Goal: Feedback & Contribution: Submit feedback/report problem

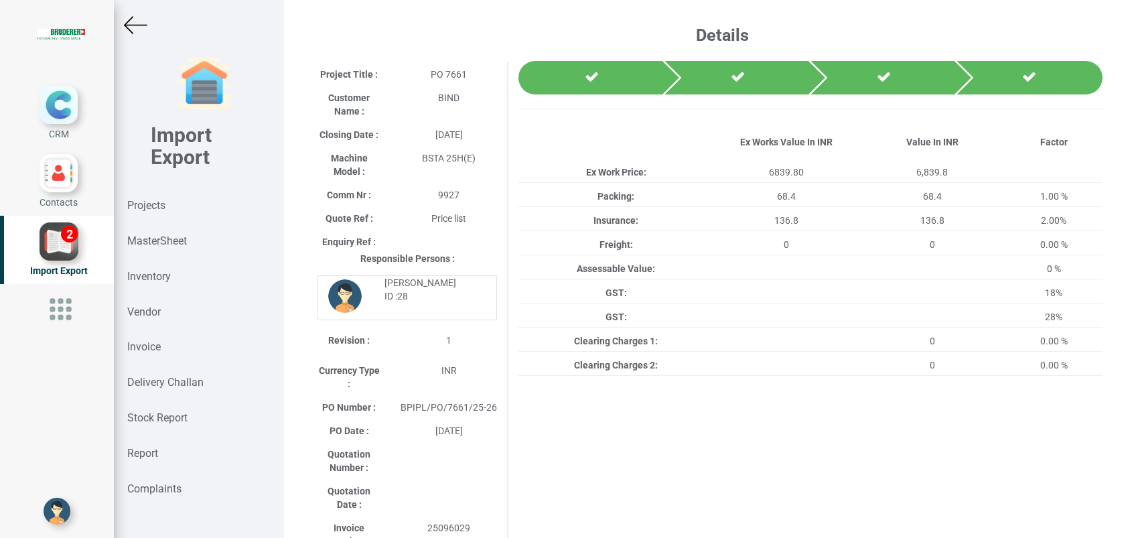
click at [151, 208] on strong "Projects" at bounding box center [146, 205] width 38 height 13
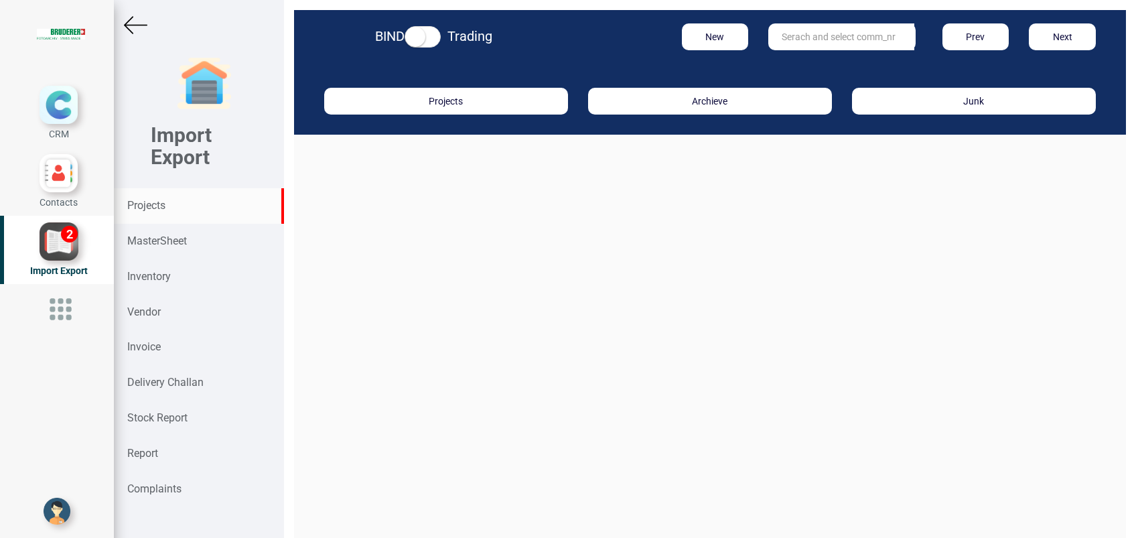
click at [814, 41] on input "text" at bounding box center [841, 36] width 146 height 27
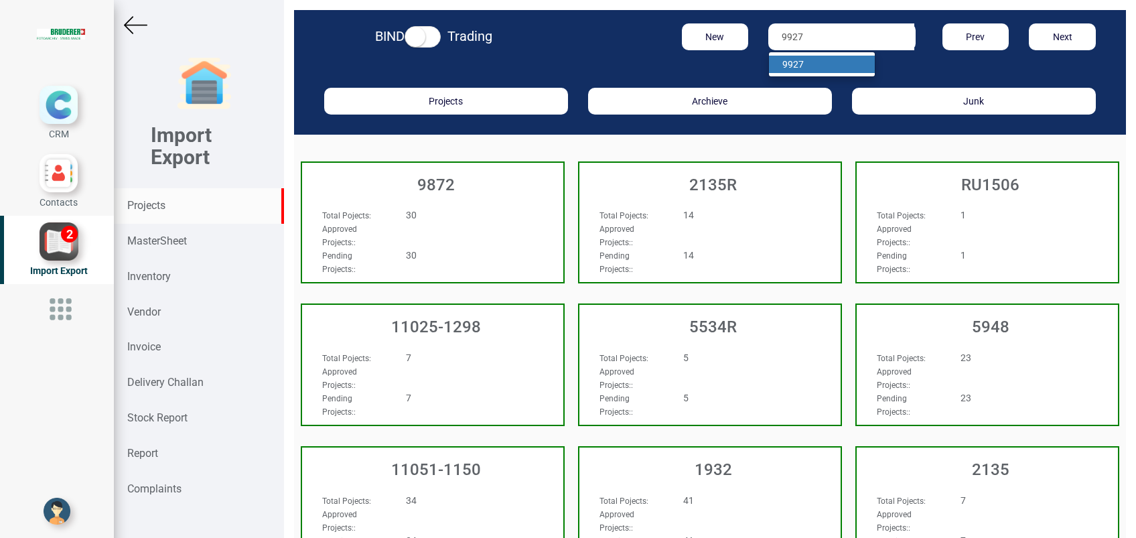
type input "9927"
click at [829, 62] on link "9927" at bounding box center [822, 64] width 106 height 17
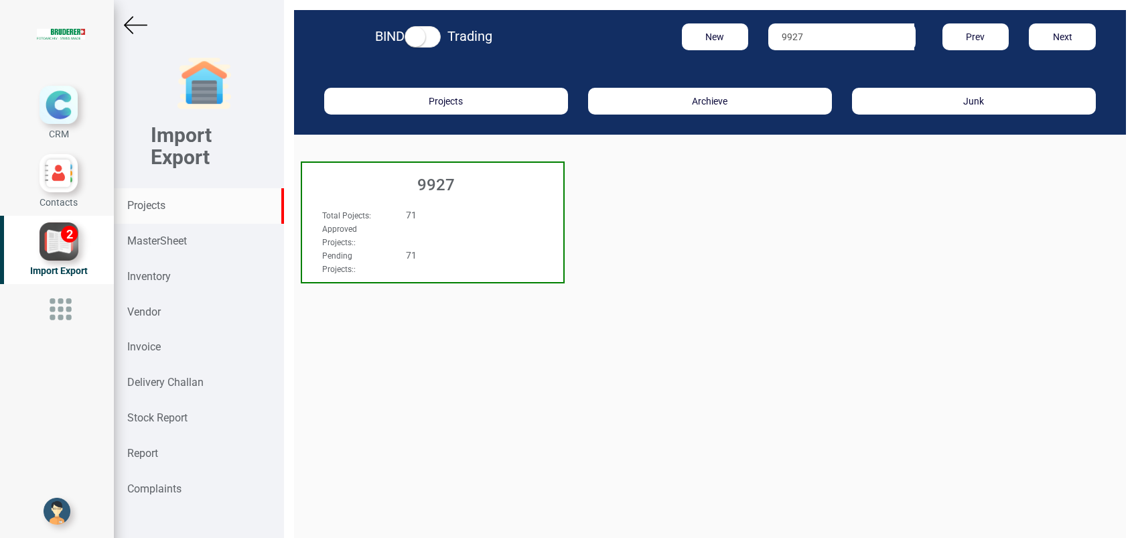
click at [418, 185] on h3 "9927" at bounding box center [436, 184] width 254 height 17
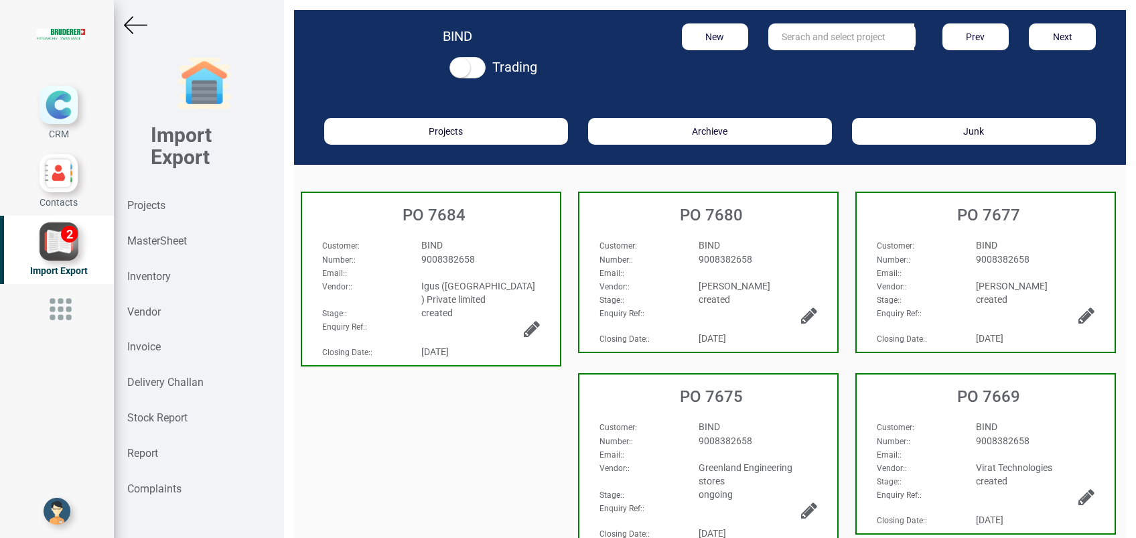
click at [781, 37] on input "text" at bounding box center [841, 36] width 146 height 27
click at [803, 61] on strong "7649" at bounding box center [805, 64] width 21 height 11
type input "PO 7649"
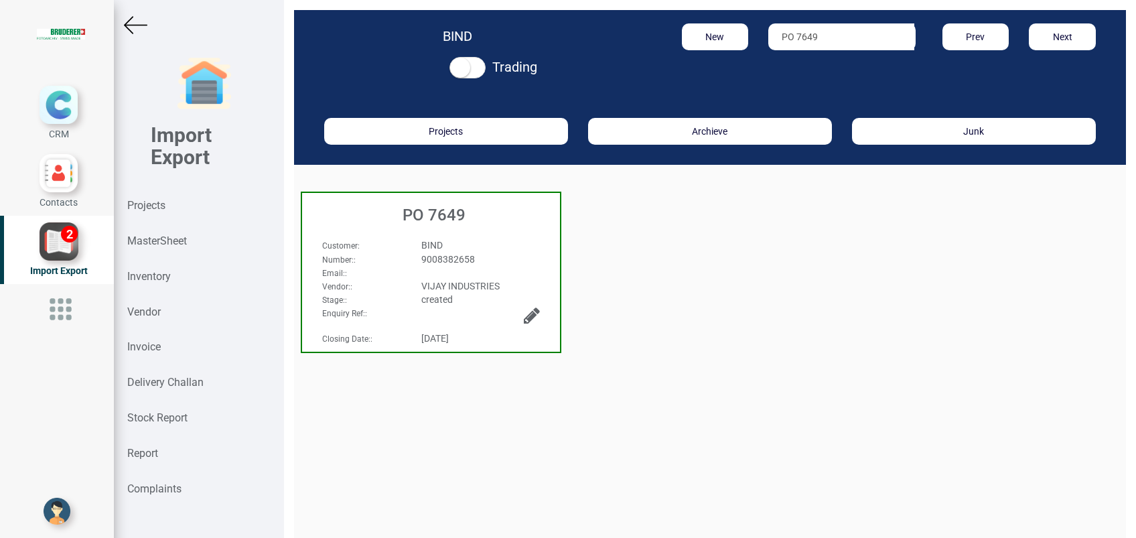
click at [418, 214] on h3 "PO 7649" at bounding box center [434, 214] width 251 height 17
select select "INR"
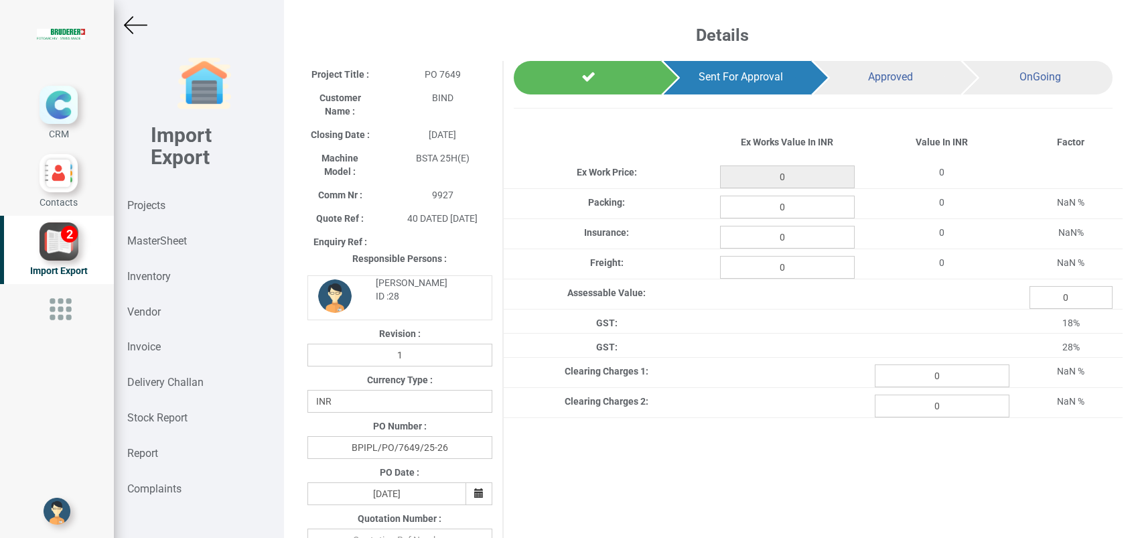
type input "25000"
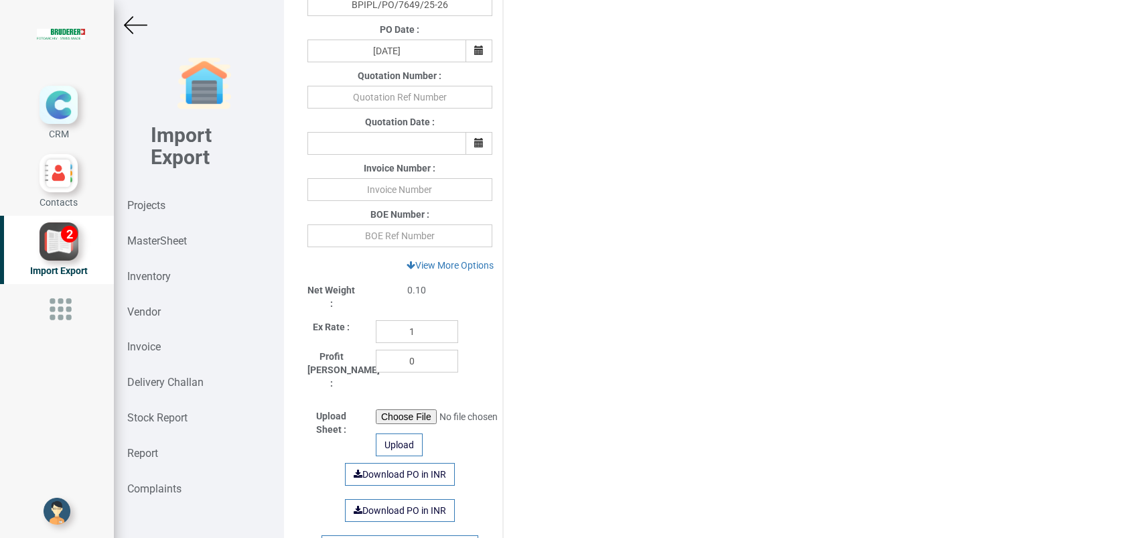
scroll to position [446, 0]
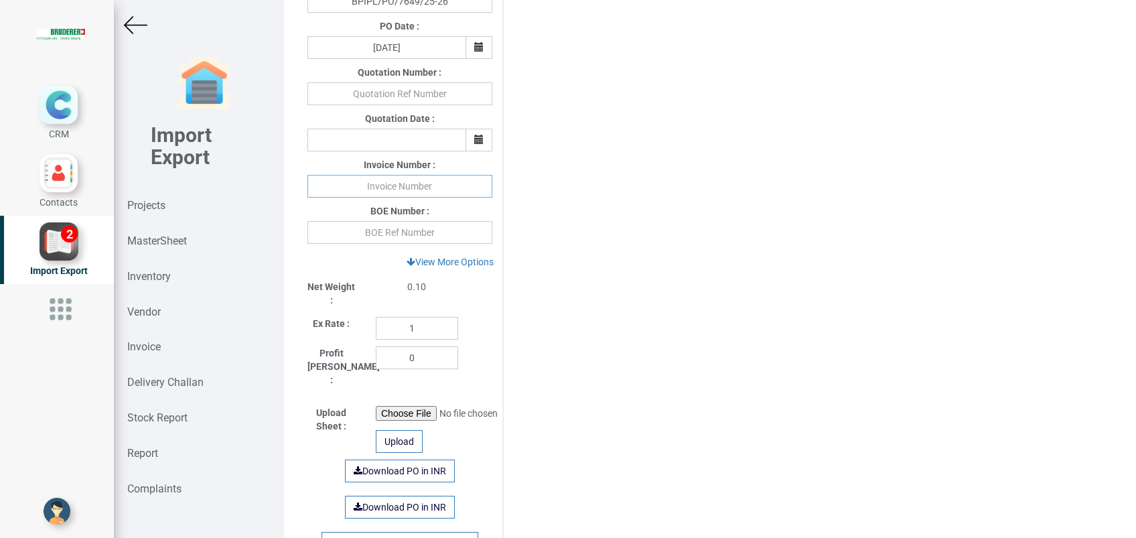
click at [415, 189] on input "text" at bounding box center [399, 186] width 185 height 23
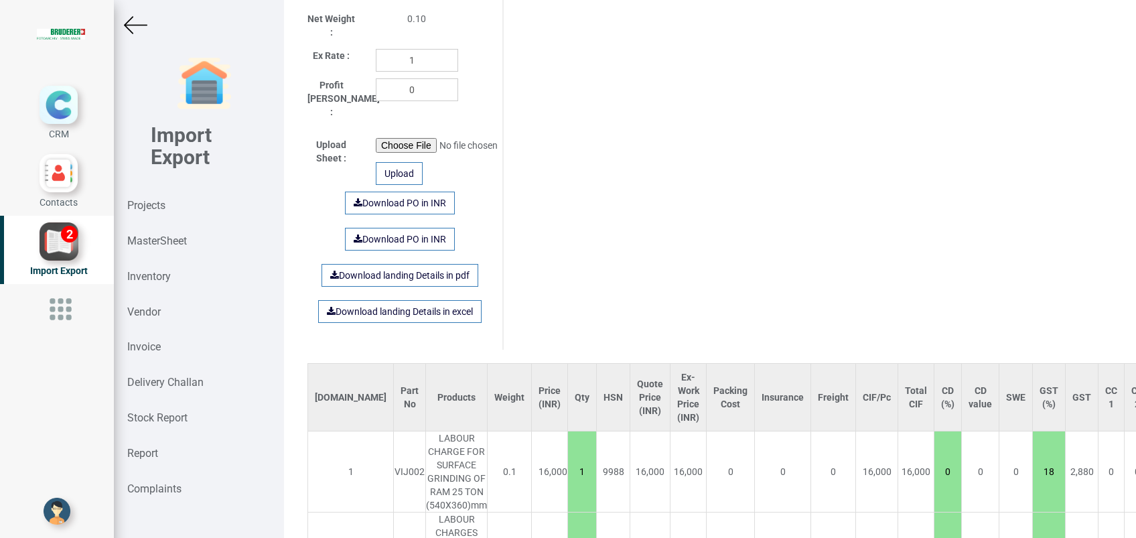
scroll to position [888, 0]
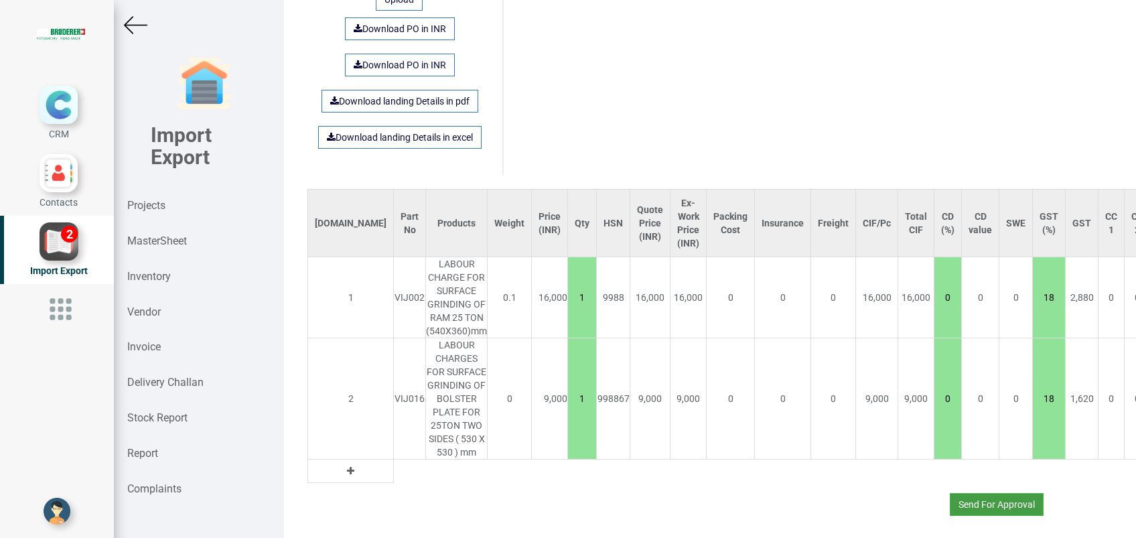
type input "9219 020925"
click at [957, 493] on button "Send For Approval" at bounding box center [996, 504] width 94 height 23
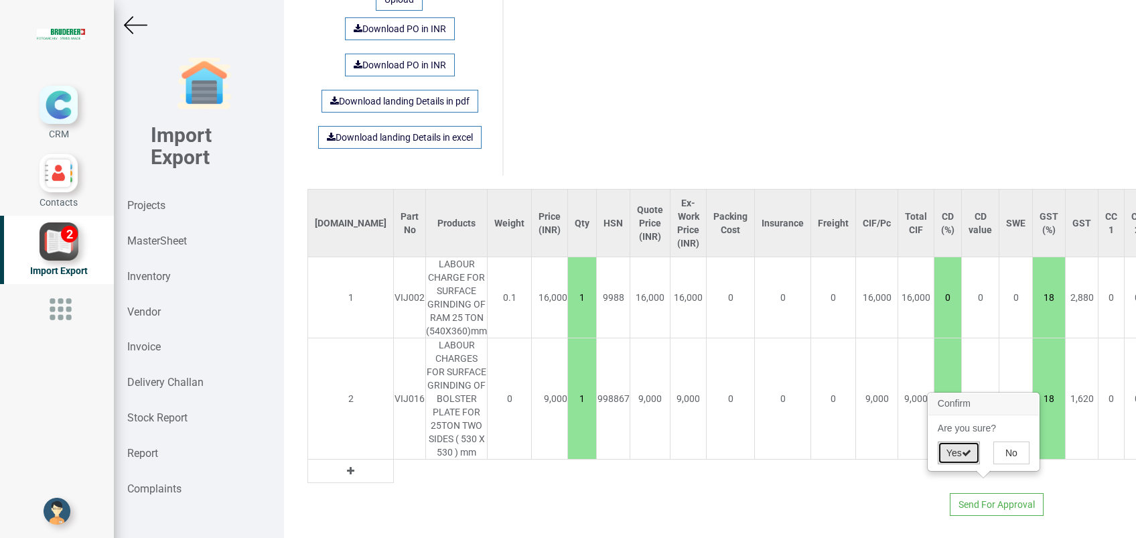
click at [955, 459] on button "Yes" at bounding box center [958, 452] width 42 height 23
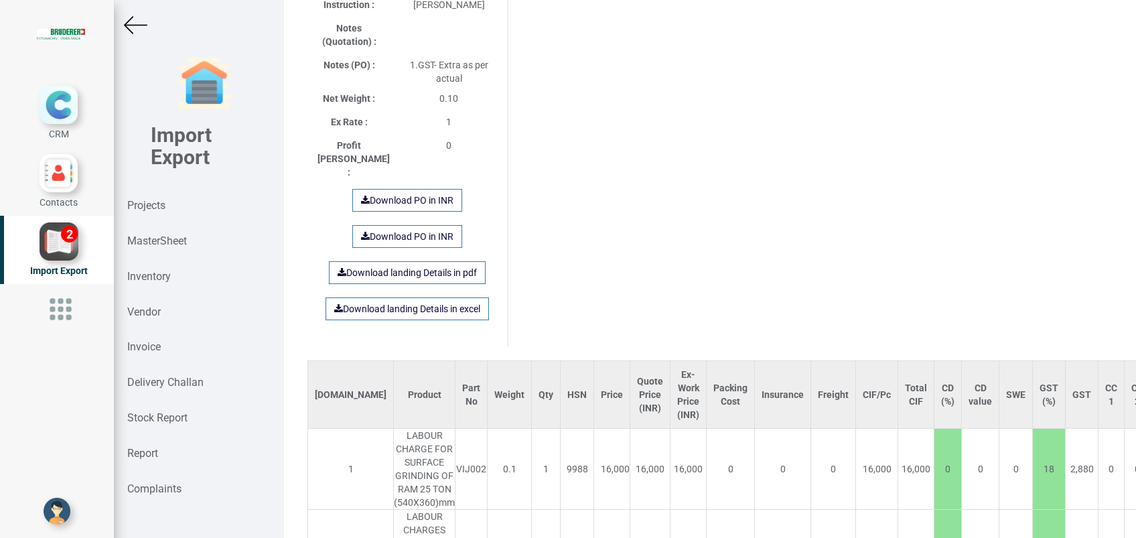
scroll to position [1026, 0]
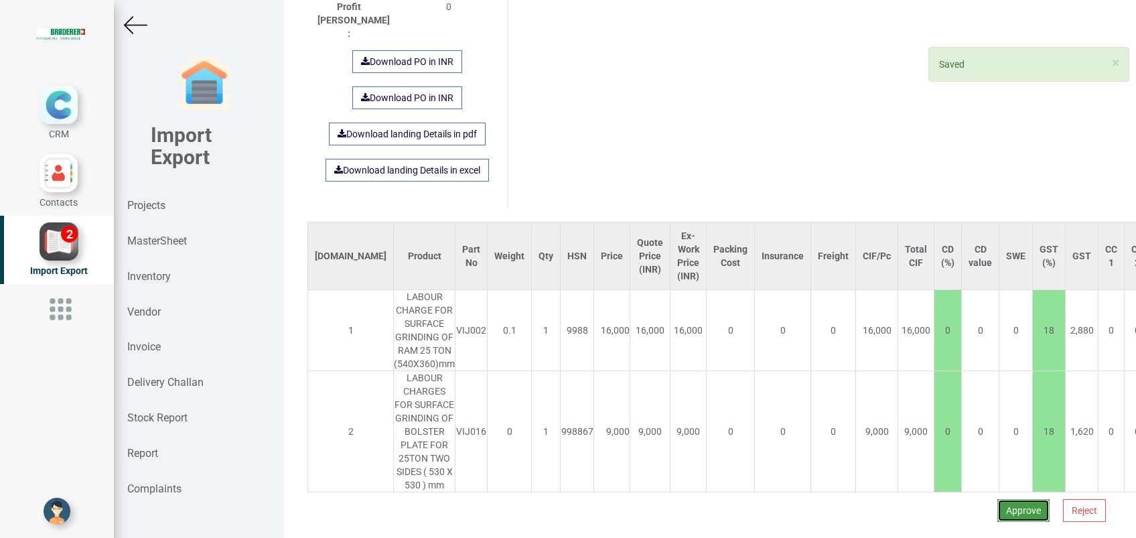
click at [997, 499] on button "Approve" at bounding box center [1023, 510] width 52 height 23
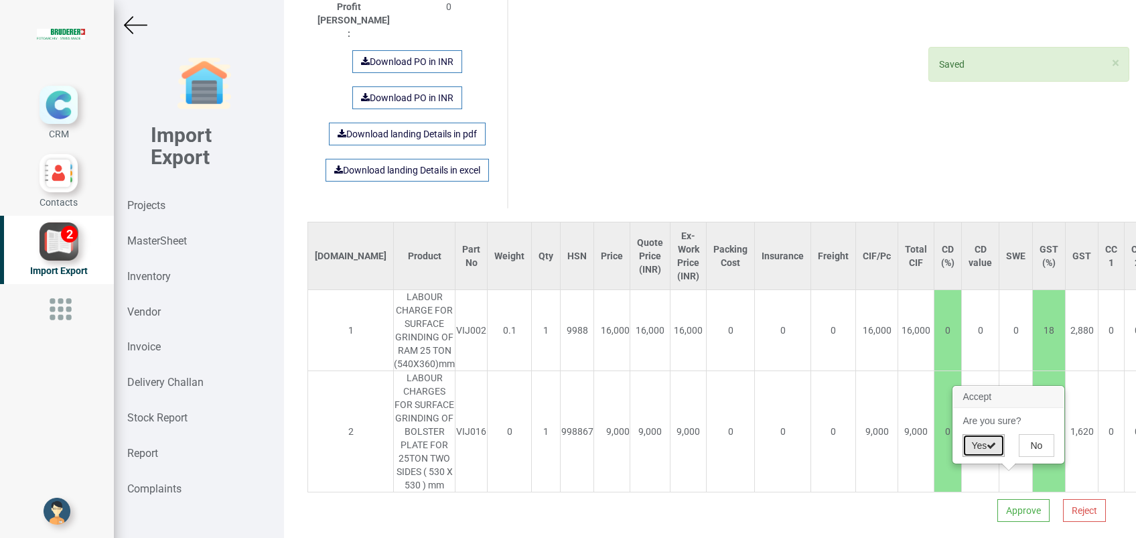
click at [975, 445] on button "Yes" at bounding box center [983, 445] width 42 height 23
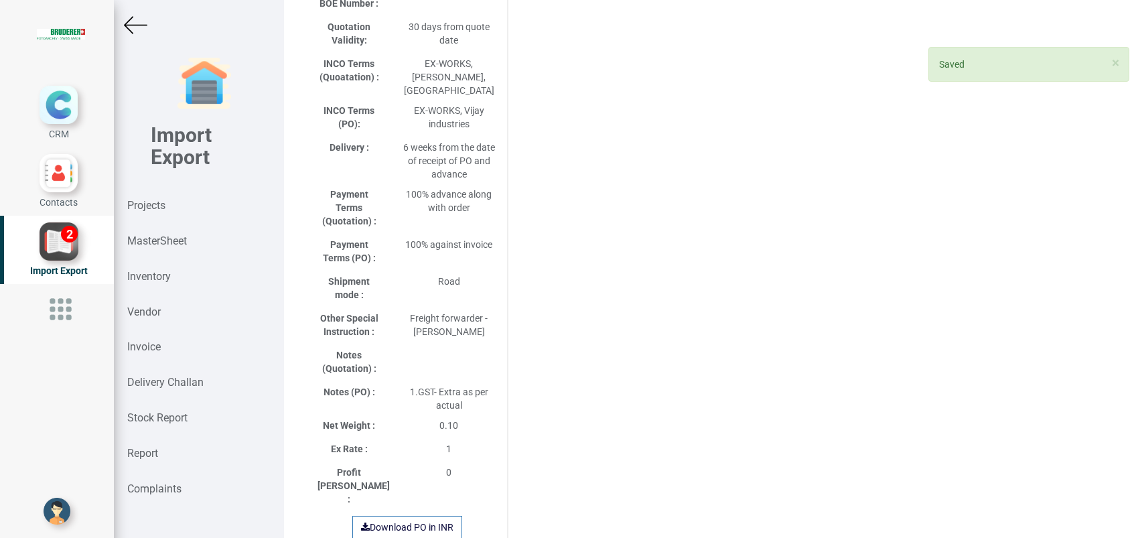
select select "INR"
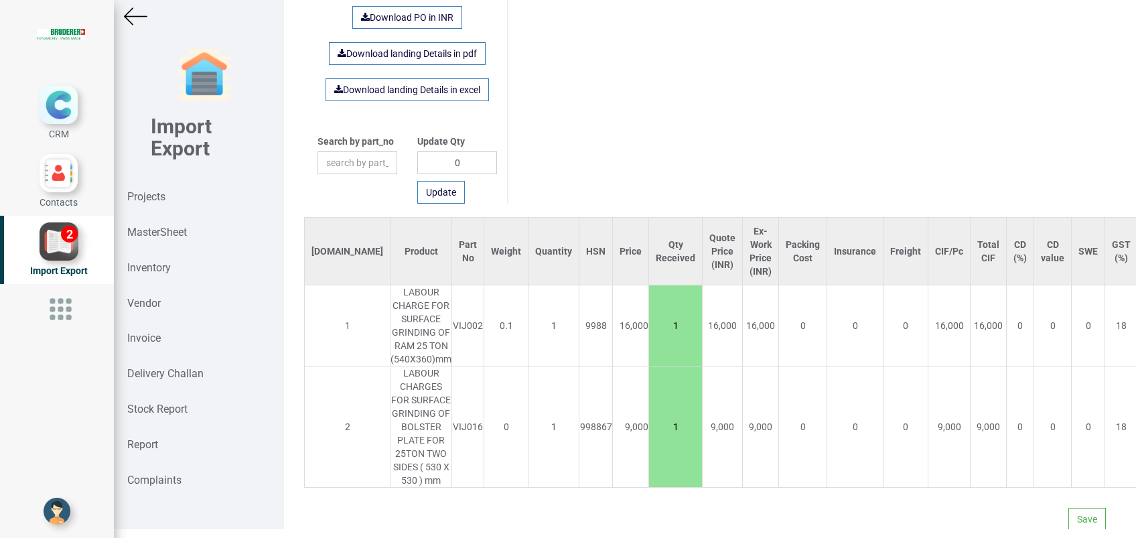
scroll to position [10, 0]
click at [1066, 489] on div "Save" at bounding box center [710, 507] width 812 height 43
click at [1068, 506] on button "Save" at bounding box center [1086, 517] width 37 height 23
click at [1050, 462] on button "Yes" at bounding box center [1047, 466] width 42 height 23
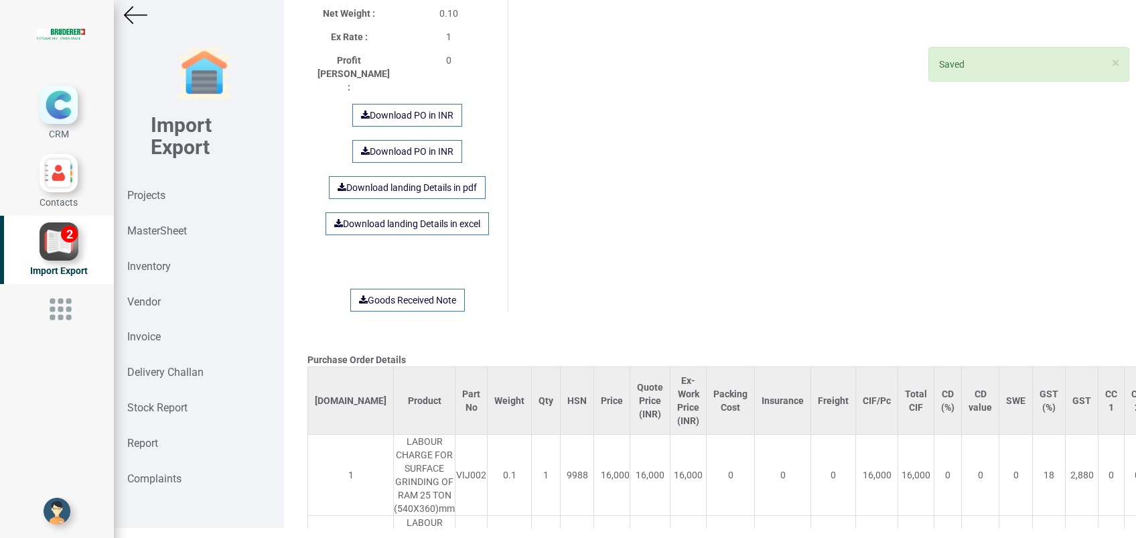
scroll to position [1071, 0]
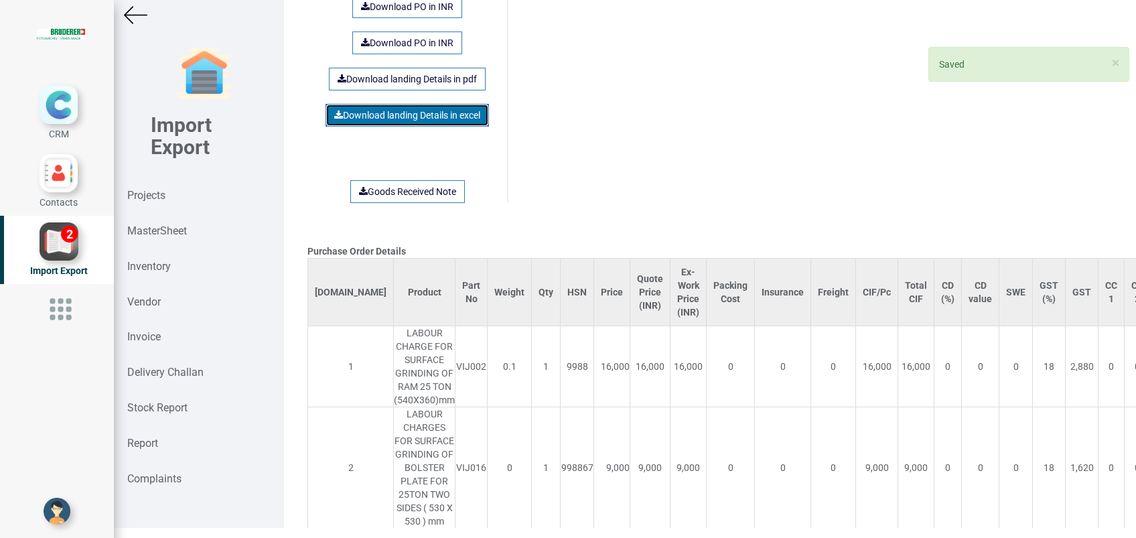
click at [417, 104] on link "Download landing Details in excel" at bounding box center [406, 115] width 163 height 23
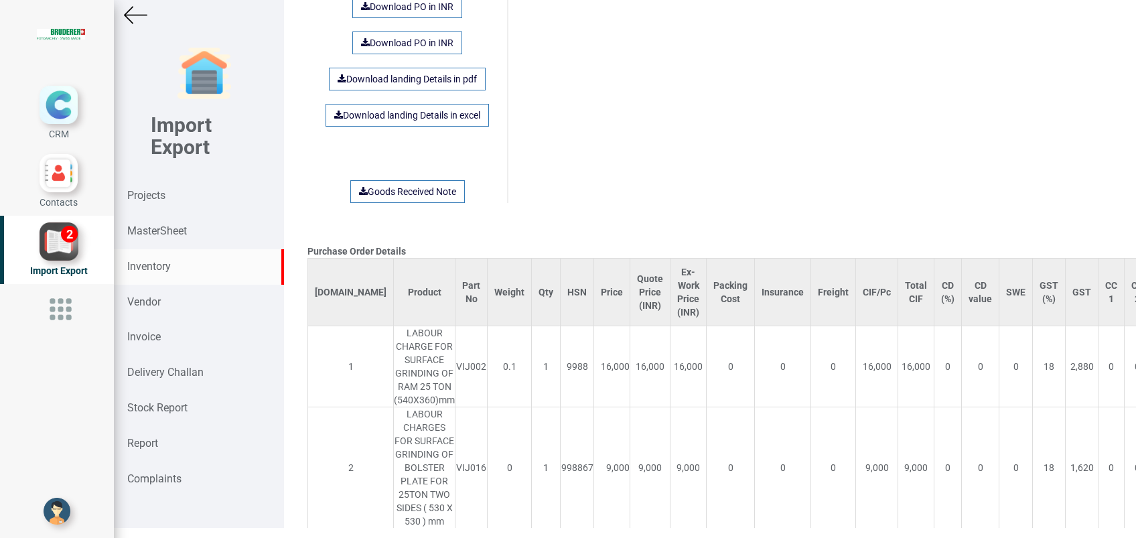
click at [156, 264] on strong "Inventory" at bounding box center [149, 266] width 44 height 13
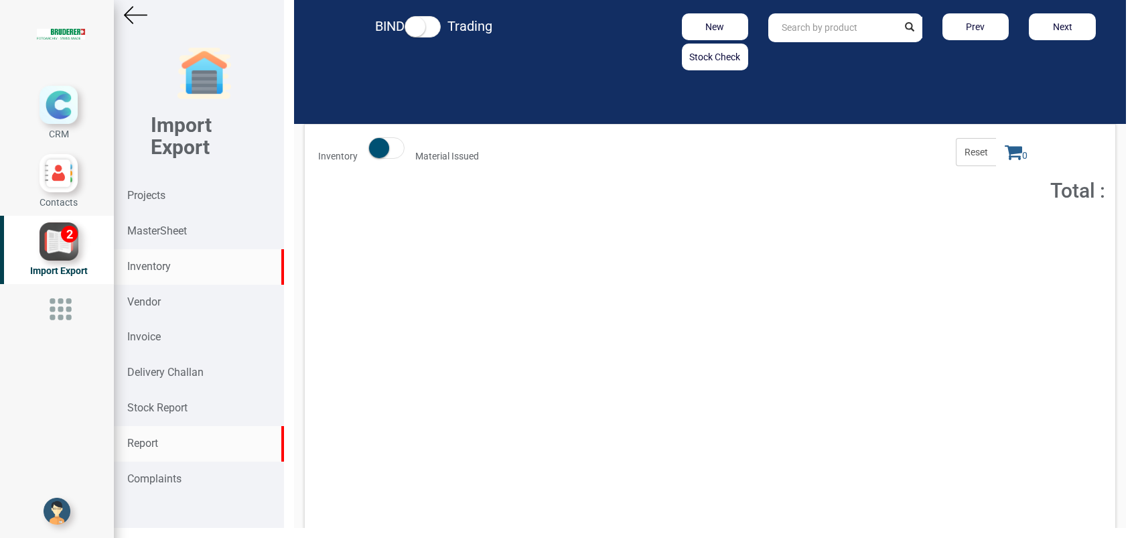
click at [177, 448] on div "Report" at bounding box center [199, 443] width 170 height 35
select select
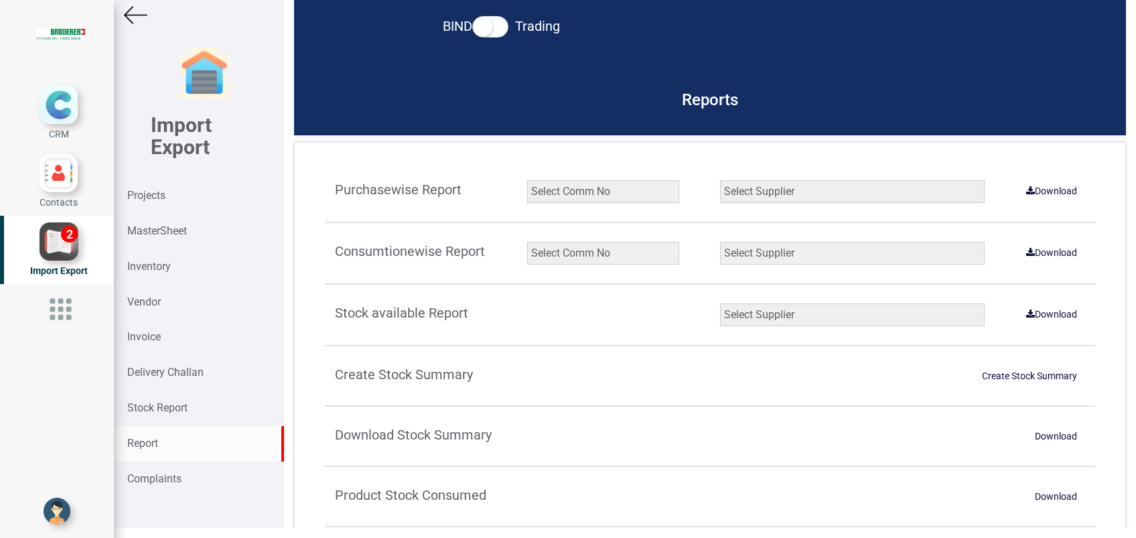
click at [598, 255] on select "Select Comm No 9872 2135R RU1506 11025-1298 5534R 5948 11051-1150 1932 2135 202…" at bounding box center [603, 253] width 152 height 23
click at [568, 254] on select "Select Comm No 9872 2135R RU1506 11025-1298 5534R 5948 11051-1150 1932 2135 202…" at bounding box center [603, 253] width 152 height 23
select select "string:8752"
click at [527, 242] on select "Select Comm No 9872 2135R RU1506 11025-1298 5534R 5948 11051-1150 1932 2135 202…" at bounding box center [603, 253] width 152 height 23
click at [757, 255] on select "Select Supplier All Supplier XNG Automation solutions BRUDERER AG Beckhoff Auto…" at bounding box center [852, 253] width 264 height 23
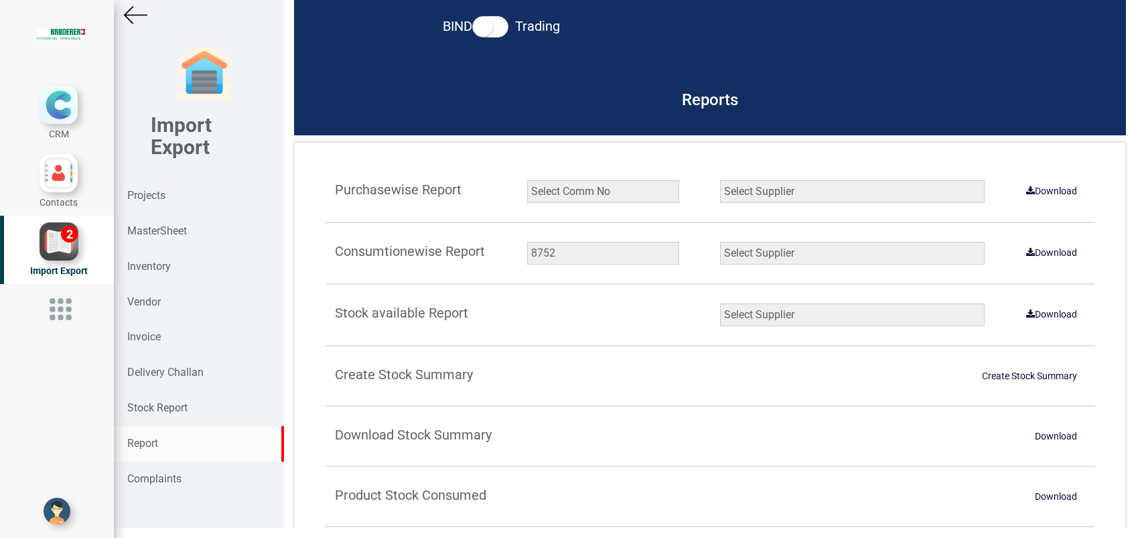
select select "string:all"
click at [720, 242] on select "Select Supplier All Supplier XNG Automation solutions BRUDERER AG Beckhoff Auto…" at bounding box center [852, 253] width 264 height 23
click at [1043, 256] on link "Download" at bounding box center [1051, 252] width 67 height 21
click at [151, 266] on strong "Inventory" at bounding box center [149, 266] width 44 height 13
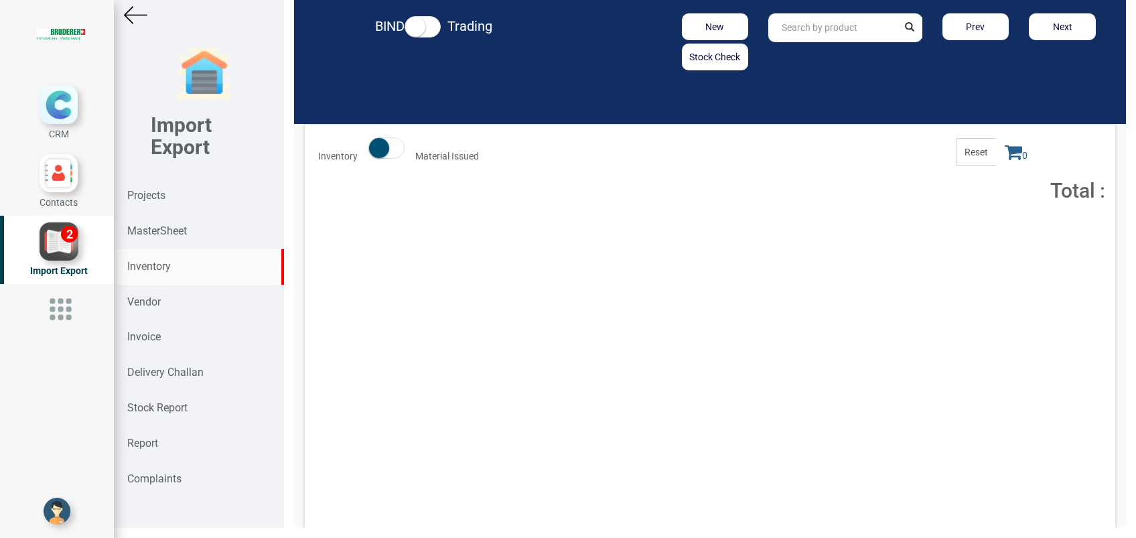
click at [793, 35] on input "text" at bounding box center [832, 27] width 129 height 29
paste input "IN MAT9000081.U"
type input "IN MAT9000081.U"
click at [806, 52] on strong "IN MAT9000081.U" at bounding box center [820, 56] width 76 height 11
click at [866, 235] on span "Total : 2,909.5" at bounding box center [871, 232] width 49 height 9
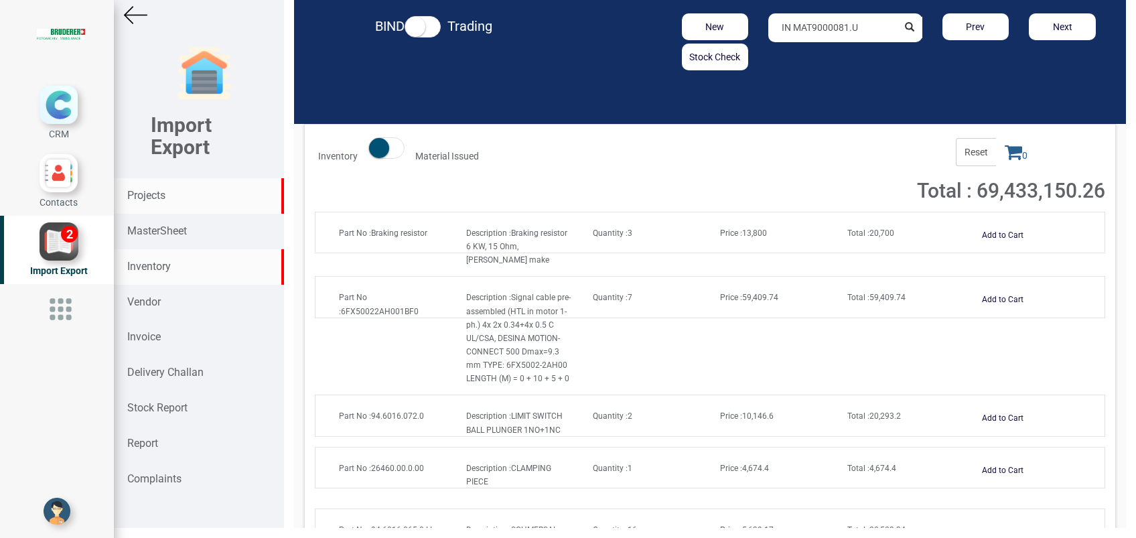
click at [150, 185] on div "Projects" at bounding box center [199, 195] width 170 height 35
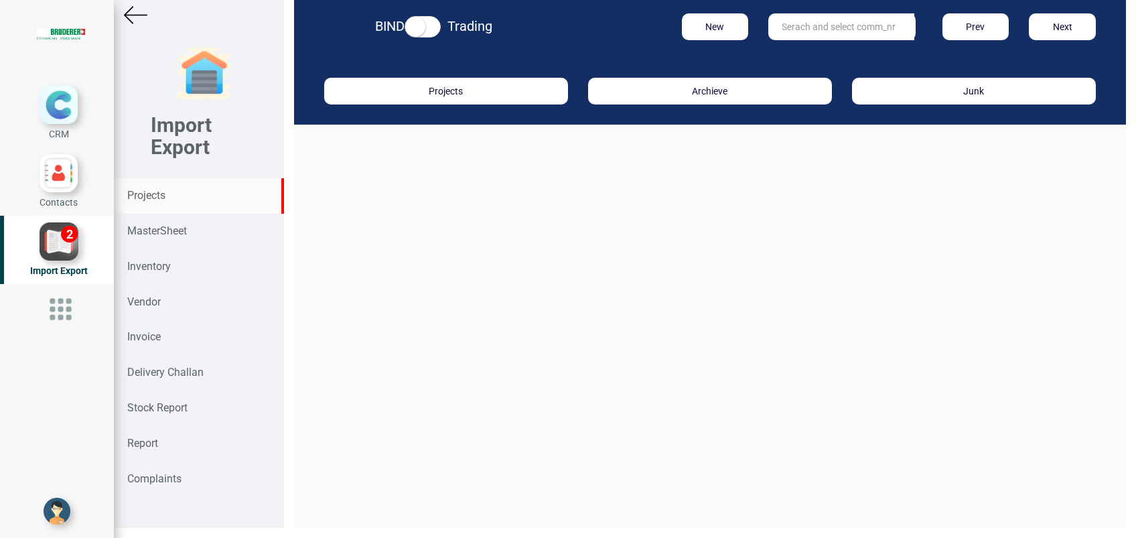
click at [862, 22] on input "text" at bounding box center [841, 26] width 146 height 27
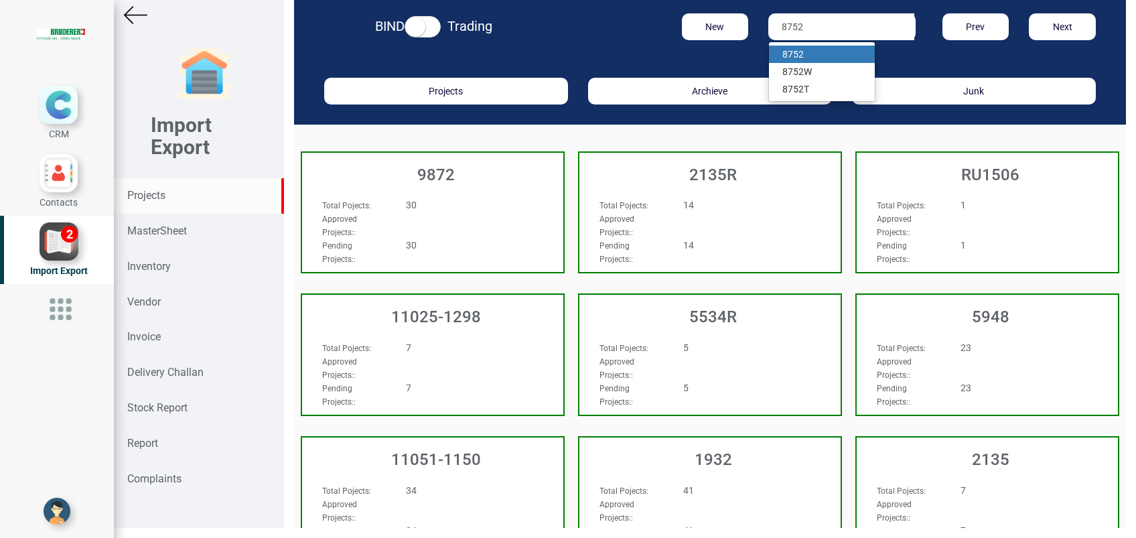
type input "8752"
click at [818, 54] on link "8752" at bounding box center [822, 54] width 106 height 17
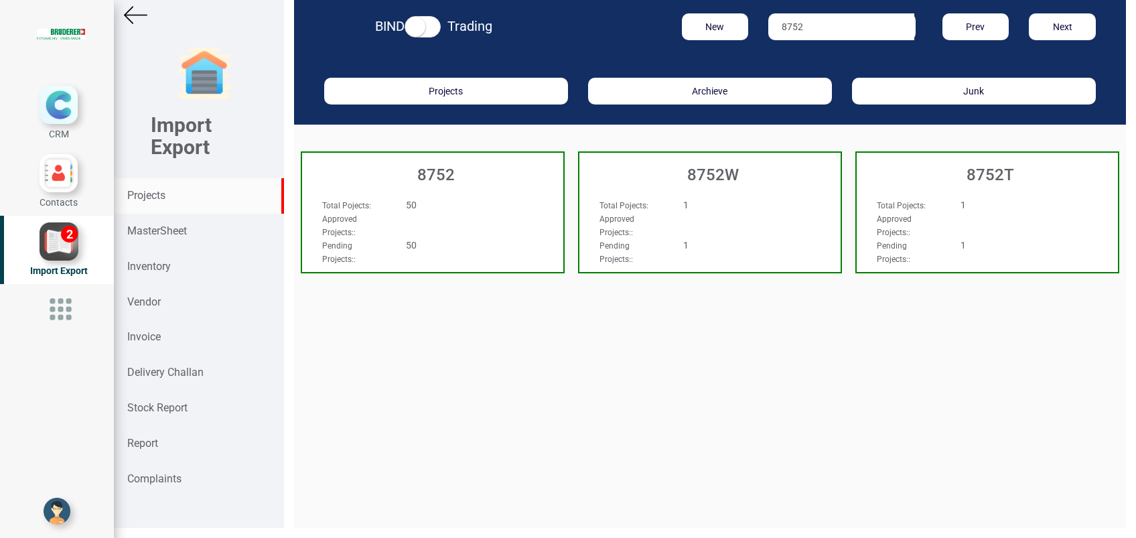
click at [464, 173] on h3 "8752" at bounding box center [436, 174] width 254 height 17
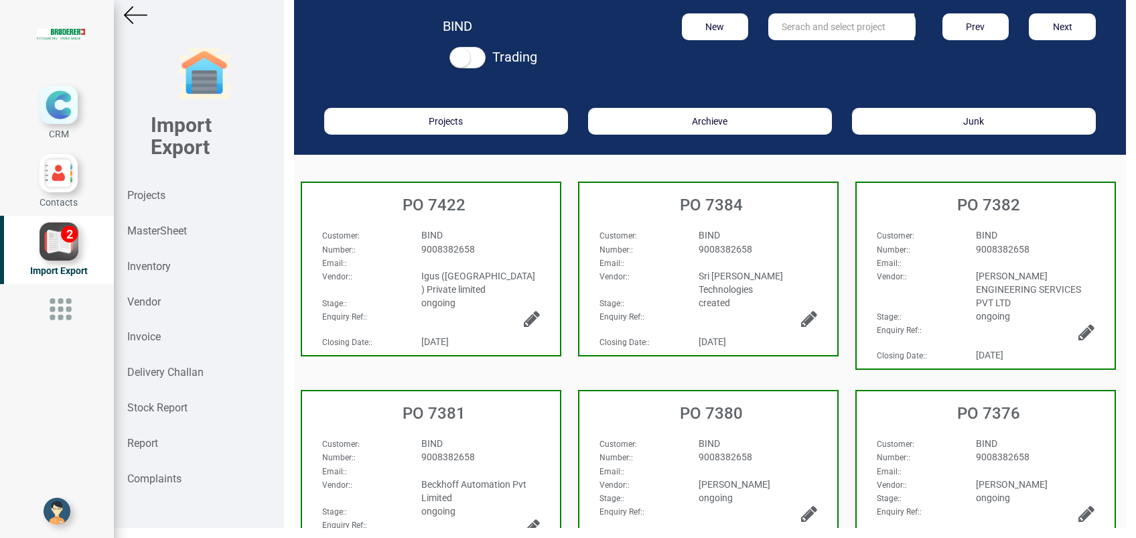
click at [427, 225] on div "Customer : BIND Number: : 9008382658 Email: : Vendor: : Igus (India ) Private l…" at bounding box center [431, 247] width 258 height 64
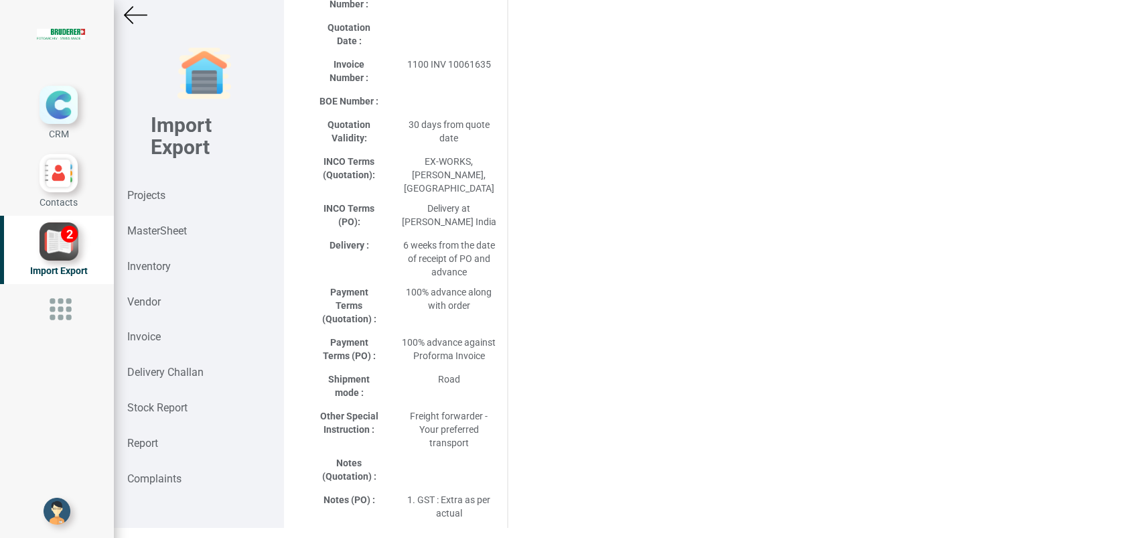
scroll to position [285, 0]
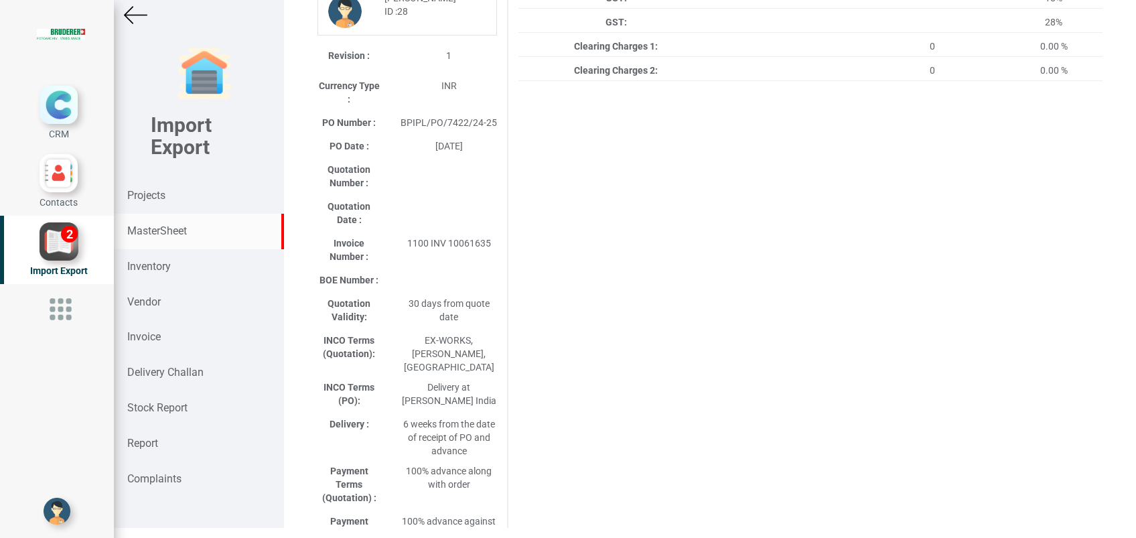
click at [177, 231] on strong "MasterSheet" at bounding box center [157, 230] width 60 height 13
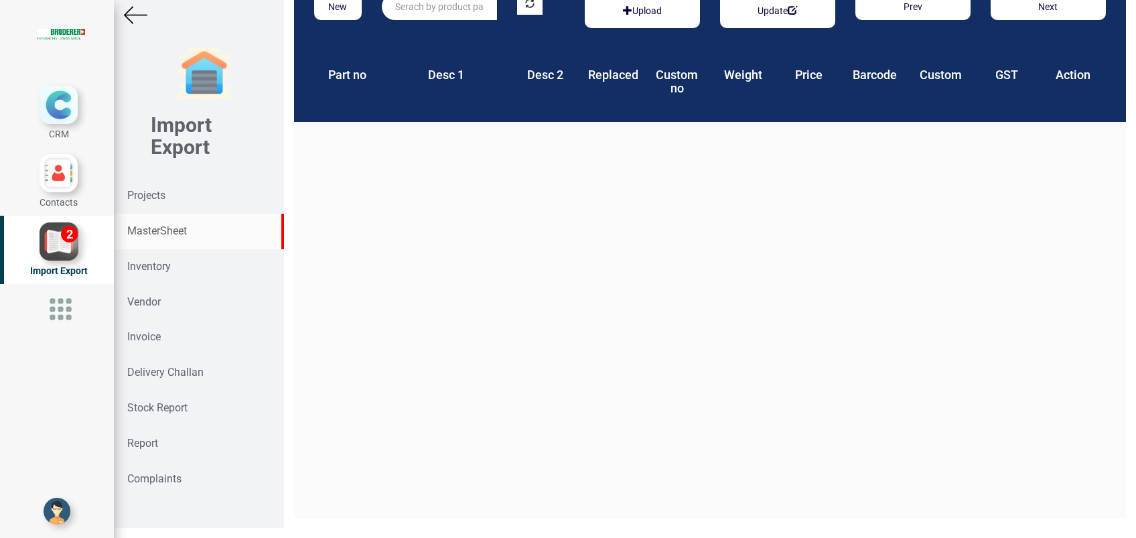
scroll to position [20, 0]
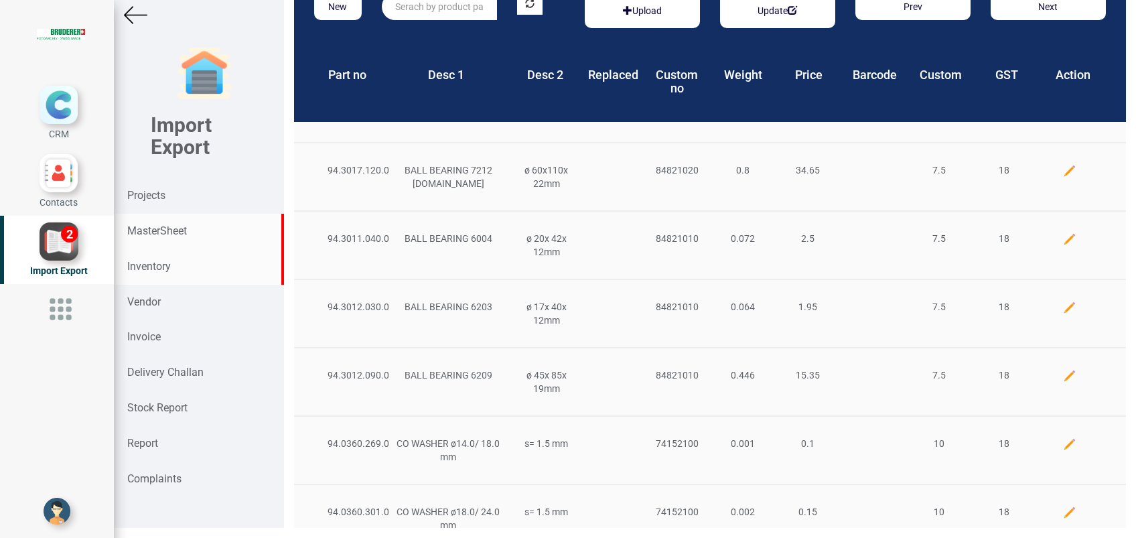
click at [187, 269] on div "Inventory" at bounding box center [199, 266] width 170 height 35
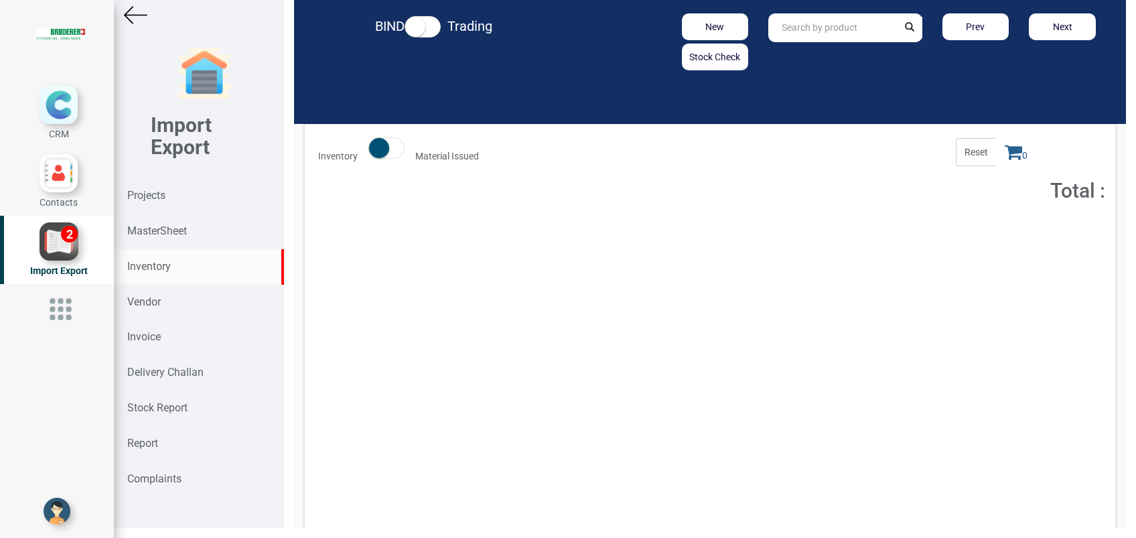
click at [799, 37] on input "text" at bounding box center [832, 27] width 129 height 29
click at [815, 31] on input "text" at bounding box center [832, 27] width 129 height 29
paste input "IN MAT9000081.U"
drag, startPoint x: 810, startPoint y: 57, endPoint x: 809, endPoint y: 91, distance: 34.2
click at [810, 57] on strong "IN MAT9000081.U" at bounding box center [820, 56] width 76 height 11
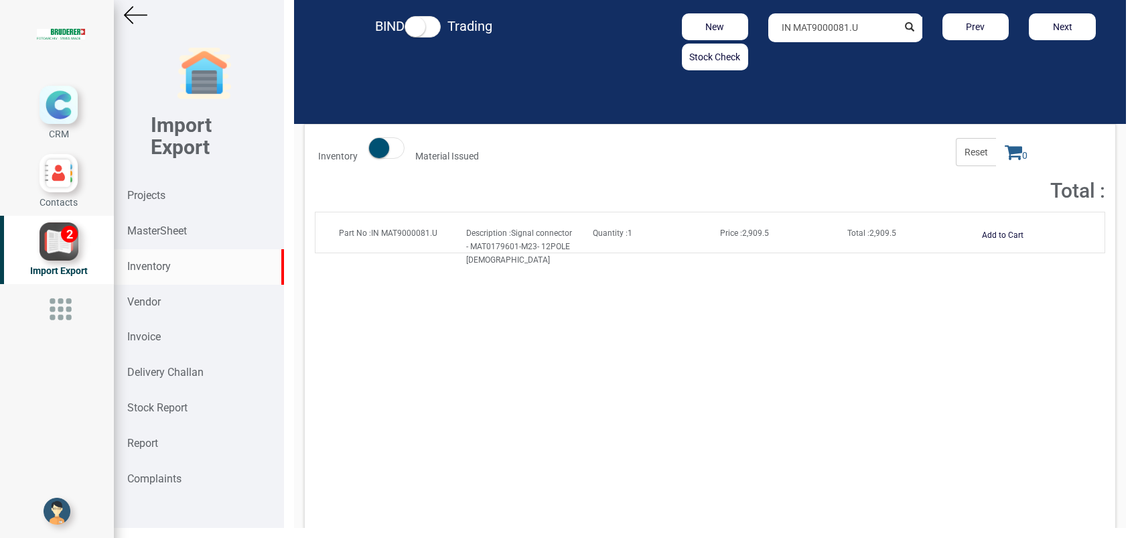
click at [749, 236] on span "Price : 2,909.5" at bounding box center [744, 232] width 49 height 9
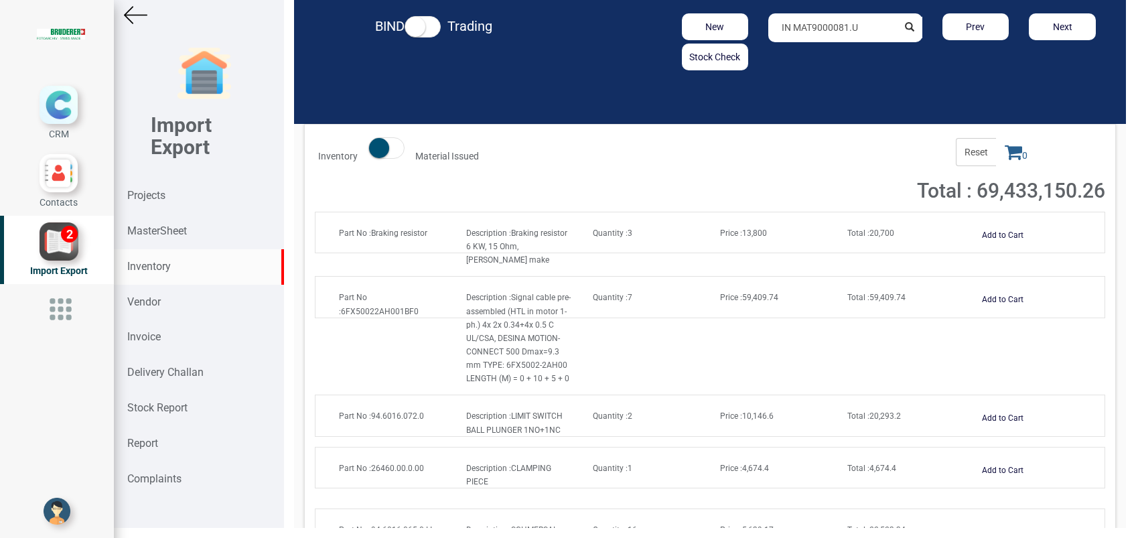
click at [879, 30] on input "IN MAT9000081.U" at bounding box center [832, 27] width 129 height 29
click at [809, 59] on strong "IN MAT9000081." at bounding box center [817, 56] width 70 height 11
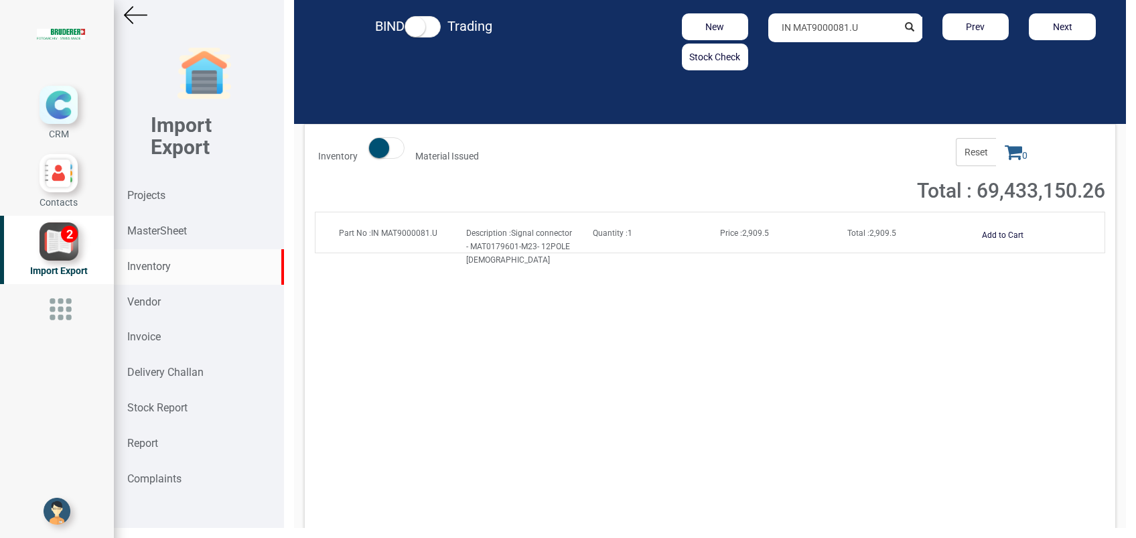
click at [740, 240] on div "Part No : IN MAT9000081.U Description : Signal connector - MAT0179601-M23- 12PO…" at bounding box center [710, 246] width 782 height 40
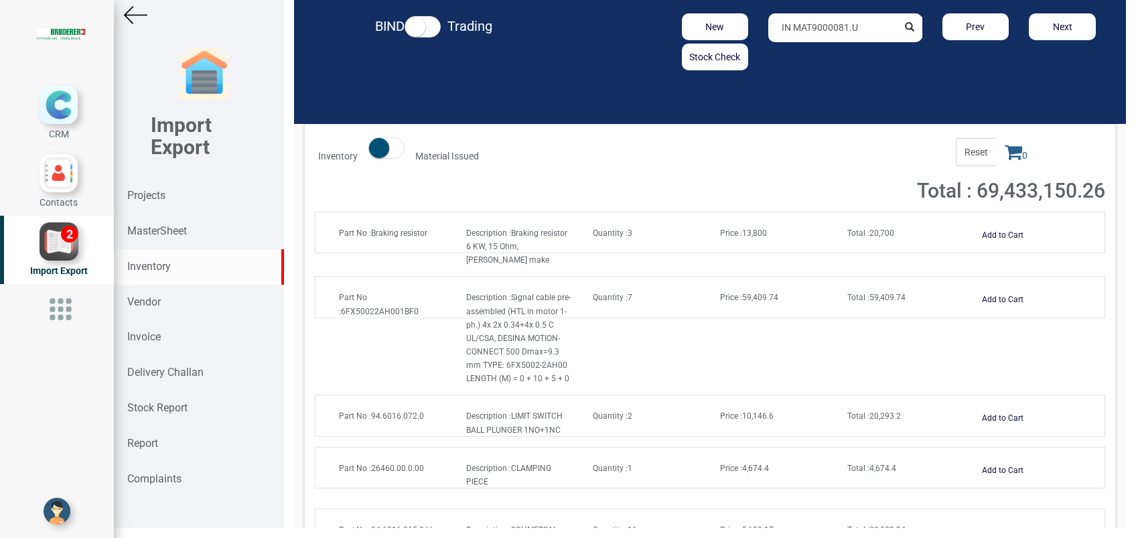
click at [870, 27] on input "IN MAT9000081.U" at bounding box center [832, 27] width 129 height 29
click at [834, 56] on strong "IN MAT9000081." at bounding box center [817, 56] width 70 height 11
type input "IN MAT9000081.U"
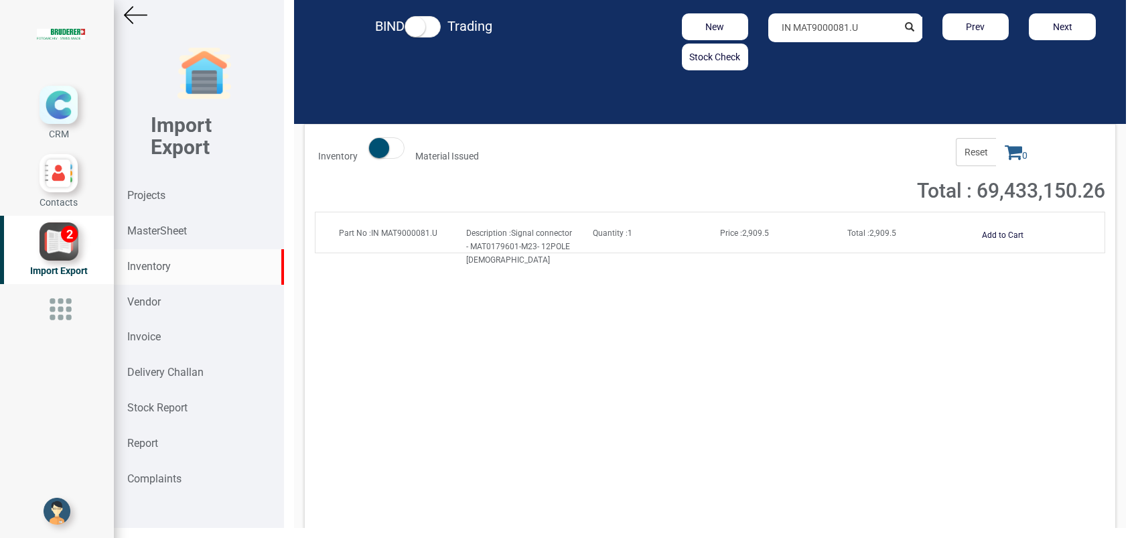
click at [758, 236] on span "Price : 2,909.5" at bounding box center [744, 232] width 49 height 9
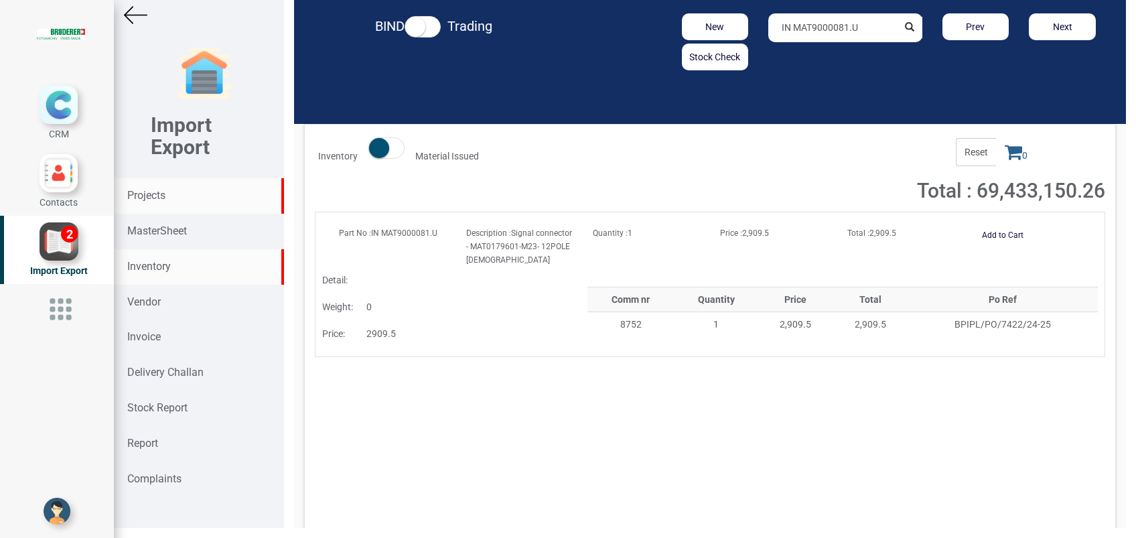
click at [136, 195] on strong "Projects" at bounding box center [146, 195] width 38 height 13
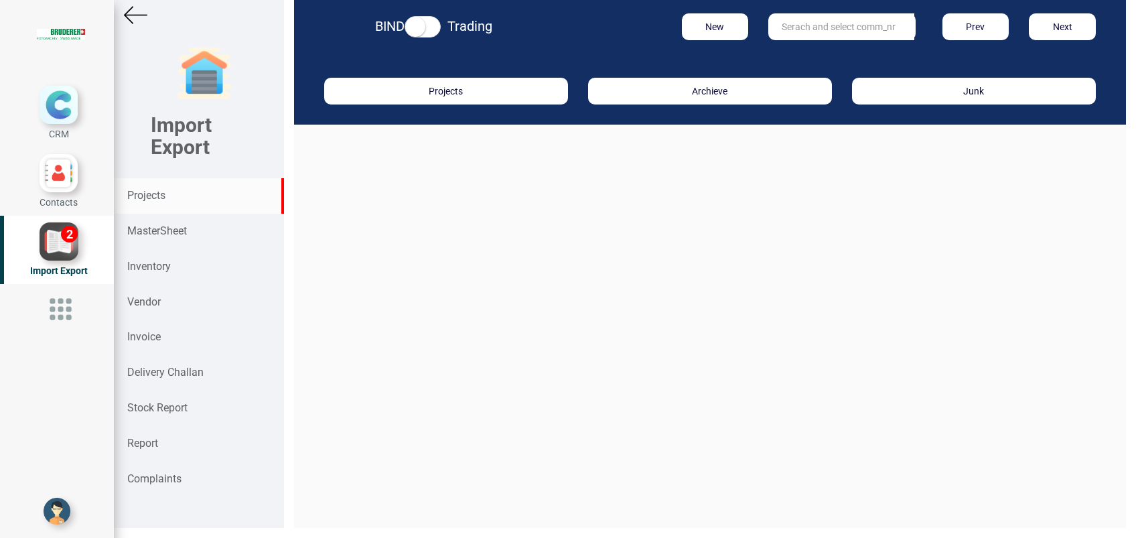
click at [797, 35] on input "text" at bounding box center [841, 26] width 146 height 27
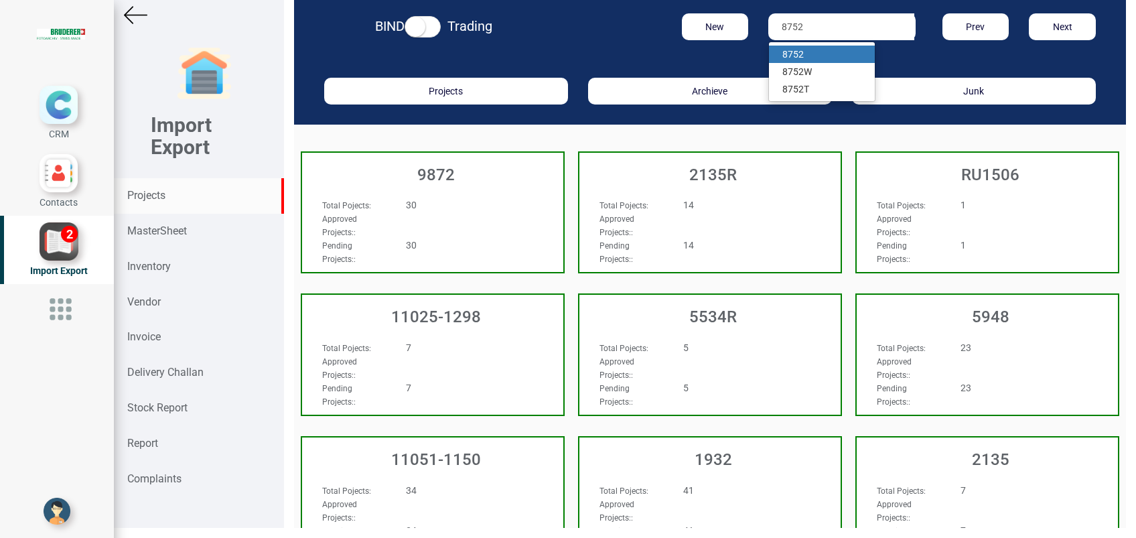
type input "8752"
click at [793, 51] on strong "8752" at bounding box center [792, 54] width 21 height 11
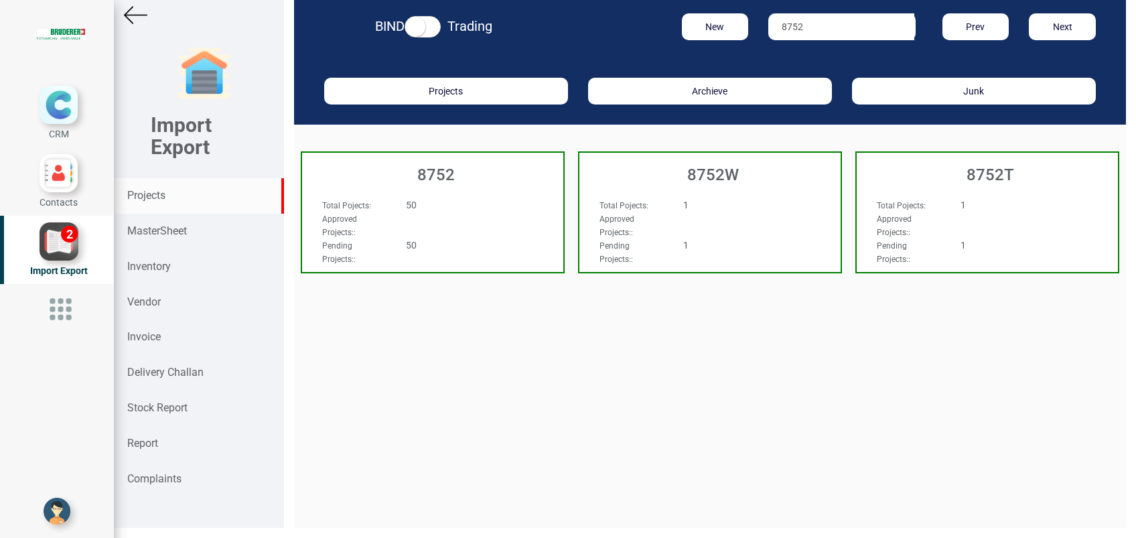
click at [448, 169] on h3 "8752" at bounding box center [436, 174] width 254 height 17
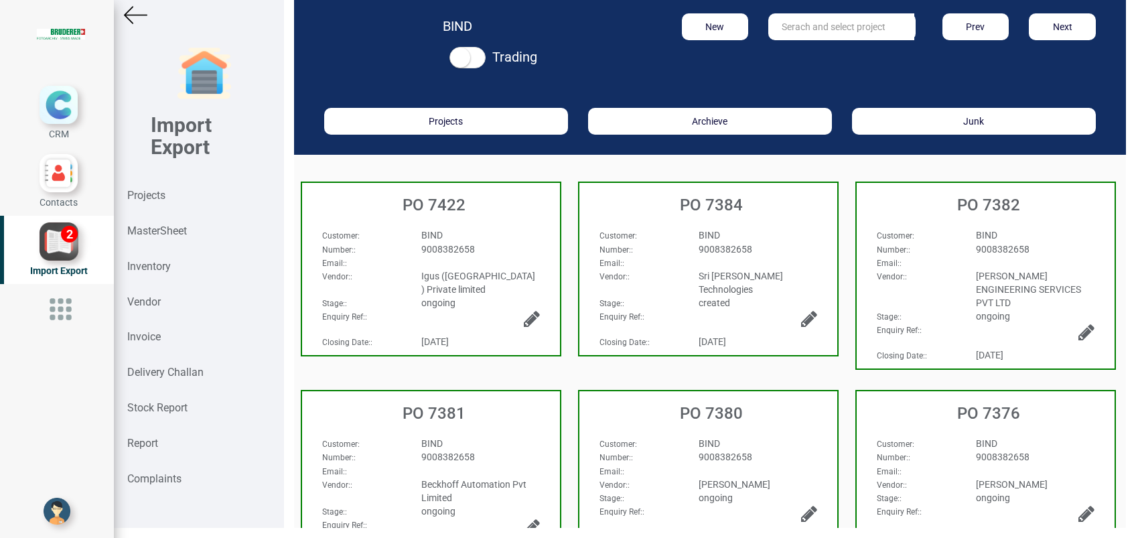
drag, startPoint x: 443, startPoint y: 199, endPoint x: 442, endPoint y: 217, distance: 18.1
click at [443, 200] on h3 "PO 7422" at bounding box center [434, 204] width 251 height 17
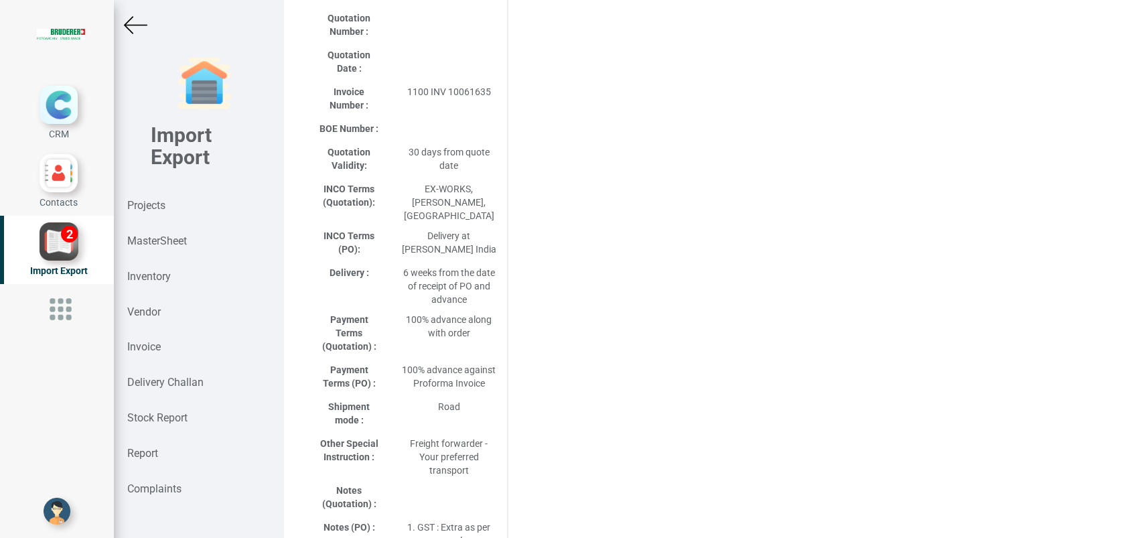
scroll to position [893, 0]
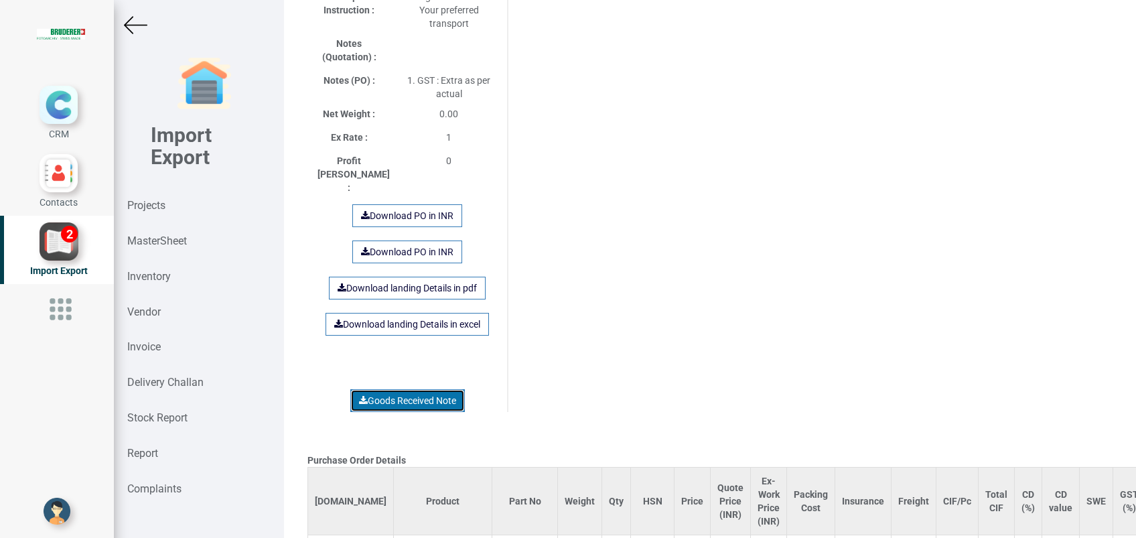
click at [404, 389] on link "Goods Received Note" at bounding box center [407, 400] width 114 height 23
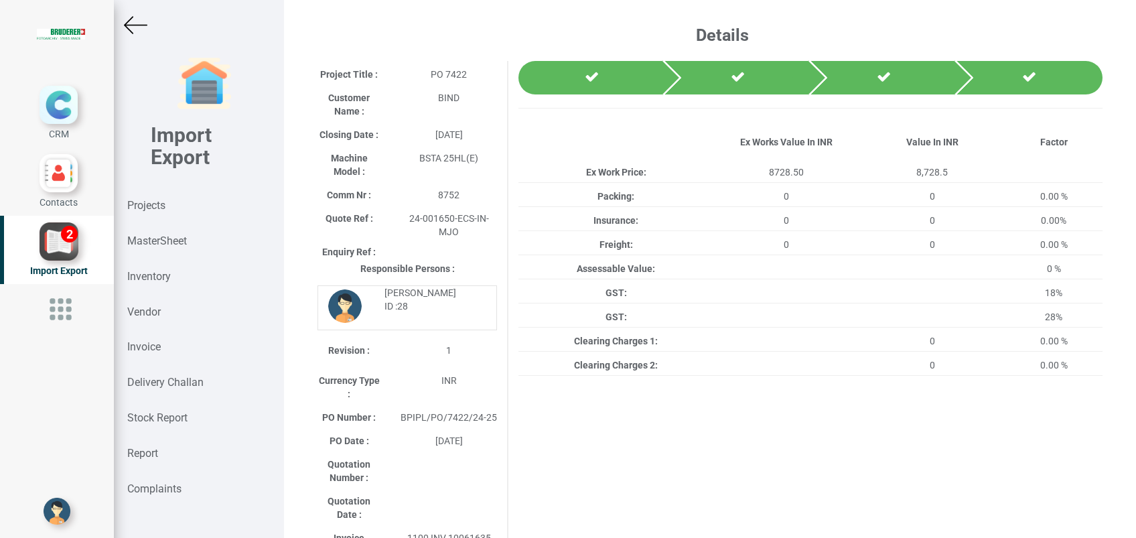
scroll to position [0, 0]
click at [148, 204] on strong "Projects" at bounding box center [146, 205] width 38 height 13
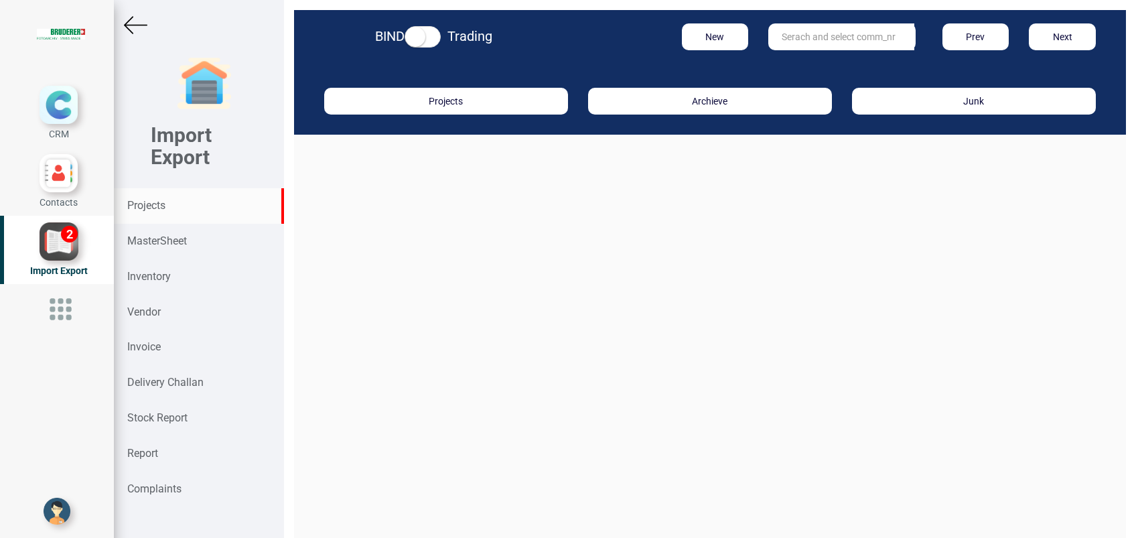
click at [789, 29] on input "text" at bounding box center [841, 36] width 146 height 27
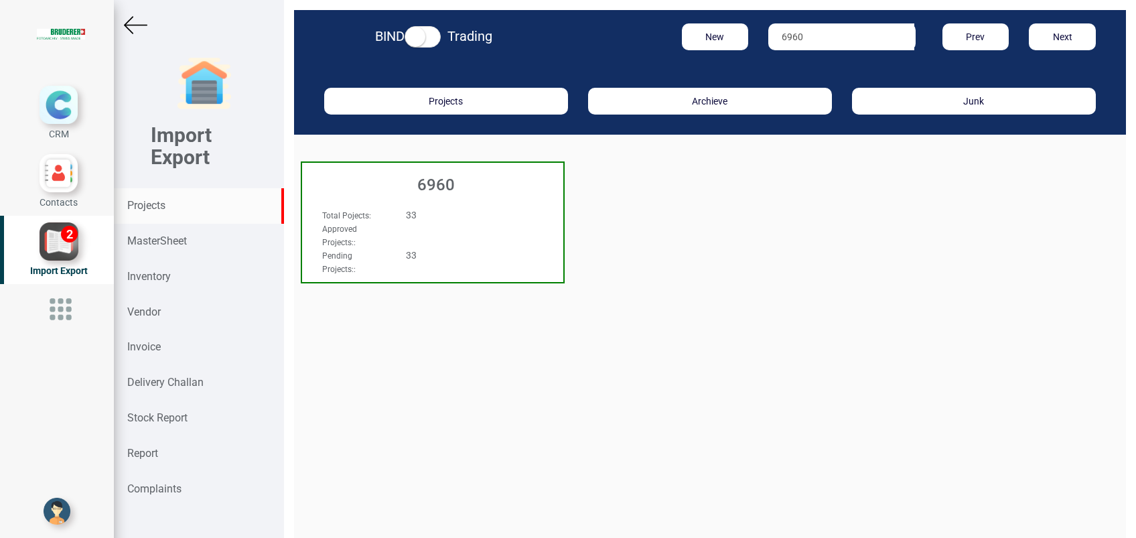
type input "6960"
click at [439, 192] on h3 "6960" at bounding box center [436, 184] width 254 height 17
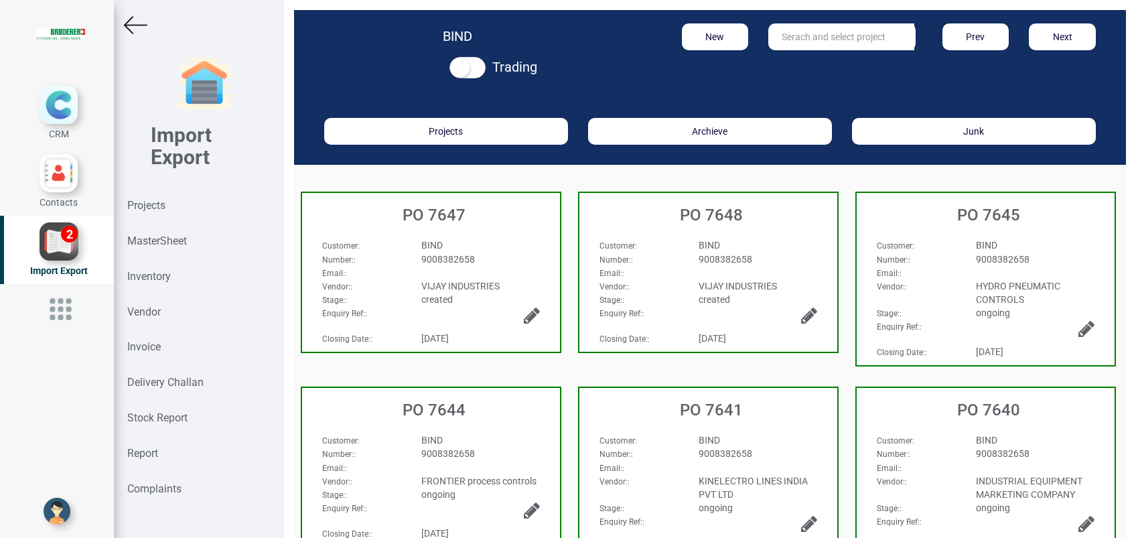
click at [444, 262] on span "9008382658" at bounding box center [448, 259] width 54 height 11
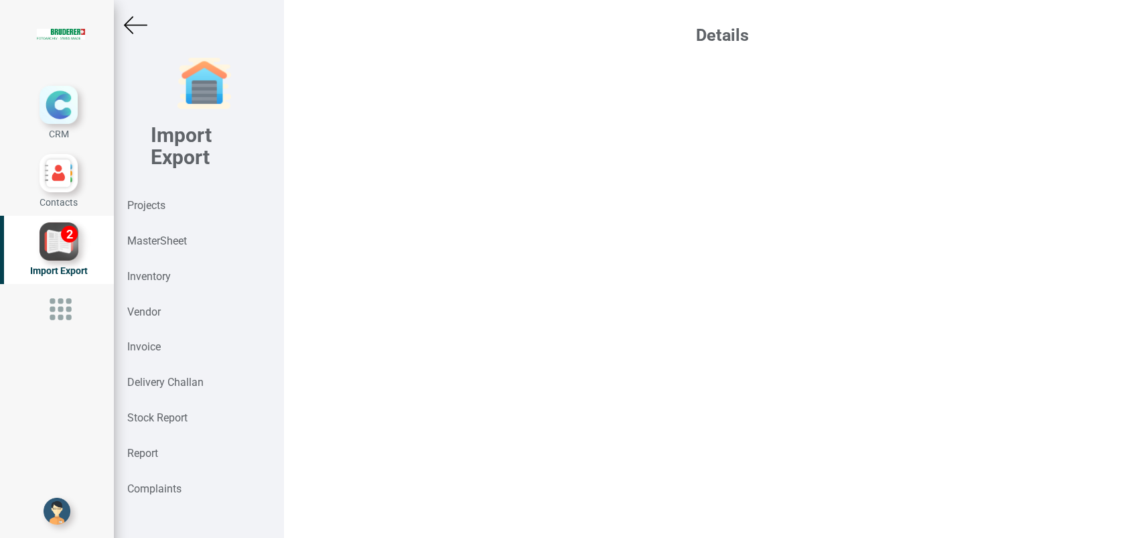
select select "INR"
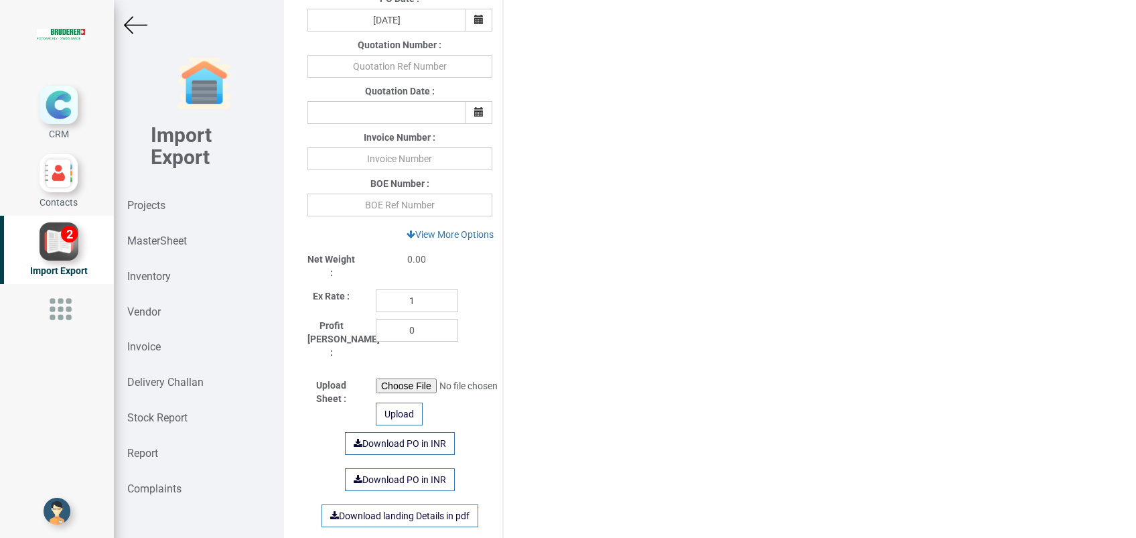
scroll to position [625, 0]
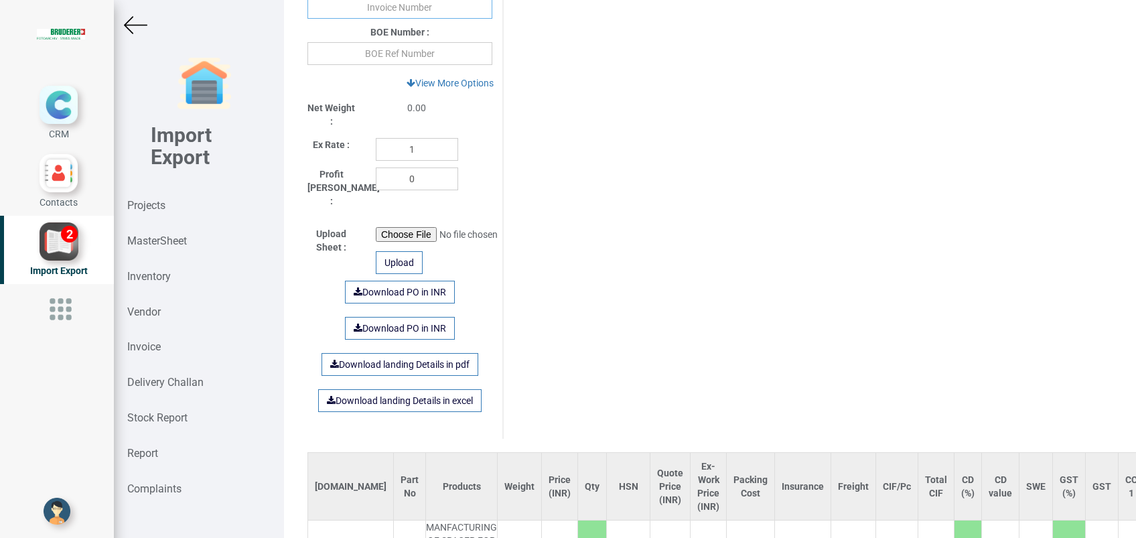
click at [388, 2] on input "text" at bounding box center [399, 7] width 185 height 23
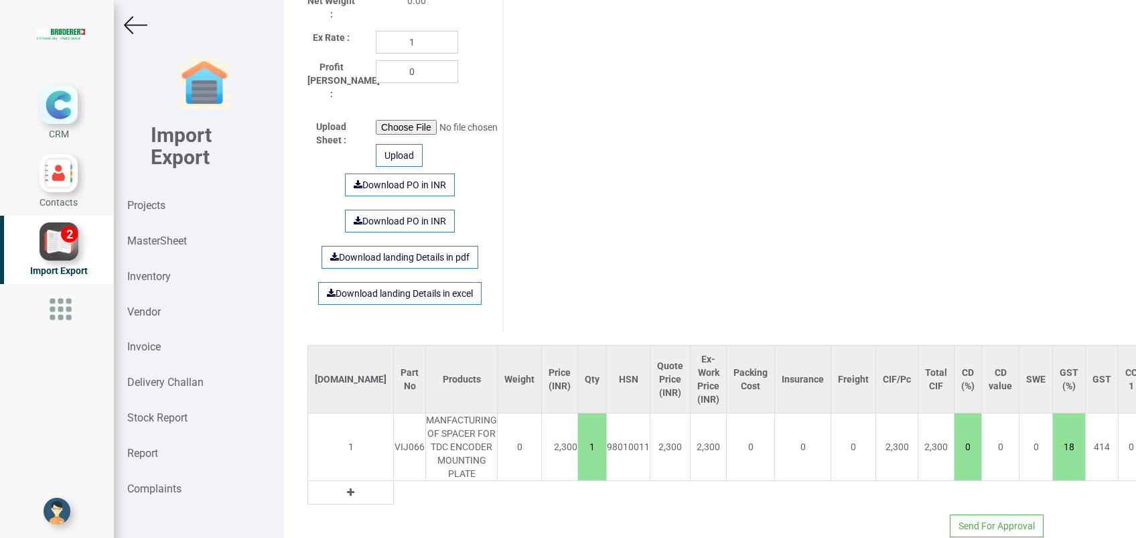
scroll to position [753, 0]
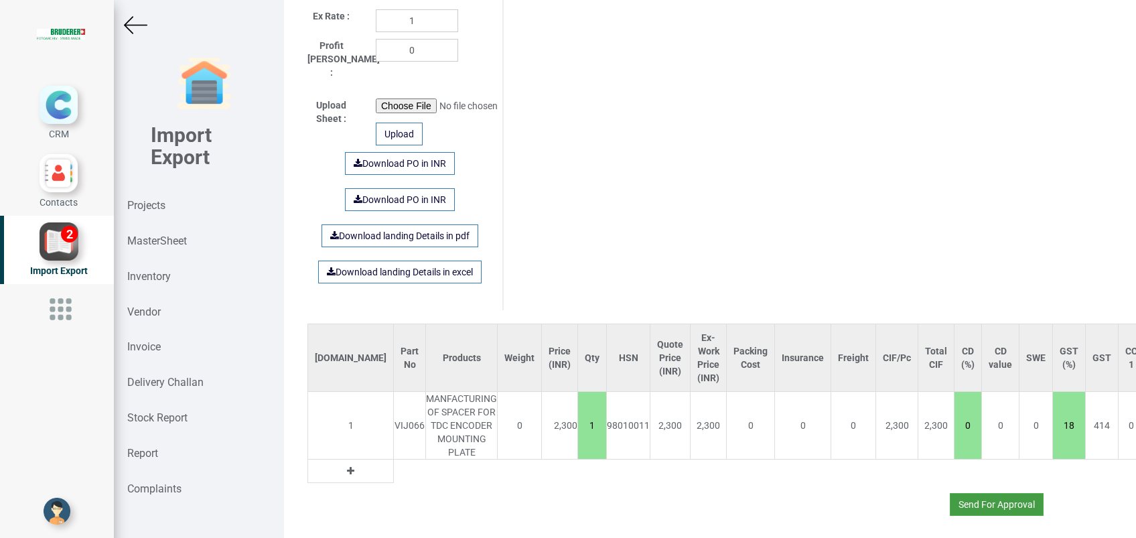
type input "9217 020925"
click at [976, 493] on button "Send For Approval" at bounding box center [996, 504] width 94 height 23
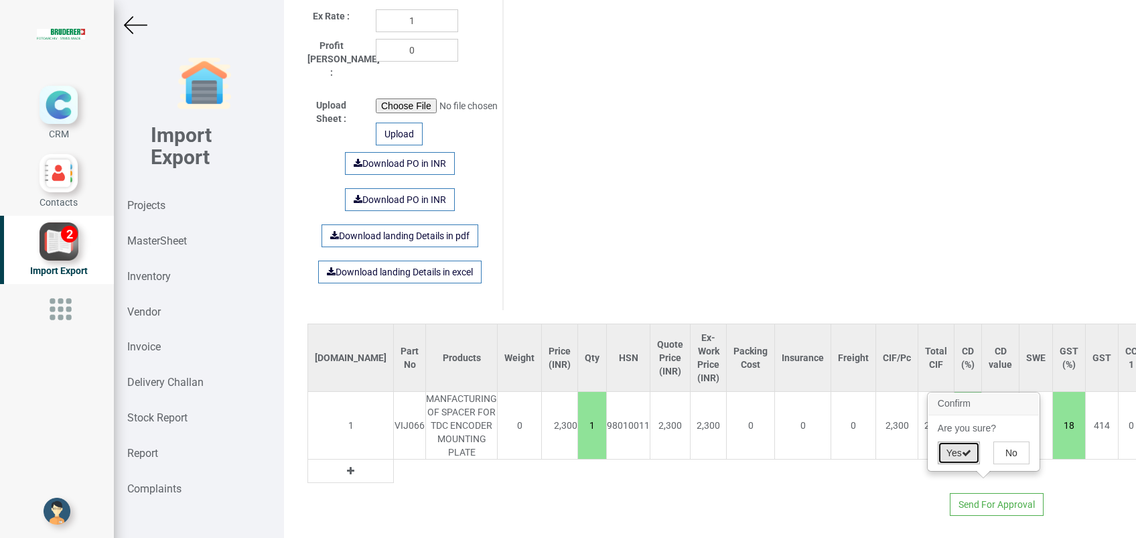
click at [948, 451] on button "Yes" at bounding box center [958, 452] width 42 height 23
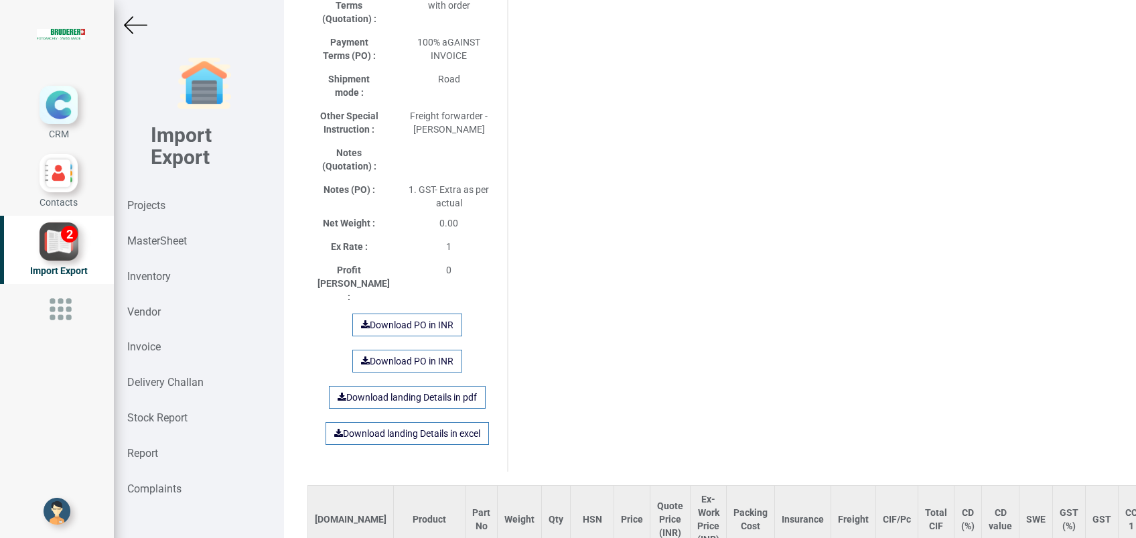
scroll to position [882, 0]
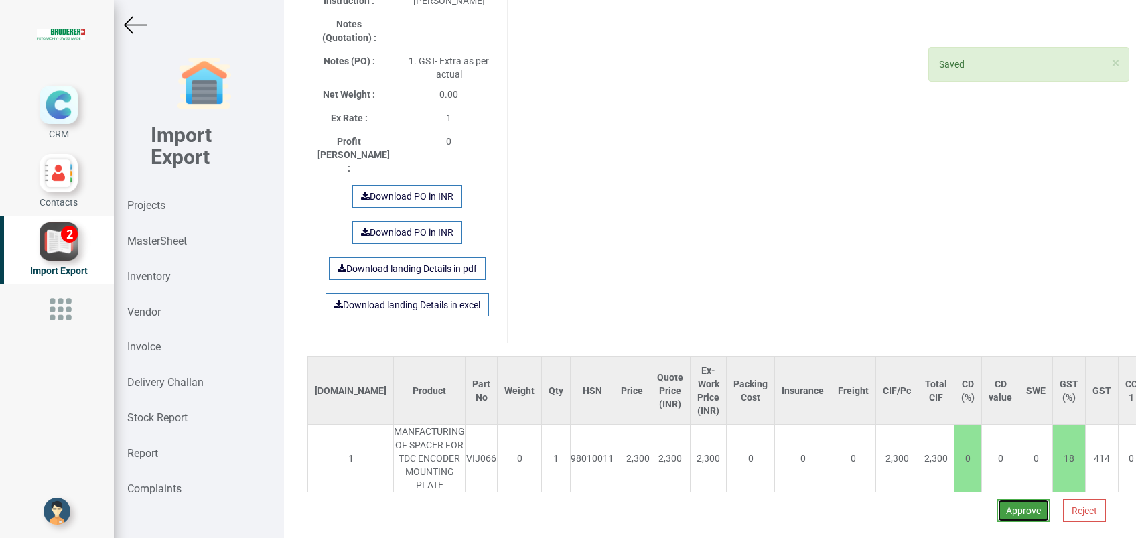
click at [998, 499] on button "Approve" at bounding box center [1023, 510] width 52 height 23
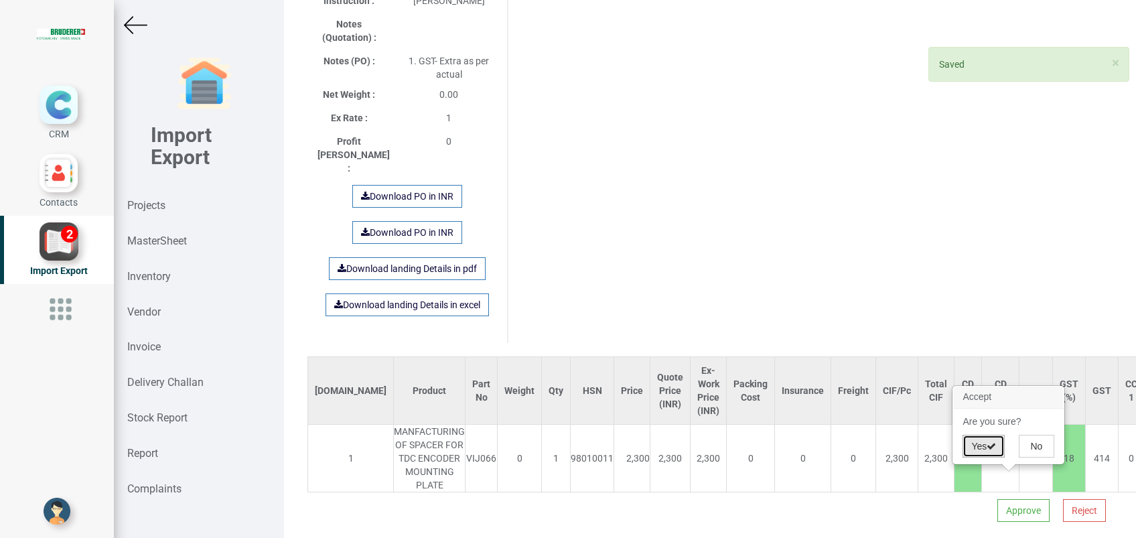
click at [980, 448] on button "Yes" at bounding box center [983, 446] width 42 height 23
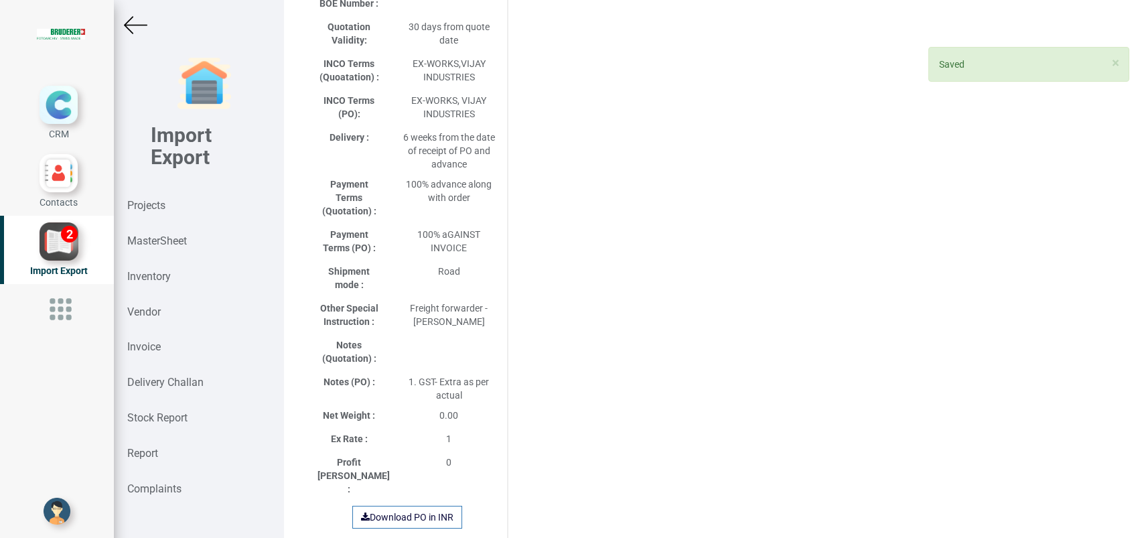
select select "INR"
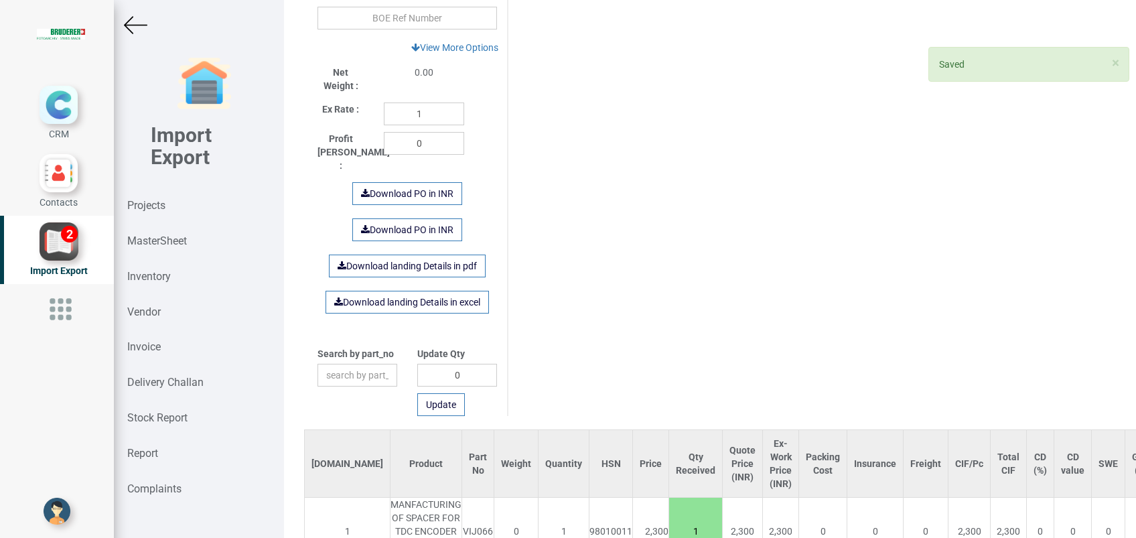
scroll to position [729, 0]
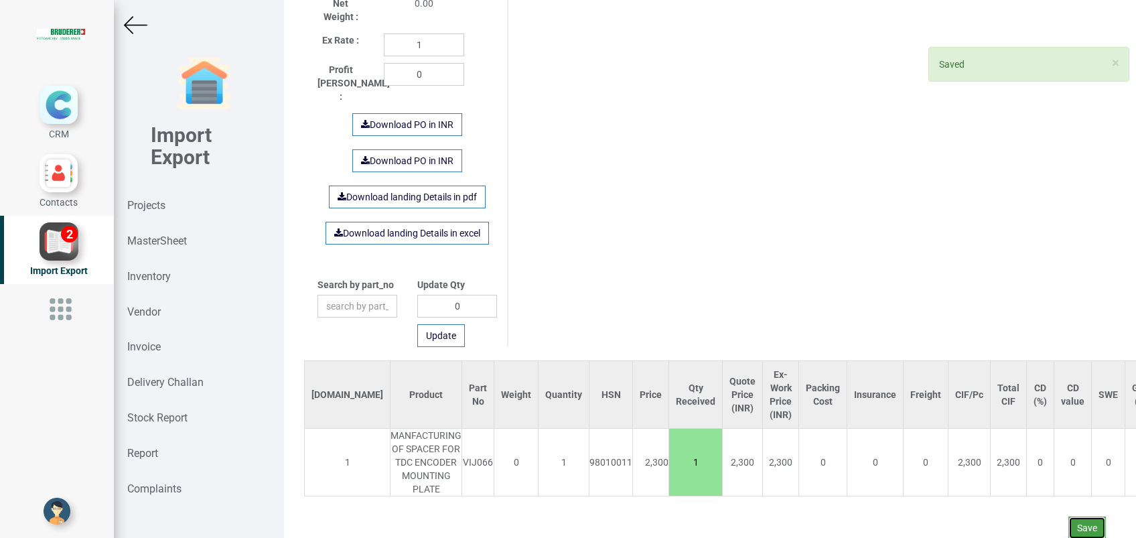
click at [1068, 516] on button "Save" at bounding box center [1086, 527] width 37 height 23
click at [1045, 474] on button "Yes" at bounding box center [1047, 476] width 42 height 23
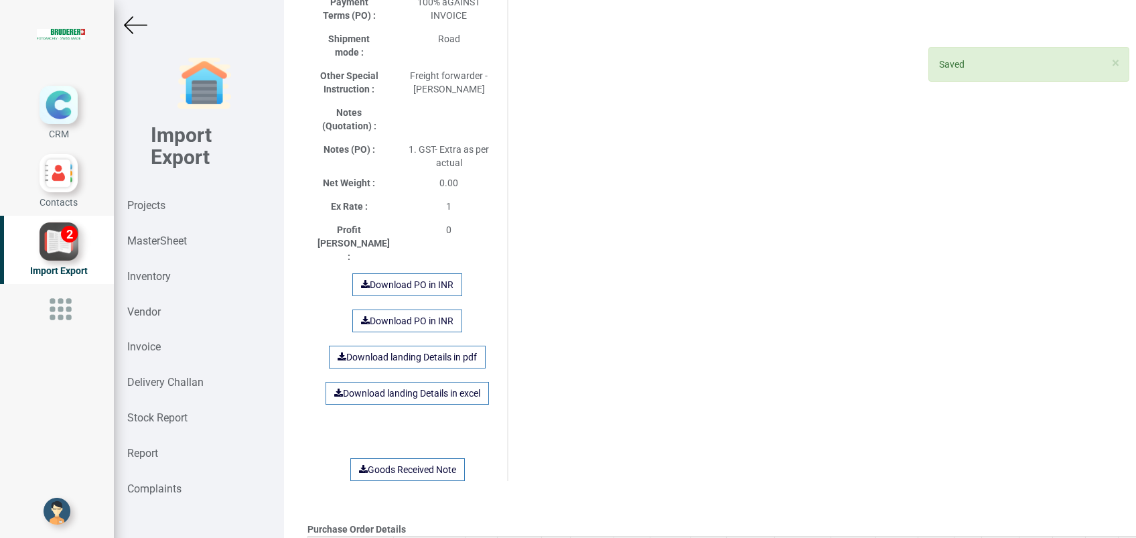
scroll to position [803, 0]
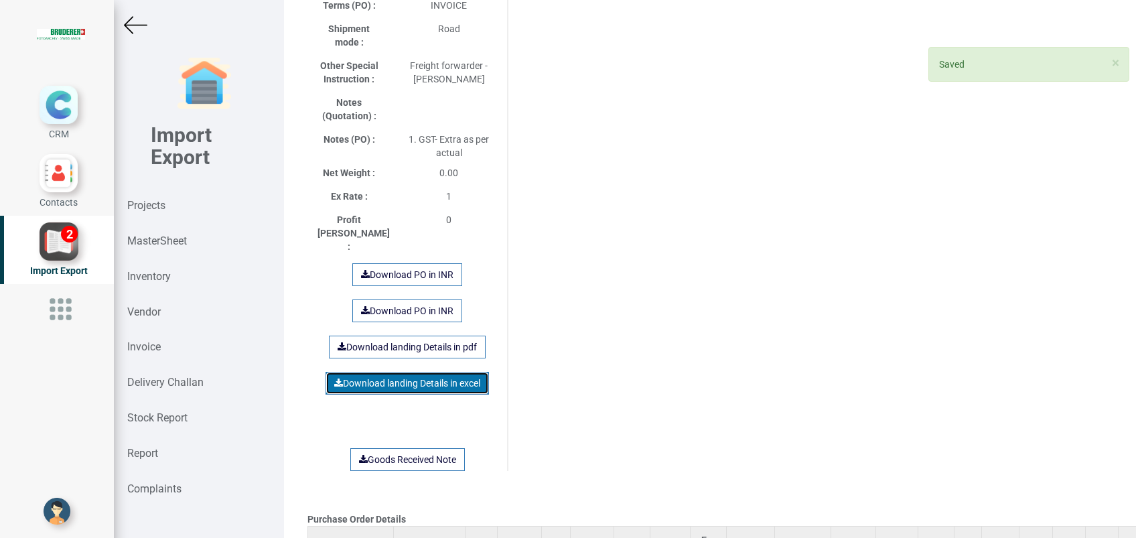
click at [388, 372] on link "Download landing Details in excel" at bounding box center [406, 383] width 163 height 23
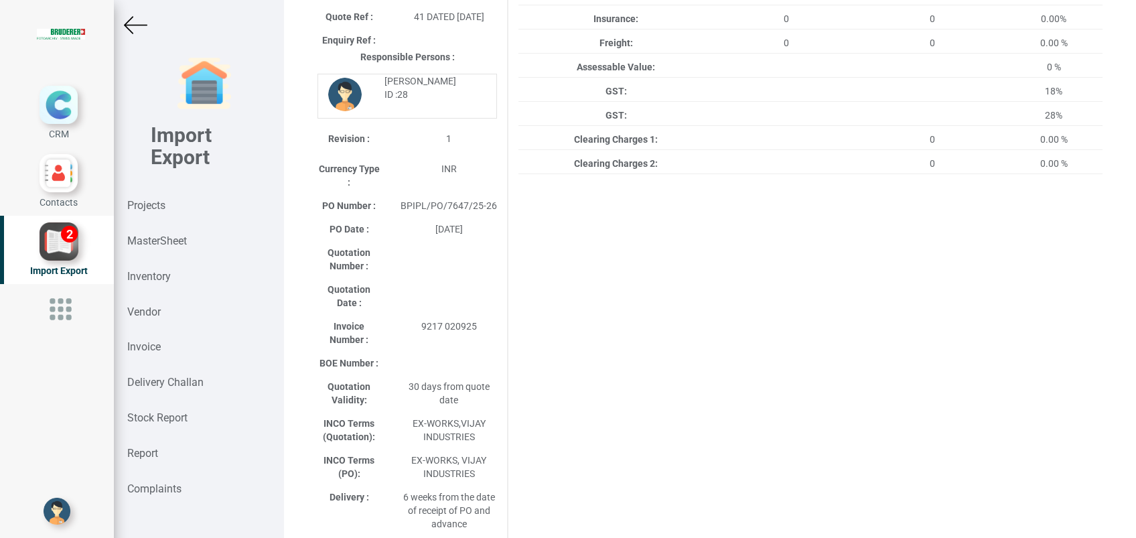
scroll to position [0, 0]
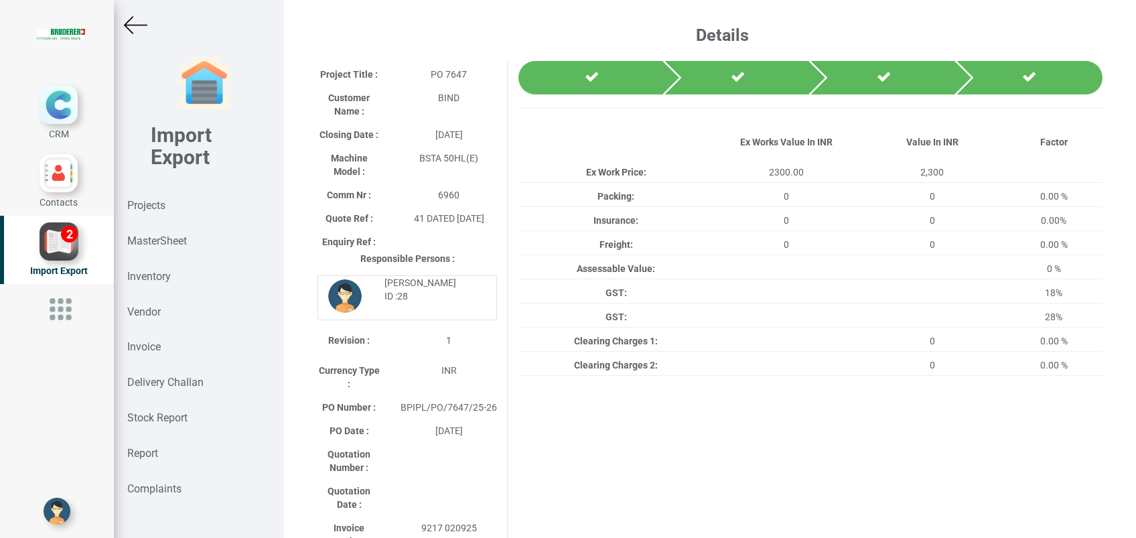
click at [134, 27] on img at bounding box center [135, 24] width 23 height 23
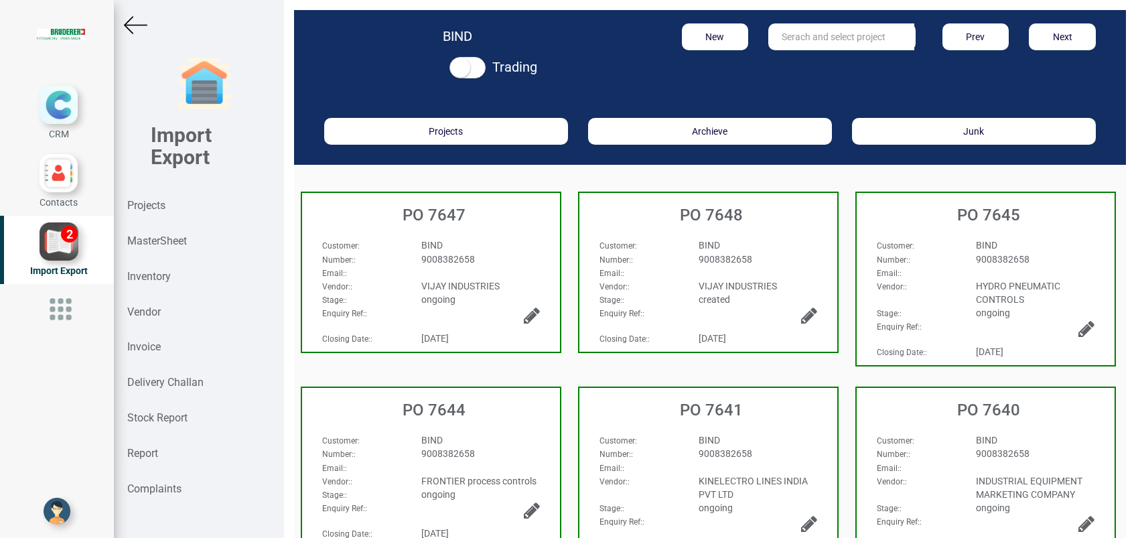
click at [663, 238] on div "Customer :" at bounding box center [638, 244] width 99 height 13
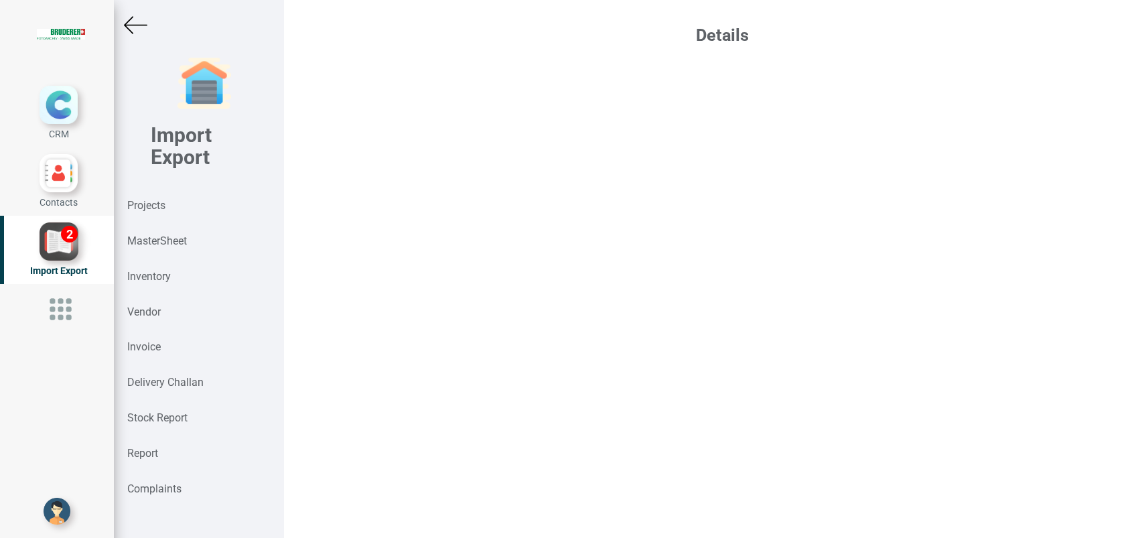
select select "INR"
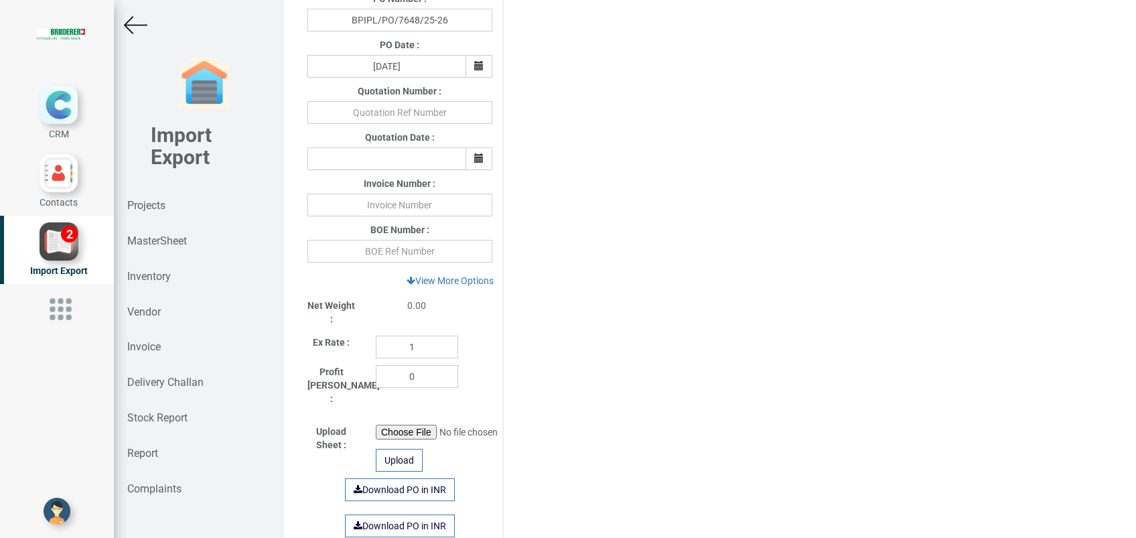
scroll to position [446, 0]
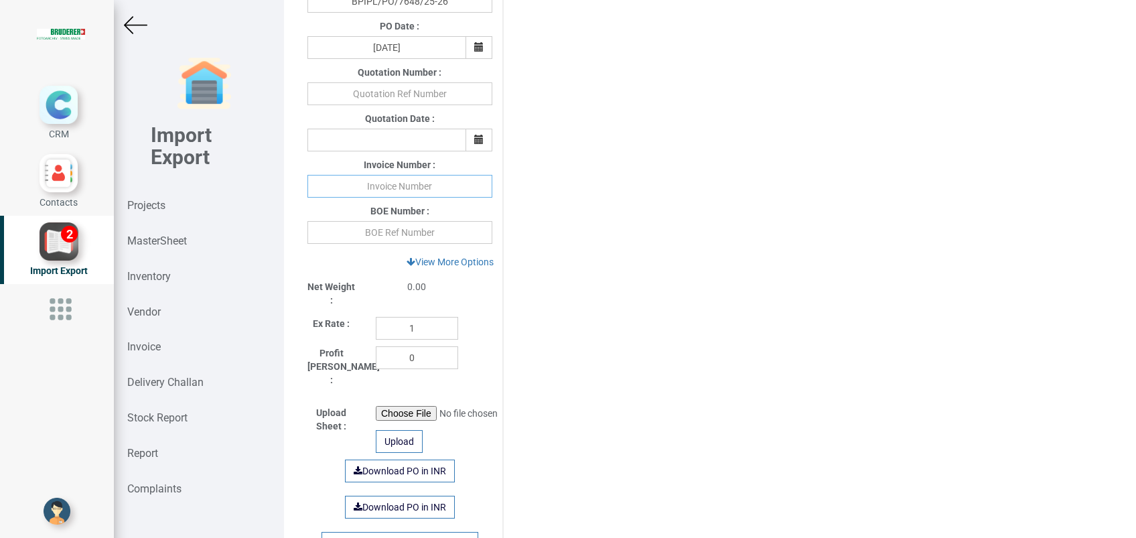
click at [390, 186] on input "text" at bounding box center [399, 186] width 185 height 23
type input "9218 020925"
click at [589, 323] on div "Project Title : PO 7648 Customer Name : BIND Closing Date : 2025-08-27 Machine …" at bounding box center [709, 116] width 825 height 1002
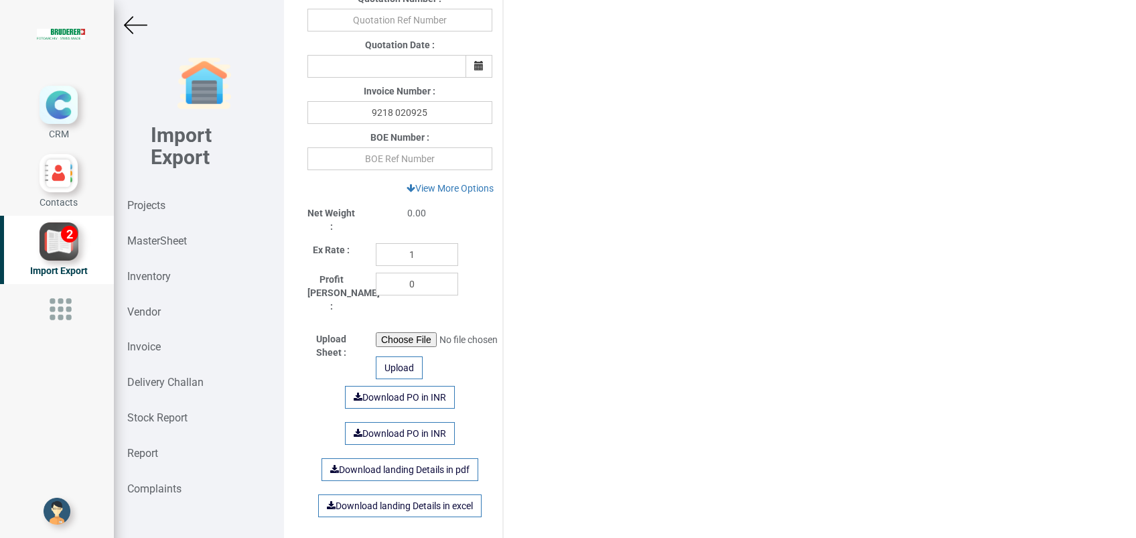
scroll to position [780, 0]
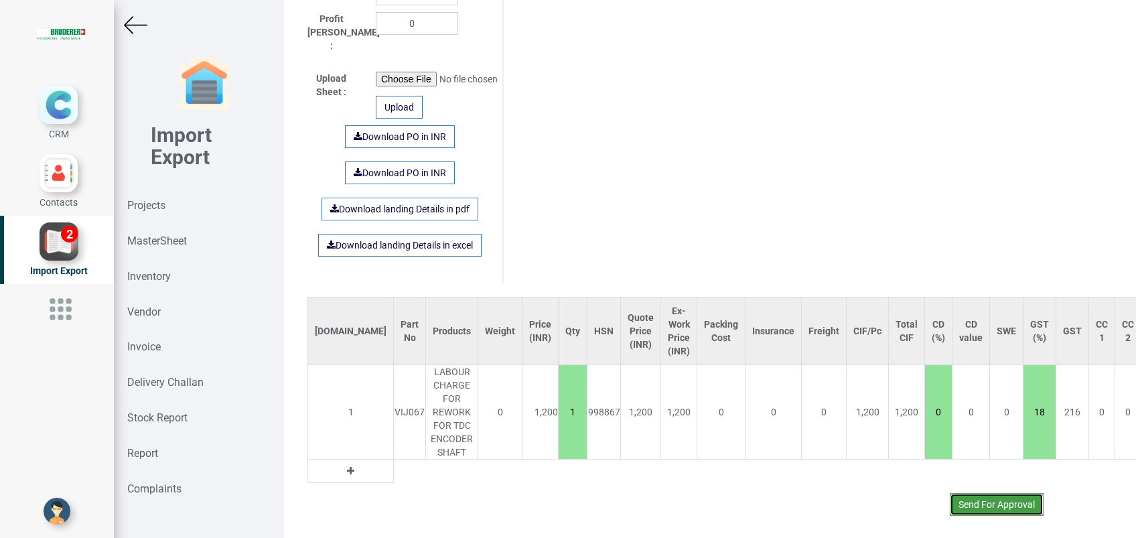
click at [949, 493] on button "Send For Approval" at bounding box center [996, 504] width 94 height 23
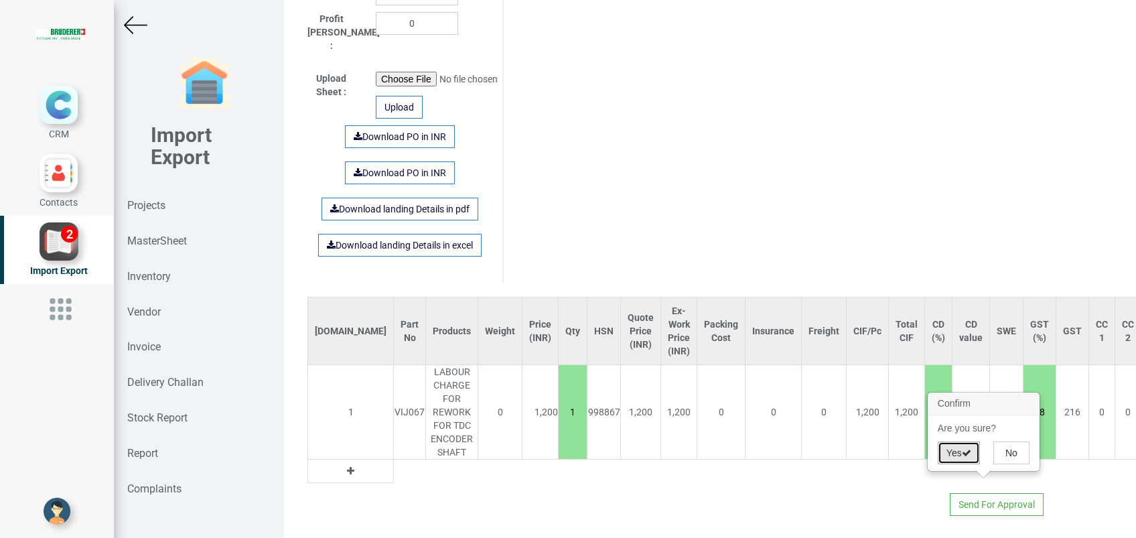
click at [943, 456] on button "Yes" at bounding box center [958, 452] width 42 height 23
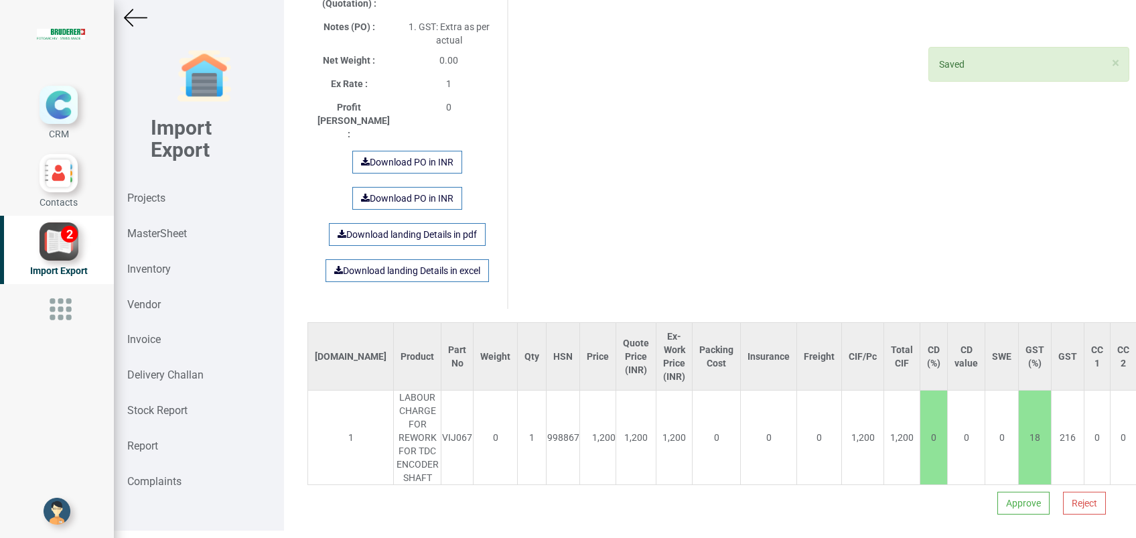
scroll to position [10, 0]
click at [997, 489] on button "Approve" at bounding box center [1023, 500] width 52 height 23
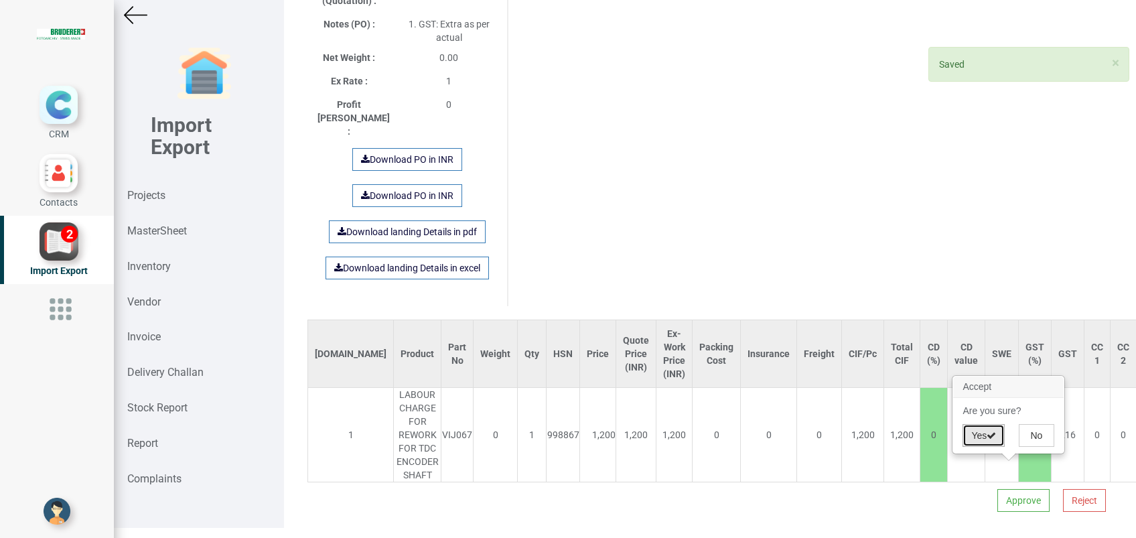
click at [984, 435] on button "Yes" at bounding box center [983, 435] width 42 height 23
select select "INR"
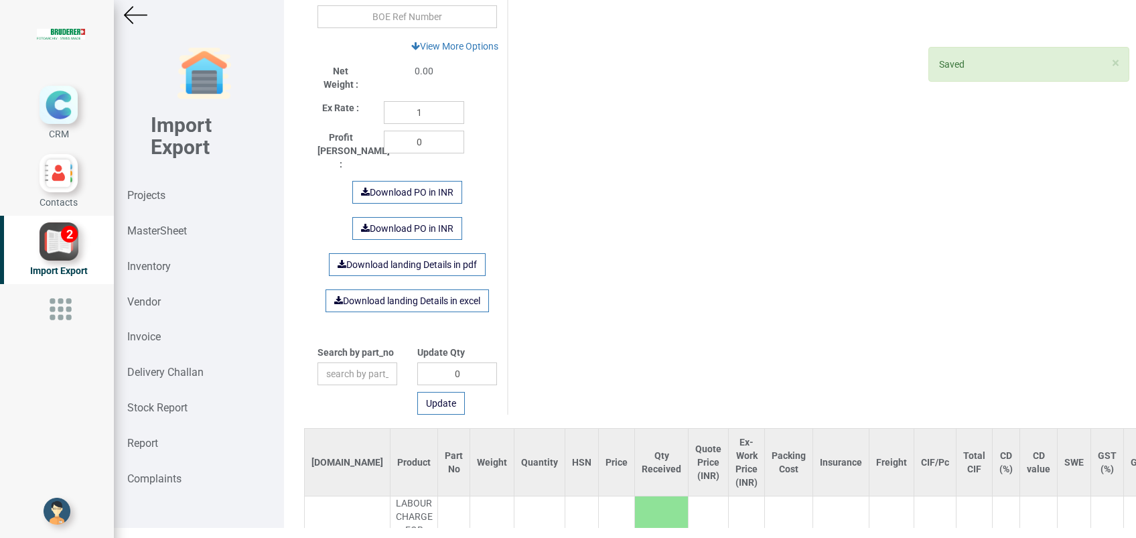
scroll to position [756, 0]
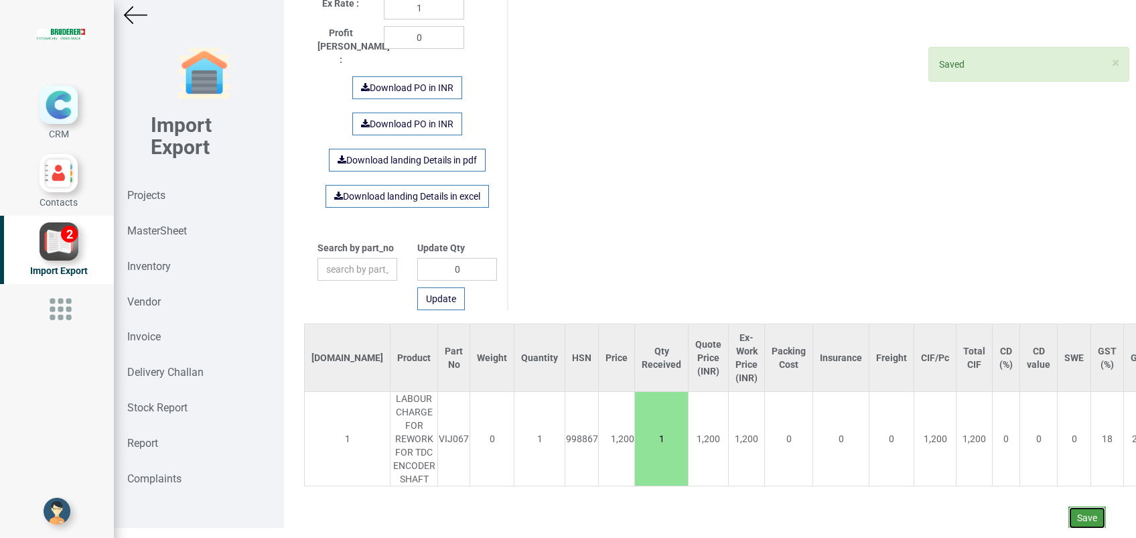
click at [1070, 506] on button "Save" at bounding box center [1086, 517] width 37 height 23
click at [1045, 463] on button "Yes" at bounding box center [1047, 466] width 42 height 23
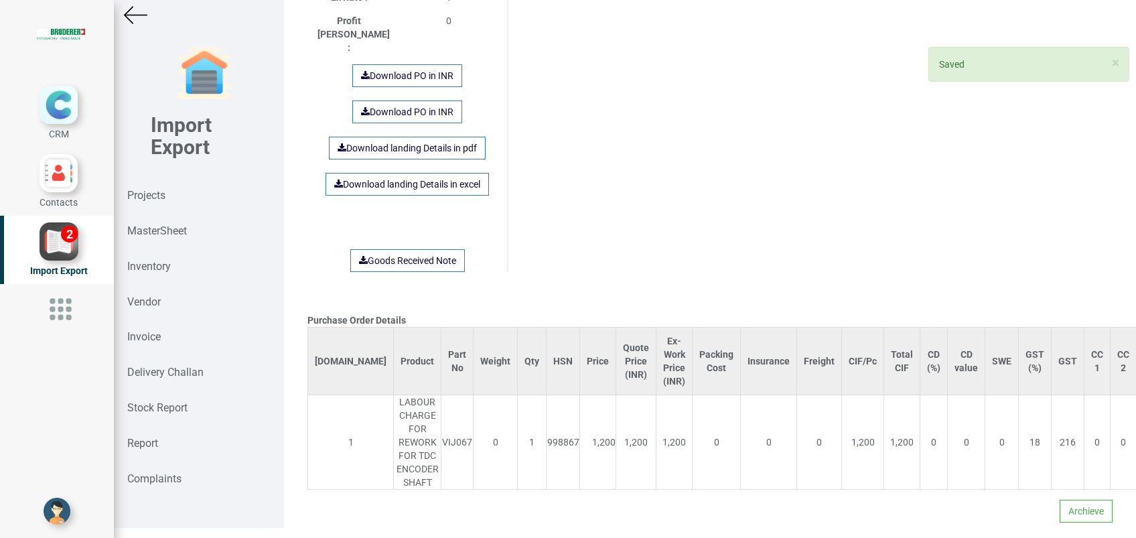
scroll to position [1006, 0]
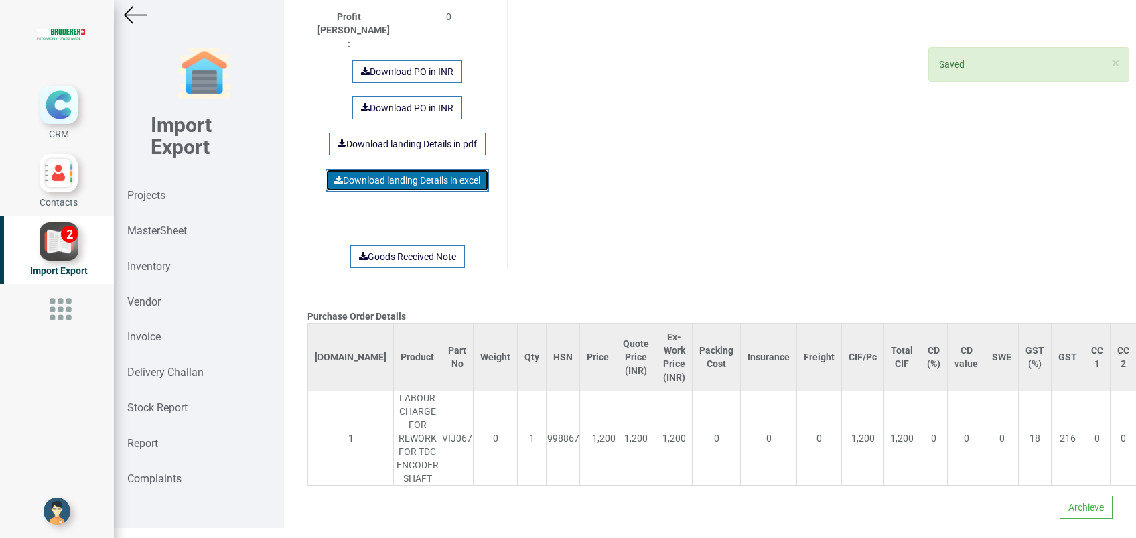
click at [369, 169] on link "Download landing Details in excel" at bounding box center [406, 180] width 163 height 23
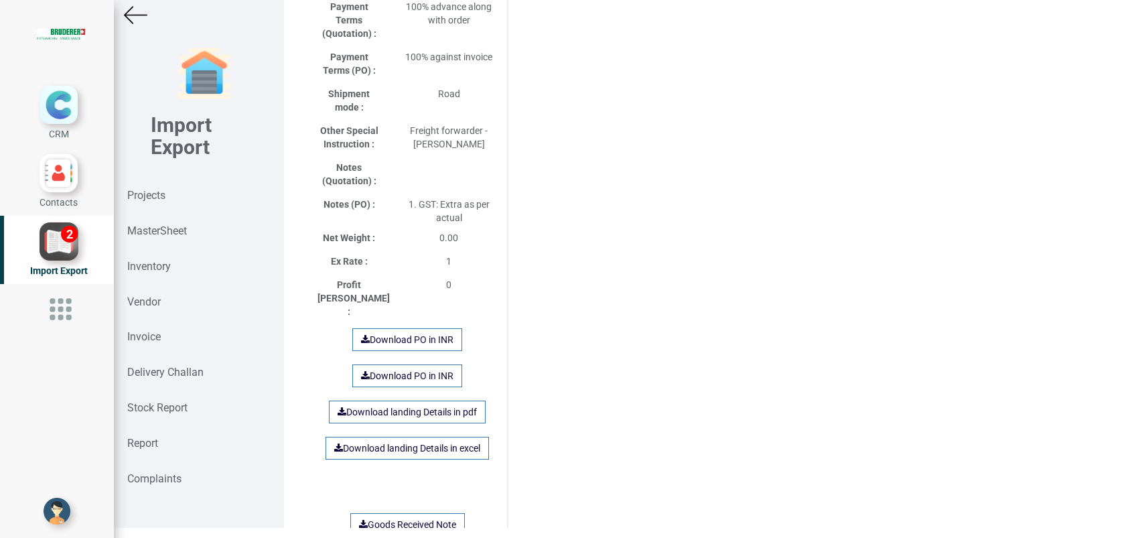
drag, startPoint x: 605, startPoint y: 267, endPoint x: 620, endPoint y: 305, distance: 40.5
click at [605, 267] on div "Purchase Order Details Si.No Product Part No Weight Qty HSN Price Quote Price (…" at bounding box center [709, 32] width 825 height 1441
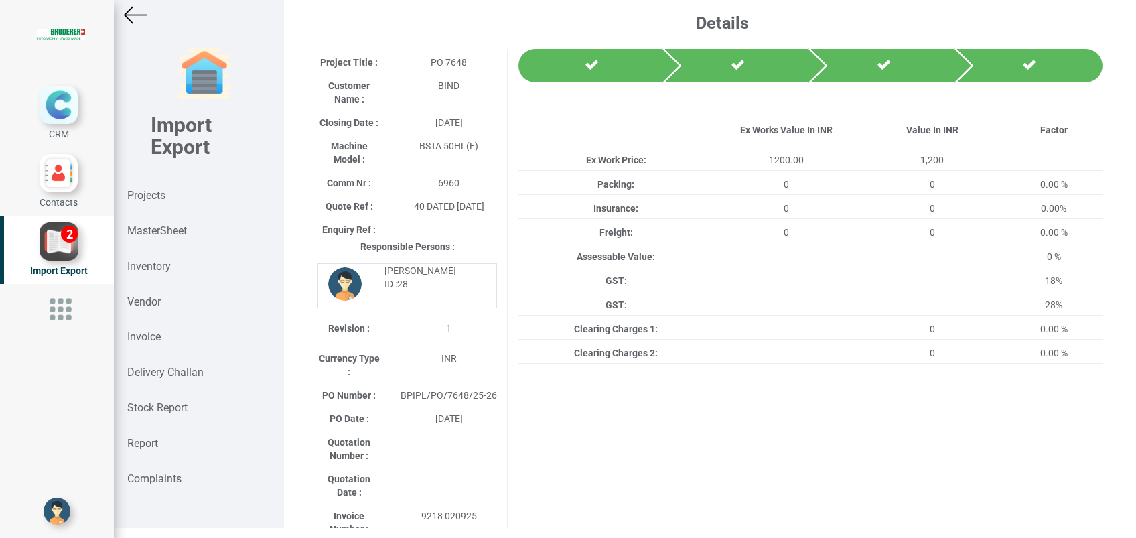
scroll to position [0, 0]
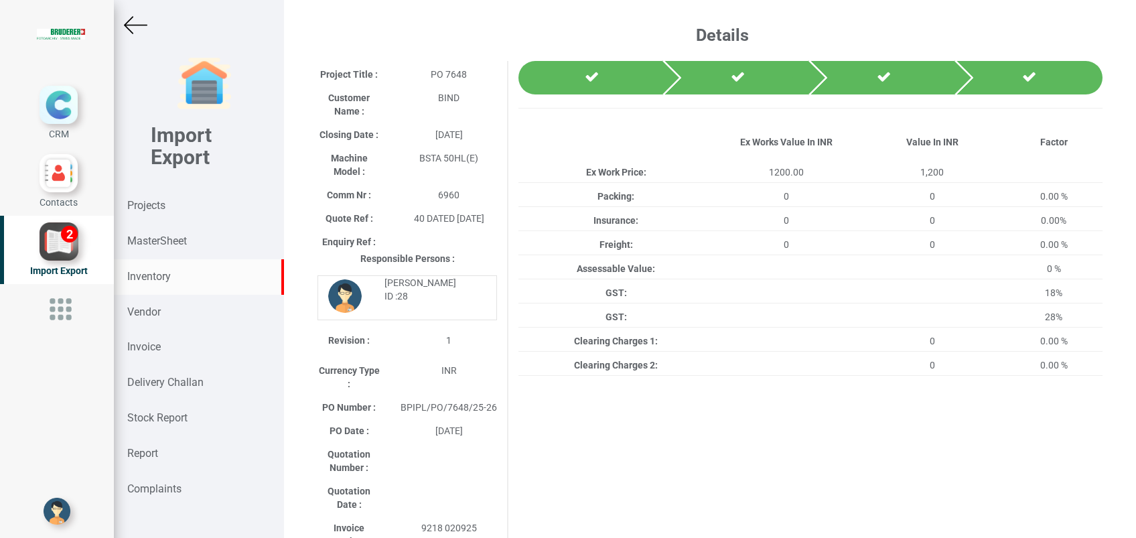
click at [148, 275] on strong "Inventory" at bounding box center [149, 276] width 44 height 13
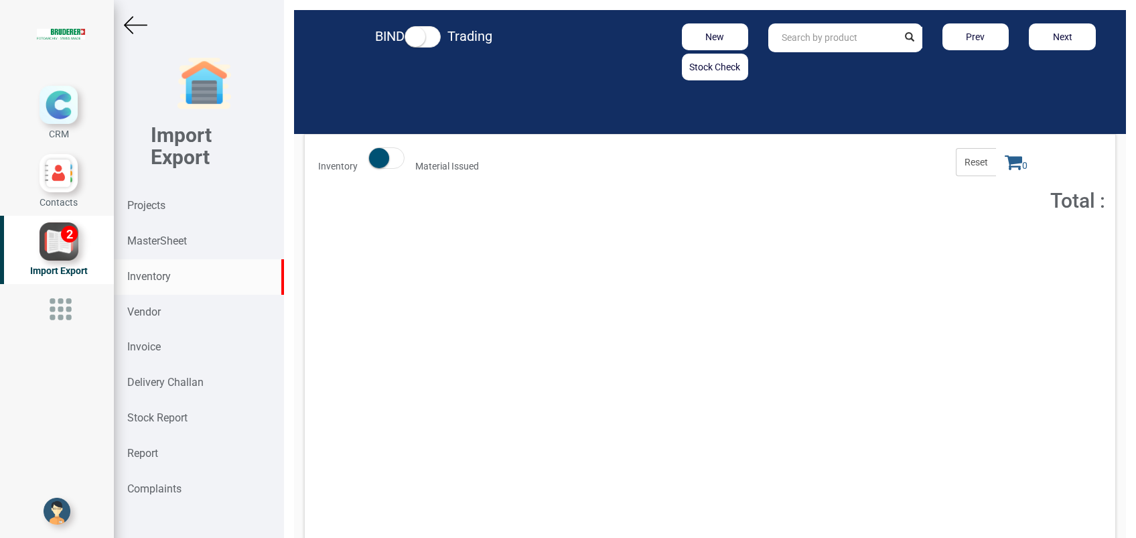
click at [806, 34] on input "text" at bounding box center [832, 37] width 129 height 29
type input "VIJ067"
click at [978, 246] on button "Add to Cart" at bounding box center [1003, 245] width 58 height 19
click at [1006, 165] on icon at bounding box center [1012, 162] width 17 height 19
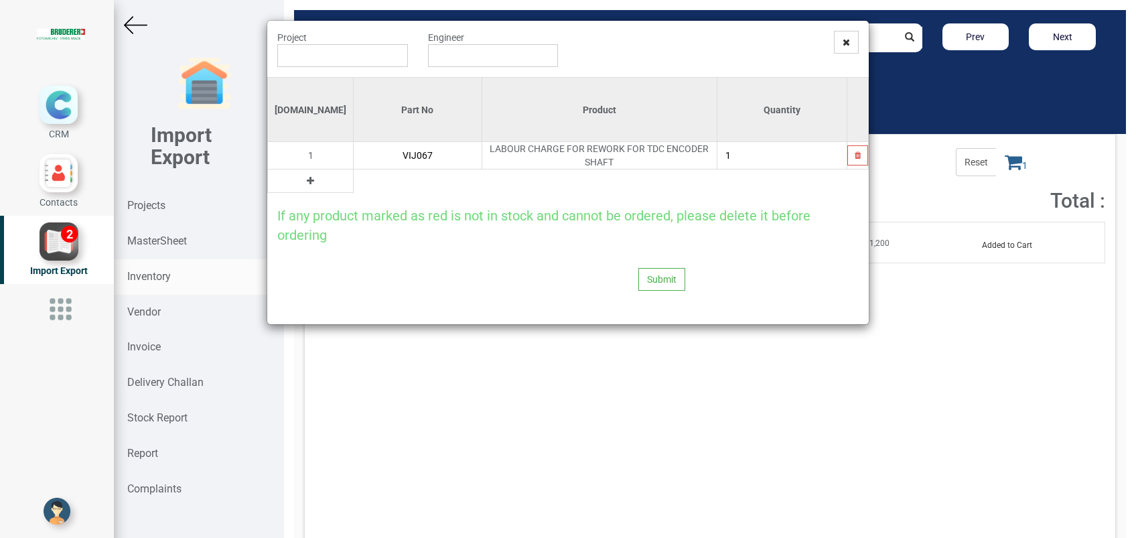
click at [307, 176] on icon at bounding box center [310, 180] width 7 height 9
click at [390, 175] on input "text" at bounding box center [418, 180] width 128 height 23
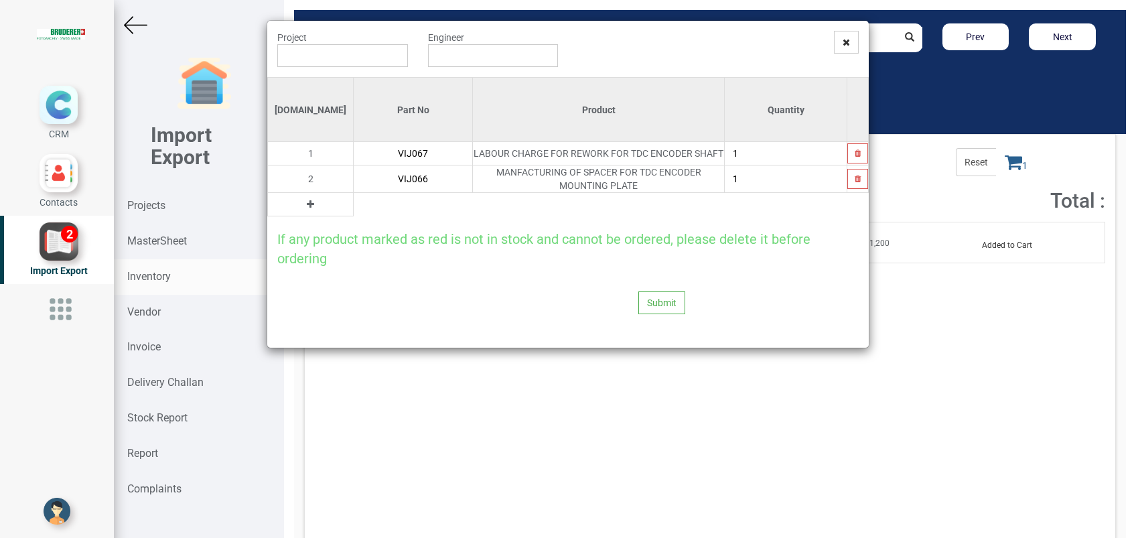
type input "VIJ066"
click at [307, 204] on icon at bounding box center [310, 204] width 7 height 9
click at [366, 202] on input "text" at bounding box center [413, 204] width 119 height 23
type input "VIJ002"
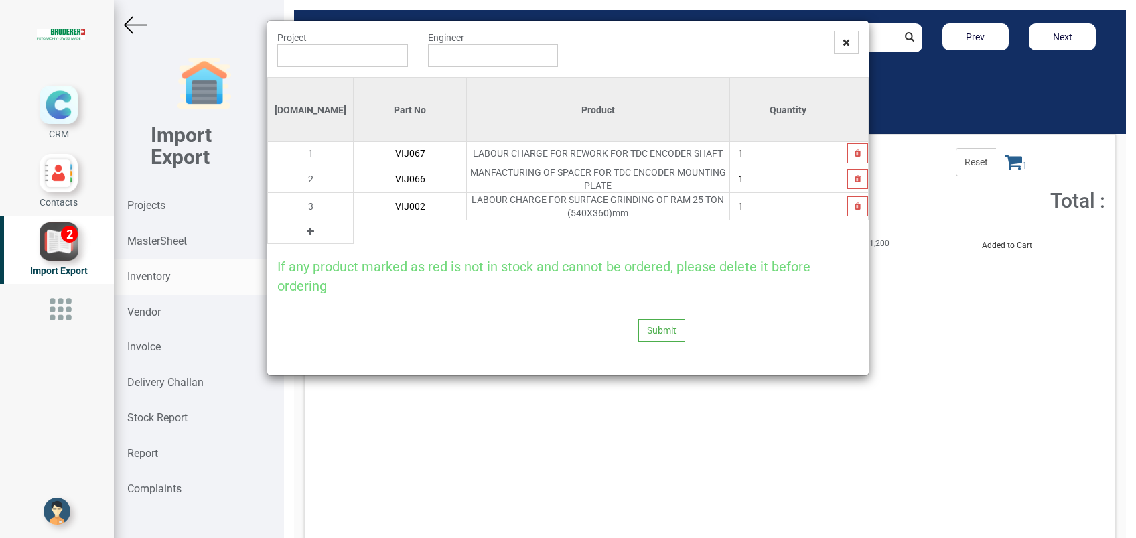
drag, startPoint x: 284, startPoint y: 223, endPoint x: 394, endPoint y: 241, distance: 111.3
click at [307, 227] on icon at bounding box center [310, 231] width 7 height 9
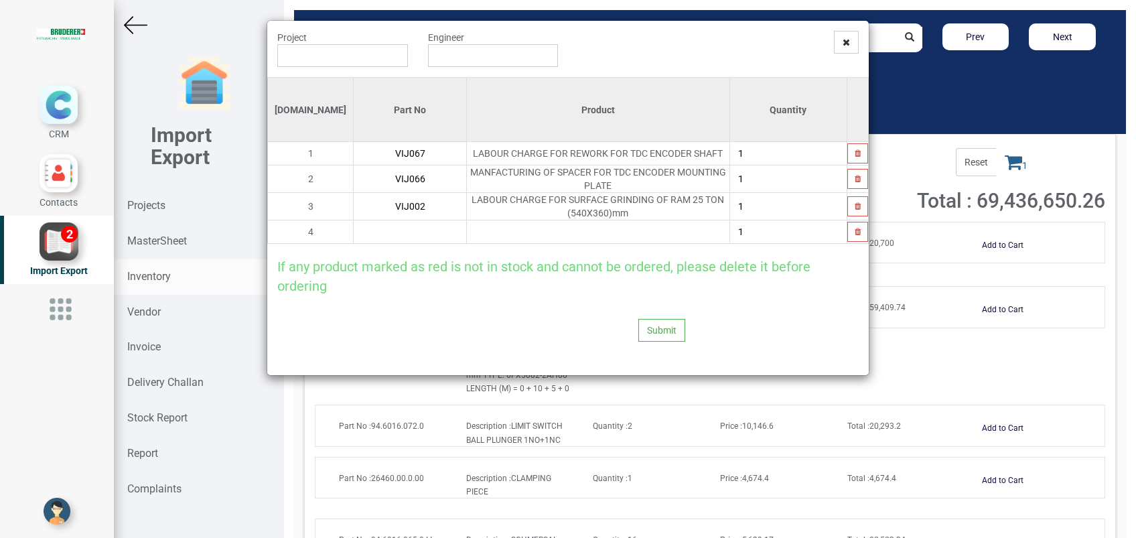
click at [384, 225] on input "text" at bounding box center [410, 231] width 112 height 23
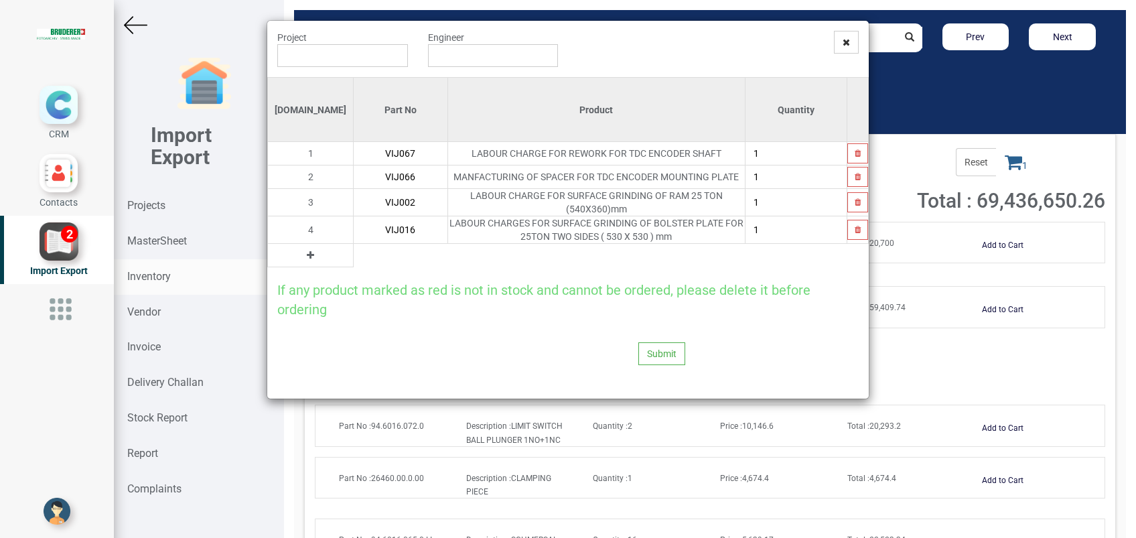
type input "VIJ016"
click at [362, 62] on input "text" at bounding box center [342, 55] width 131 height 23
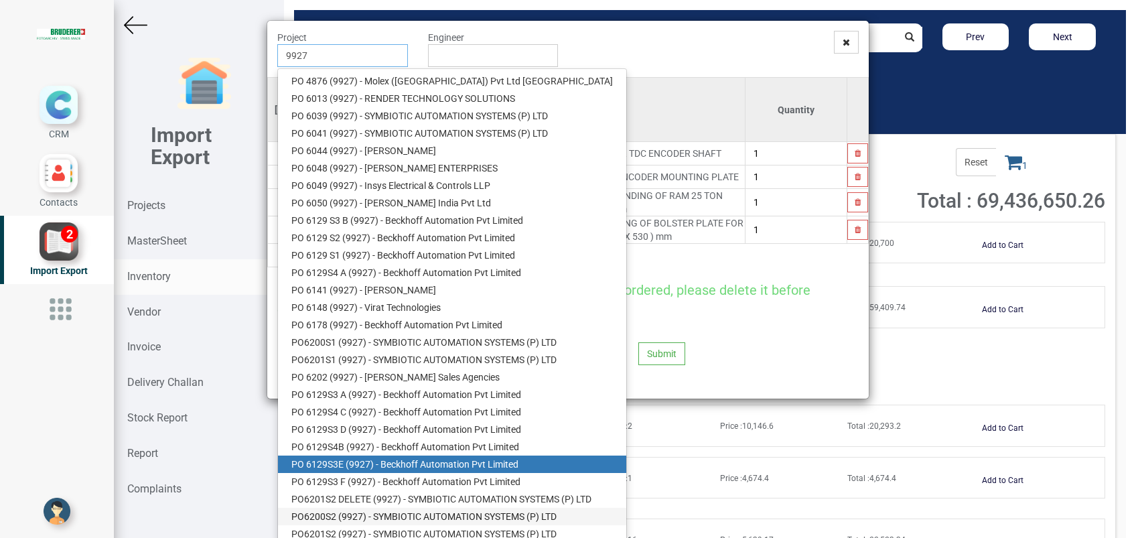
scroll to position [60, 0]
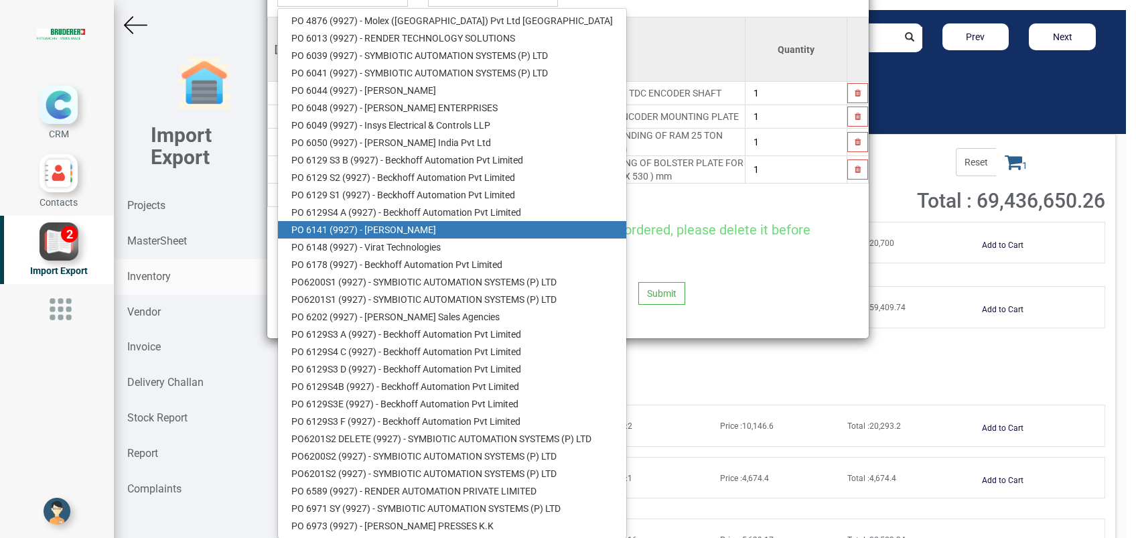
click at [418, 227] on link "PO 6141 ( 9927 ) - BRUDERER AG" at bounding box center [452, 229] width 348 height 17
type input "PO 6141 ( 9927 ) - BRUDERER AG"
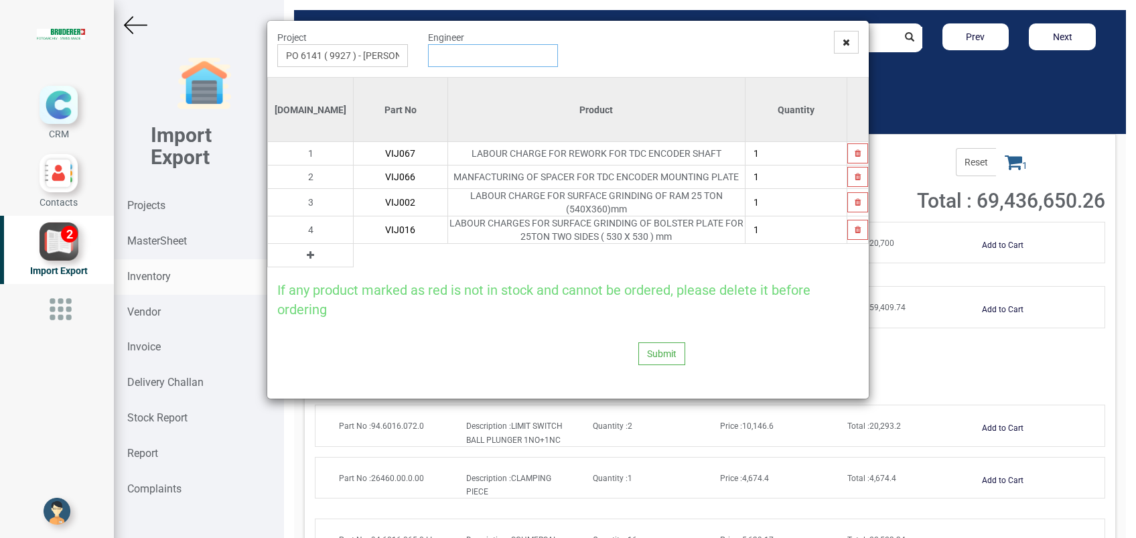
click at [455, 54] on input "text" at bounding box center [493, 55] width 131 height 23
click at [463, 82] on link "G opinath Anandan" at bounding box center [482, 80] width 106 height 17
type input "[PERSON_NAME]"
click at [645, 354] on button "Submit" at bounding box center [661, 353] width 47 height 23
click at [633, 316] on button "Yes" at bounding box center [636, 312] width 42 height 23
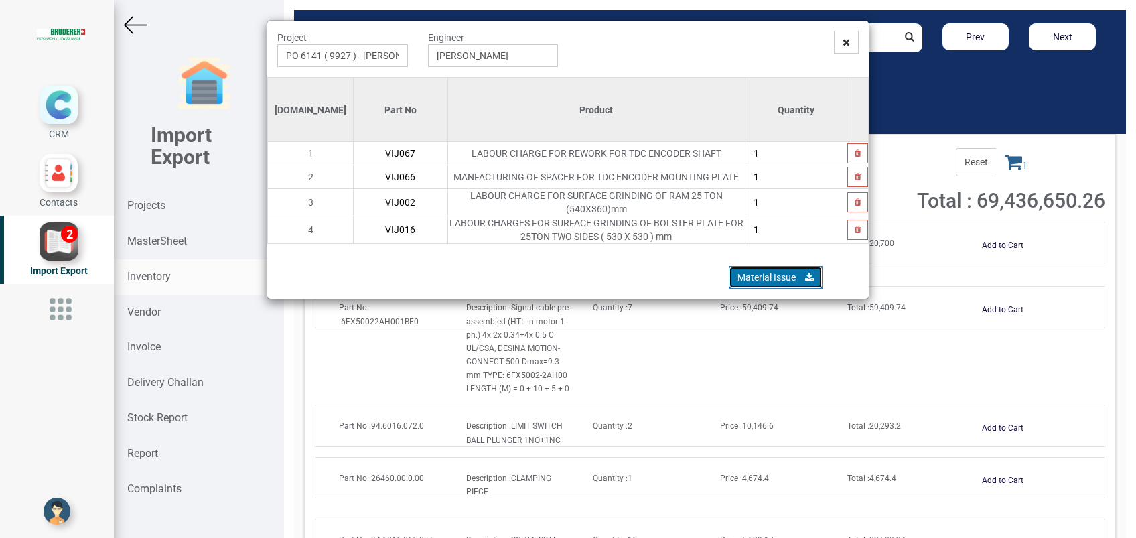
click at [759, 269] on link "Material Issue" at bounding box center [776, 277] width 94 height 23
click at [843, 42] on icon at bounding box center [845, 41] width 7 height 9
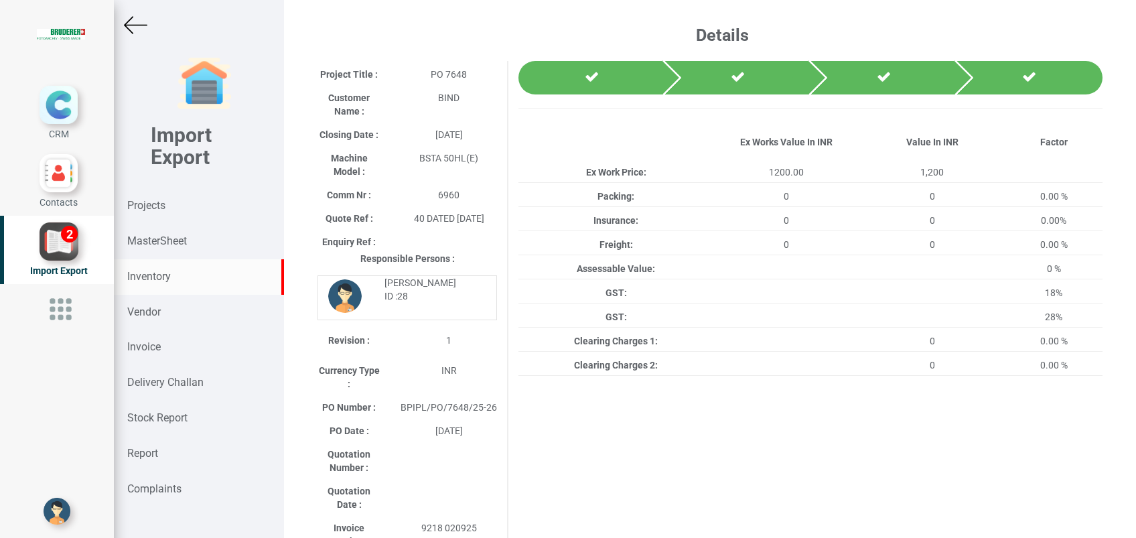
click at [148, 279] on strong "Inventory" at bounding box center [149, 276] width 44 height 13
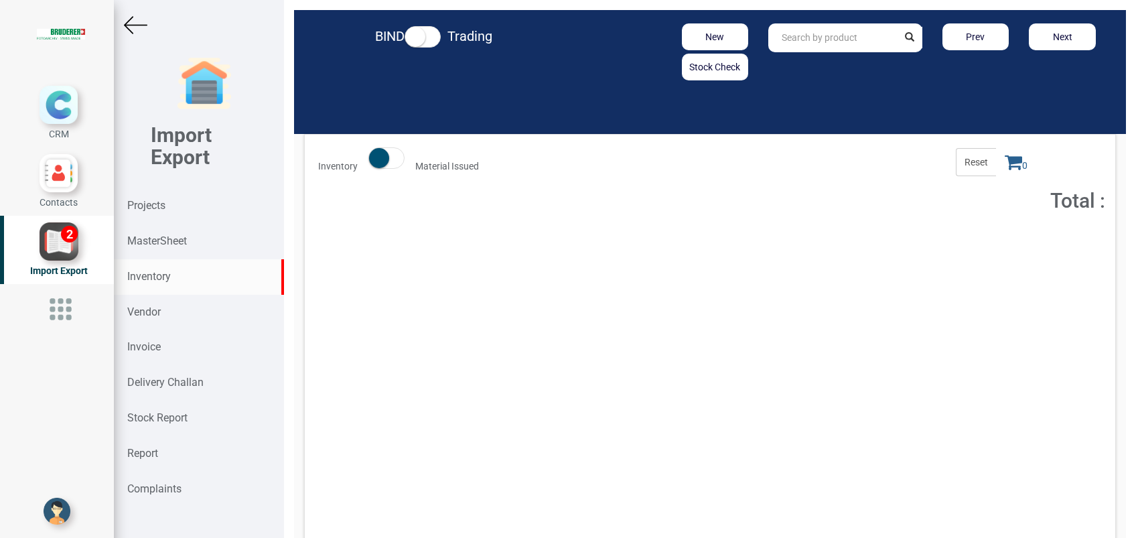
click at [798, 31] on input "text" at bounding box center [832, 37] width 129 height 29
paste input "IN MAT9000081.U"
type input "IN MAT9000081.U"
click at [808, 69] on strong "IN MAT9000081.U" at bounding box center [820, 66] width 76 height 11
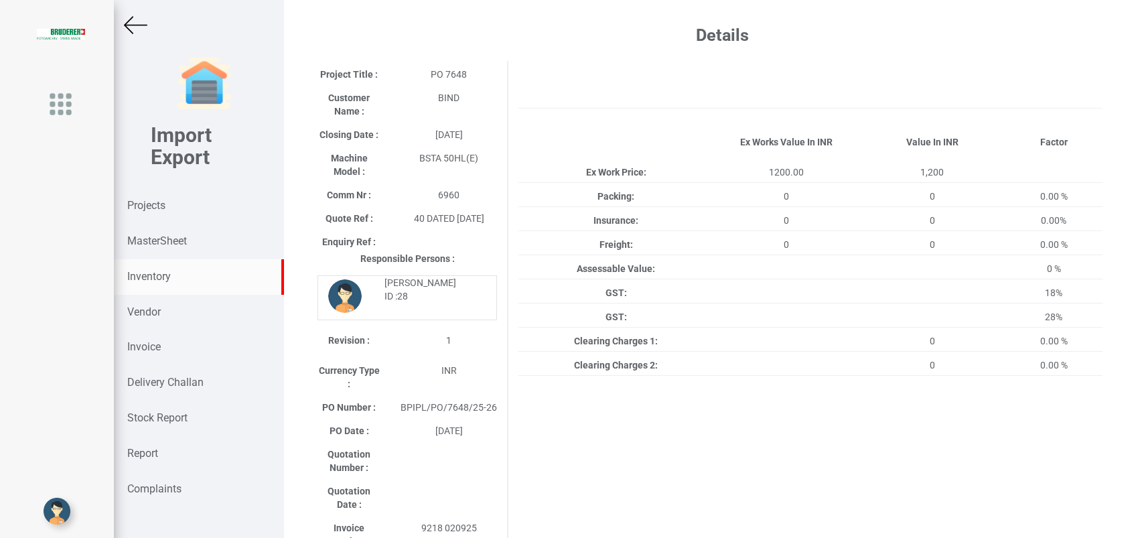
click at [161, 264] on div "Inventory" at bounding box center [199, 276] width 170 height 35
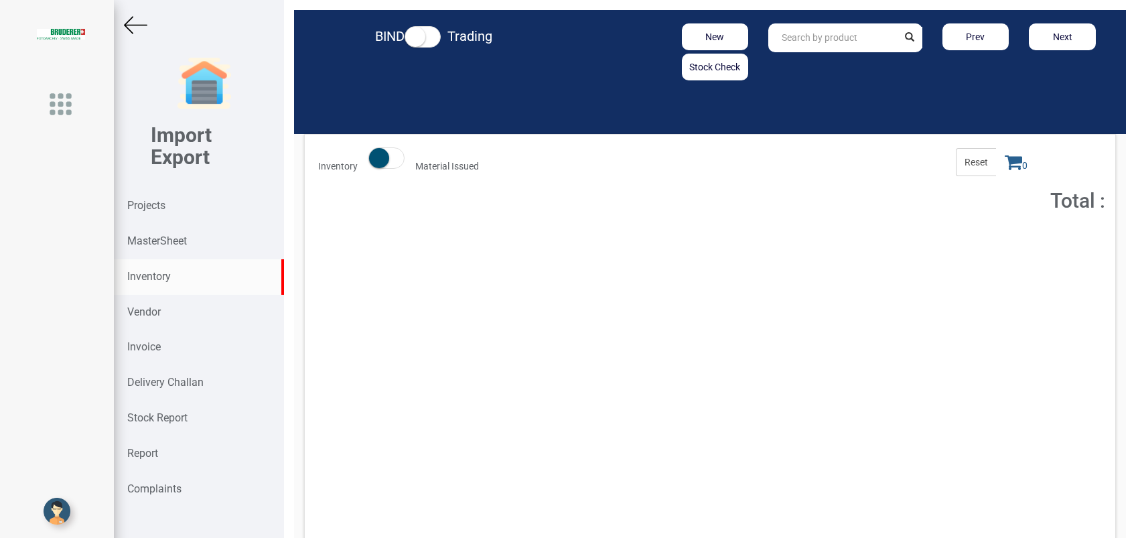
click at [809, 40] on input "text" at bounding box center [832, 37] width 129 height 29
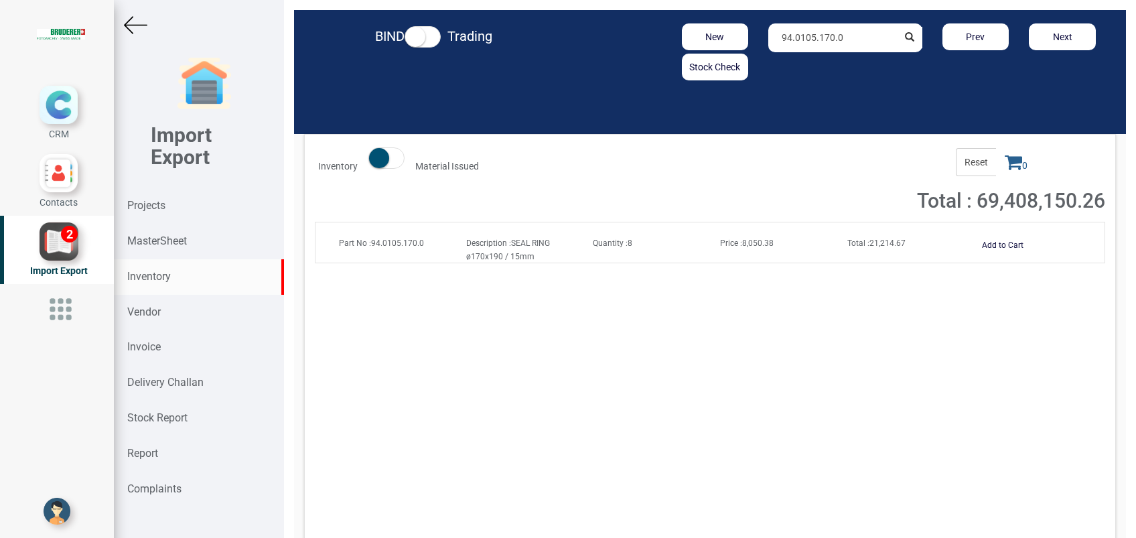
click at [745, 241] on span "Price : 8,050.38" at bounding box center [747, 242] width 54 height 9
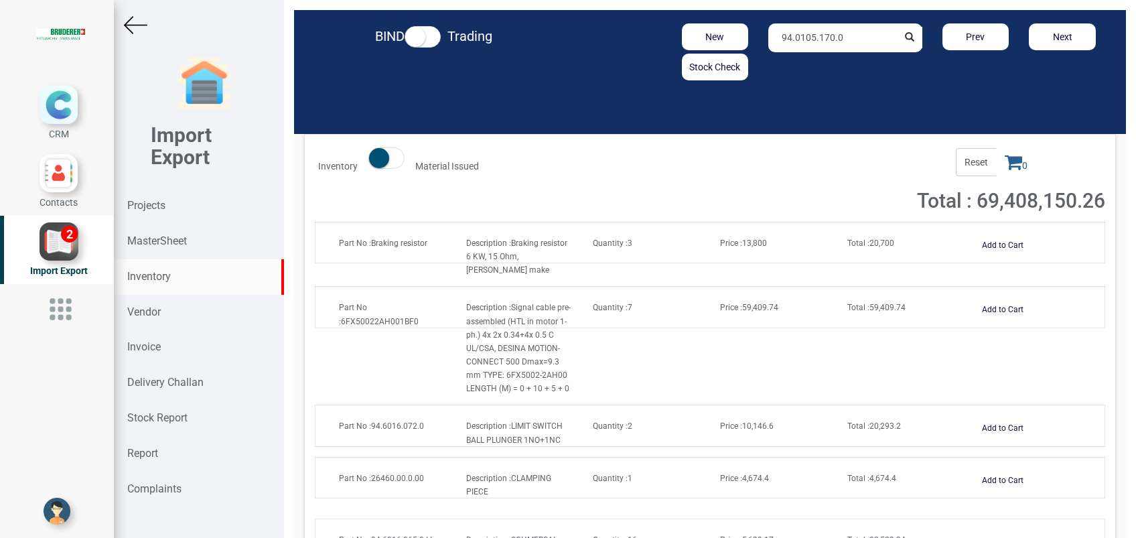
click at [852, 44] on input "94.0105.170.0" at bounding box center [832, 37] width 129 height 29
click at [830, 63] on link "94.0105.170. 0" at bounding box center [822, 66] width 106 height 17
type input "94.0105.170.0"
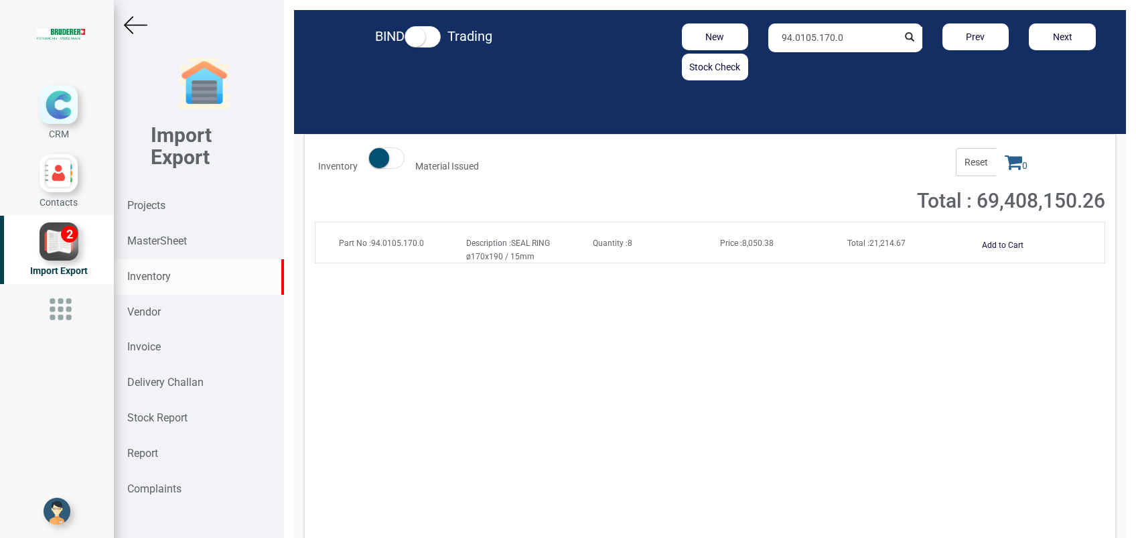
click at [754, 244] on span "Price : 8,050.38" at bounding box center [747, 242] width 54 height 9
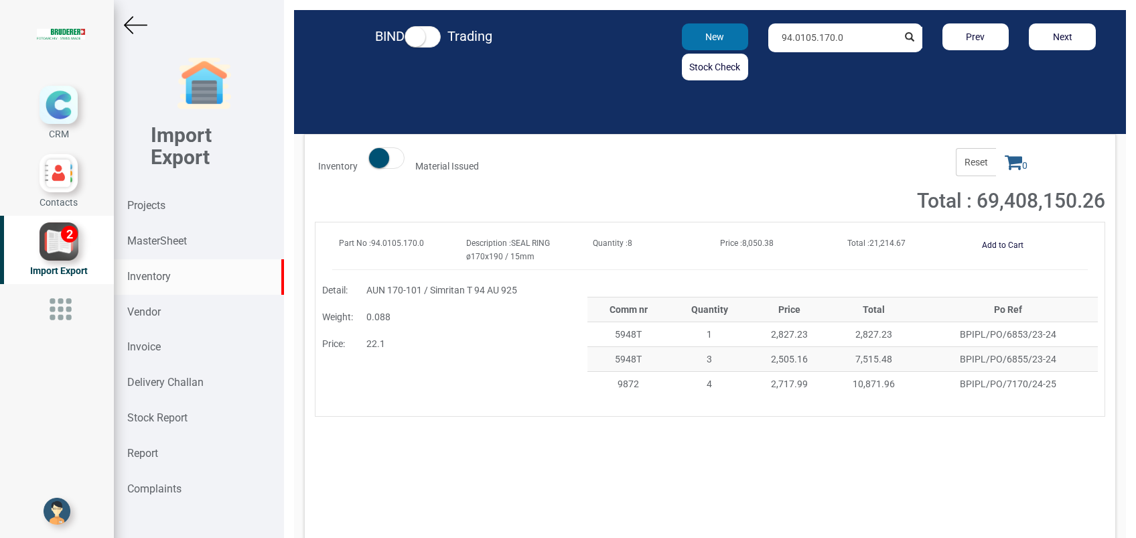
drag, startPoint x: 840, startPoint y: 37, endPoint x: 724, endPoint y: 47, distance: 116.2
click at [724, 47] on div "New Stock Check 94.0105.170.0 Prev Next" at bounding box center [844, 51] width 541 height 57
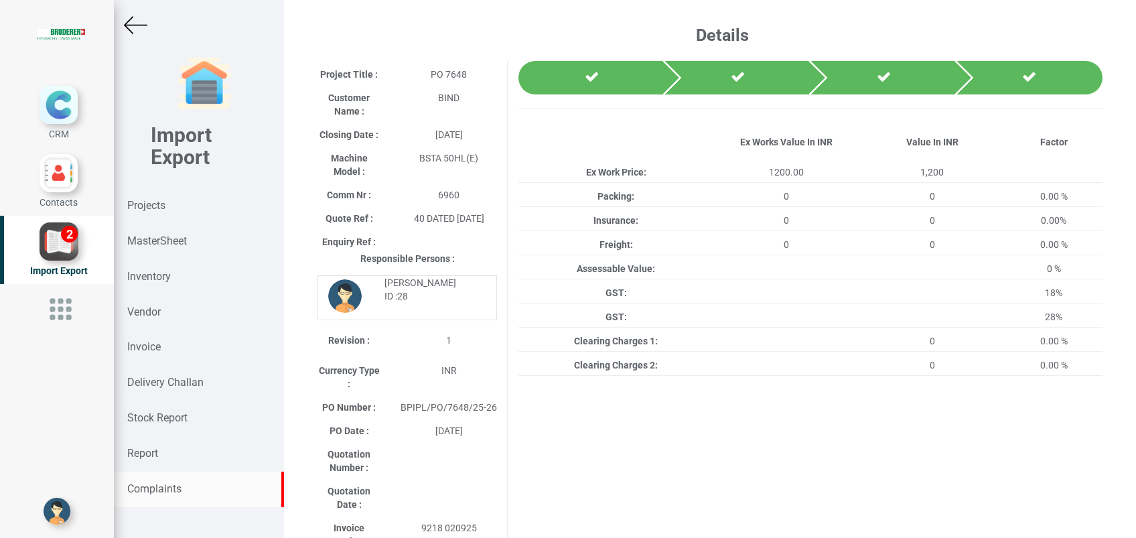
click at [159, 493] on strong "Complaints" at bounding box center [154, 488] width 54 height 13
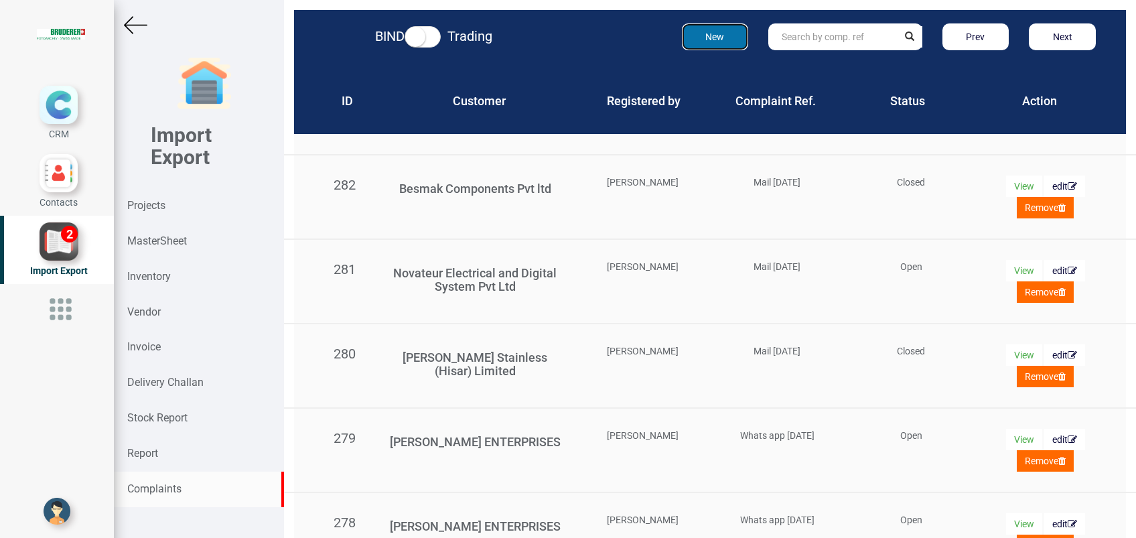
click at [710, 42] on button "New" at bounding box center [715, 36] width 67 height 27
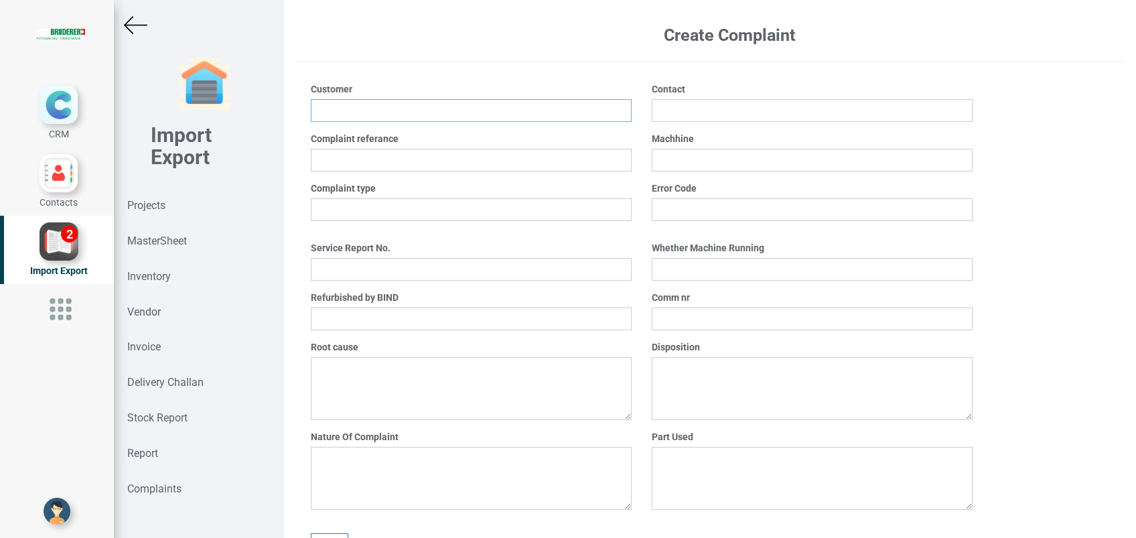
click at [479, 103] on input at bounding box center [471, 110] width 321 height 23
type input "Molex India Pvt Ltd - [GEOGRAPHIC_DATA]"
click at [453, 162] on input "text" at bounding box center [471, 160] width 321 height 23
type input "VERBAL [DATE]"
click at [426, 202] on select "Mechanical Electrical ElectroMechanical Other" at bounding box center [471, 209] width 321 height 23
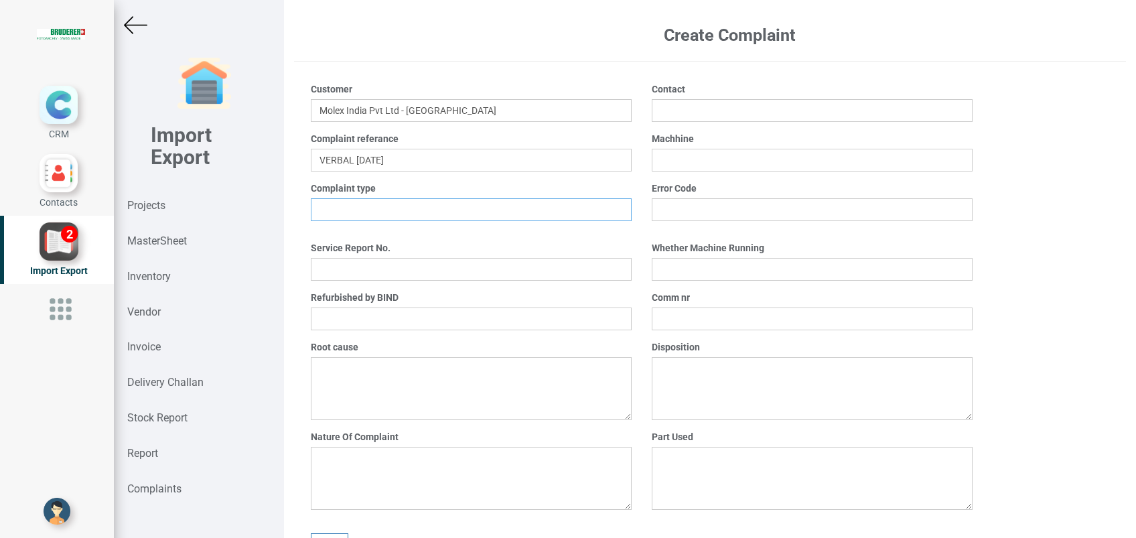
select select "Electrical"
click at [311, 198] on select "Mechanical Electrical ElectroMechanical Other" at bounding box center [471, 209] width 321 height 23
click at [374, 325] on select "Yes No" at bounding box center [471, 318] width 321 height 23
select select "No"
click at [311, 307] on select "Yes No" at bounding box center [471, 318] width 321 height 23
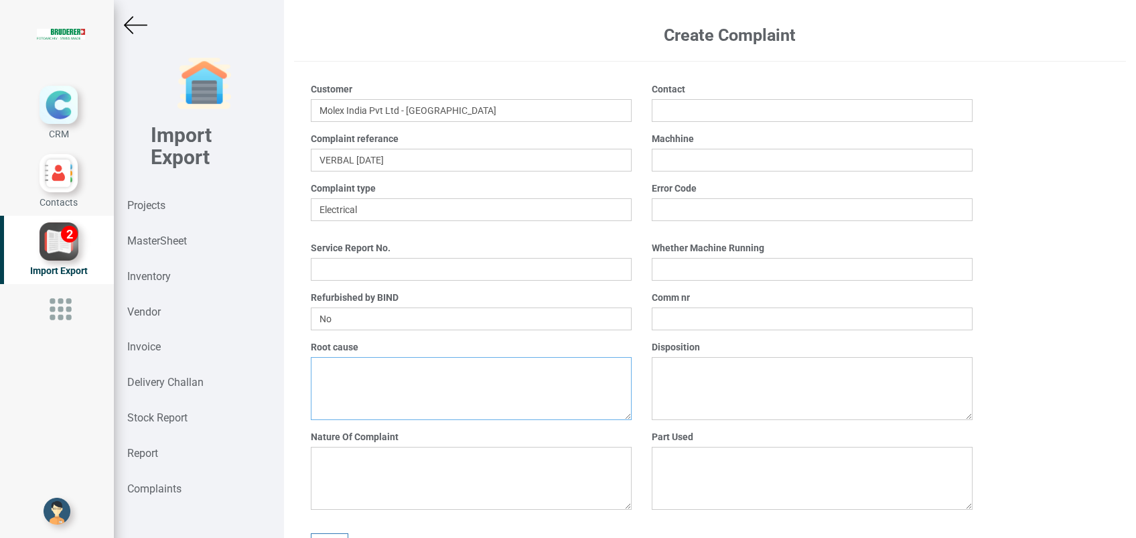
click at [370, 383] on textarea at bounding box center [471, 388] width 321 height 63
click at [399, 477] on textarea at bounding box center [471, 478] width 321 height 63
type textarea "a"
type textarea "Acknowledge button not working"
click at [697, 119] on input "text" at bounding box center [811, 110] width 321 height 23
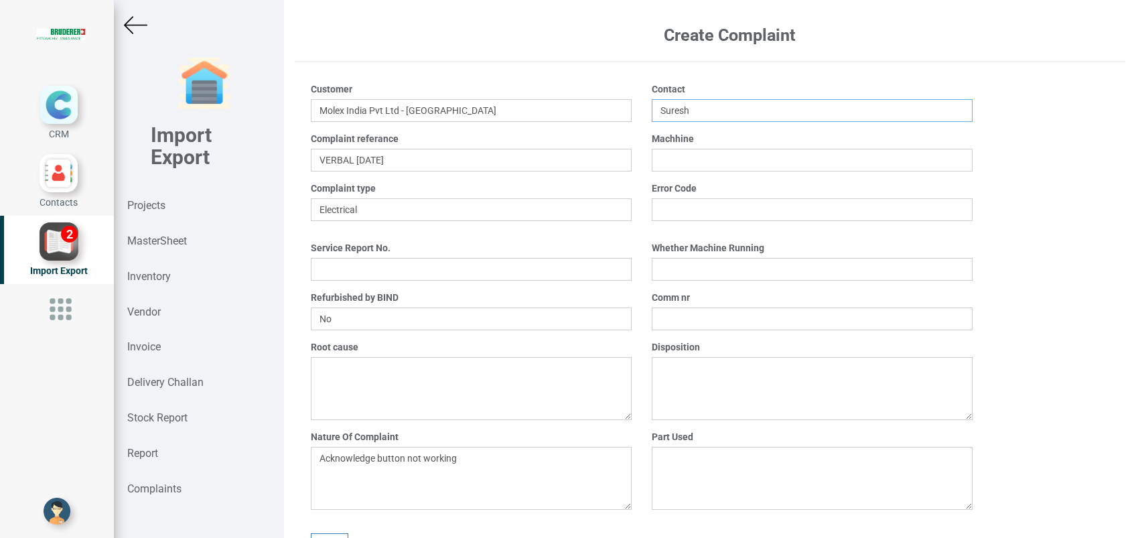
type input "Suresh"
click at [687, 156] on input "text" at bounding box center [811, 160] width 321 height 23
type input "BSTA 300-75B"
click at [680, 267] on select "Yes No" at bounding box center [811, 269] width 321 height 23
click at [651, 258] on select "Yes No" at bounding box center [811, 269] width 321 height 23
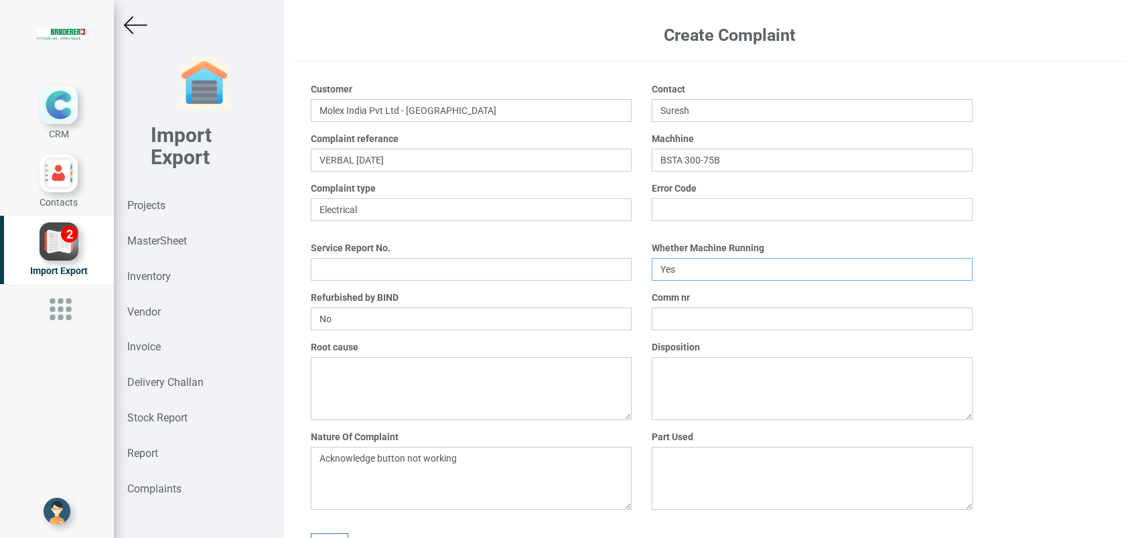
click at [684, 273] on select "Yes No" at bounding box center [811, 269] width 321 height 23
select select "No"
click at [651, 258] on select "Yes No" at bounding box center [811, 269] width 321 height 23
click at [678, 315] on input "text" at bounding box center [811, 318] width 321 height 23
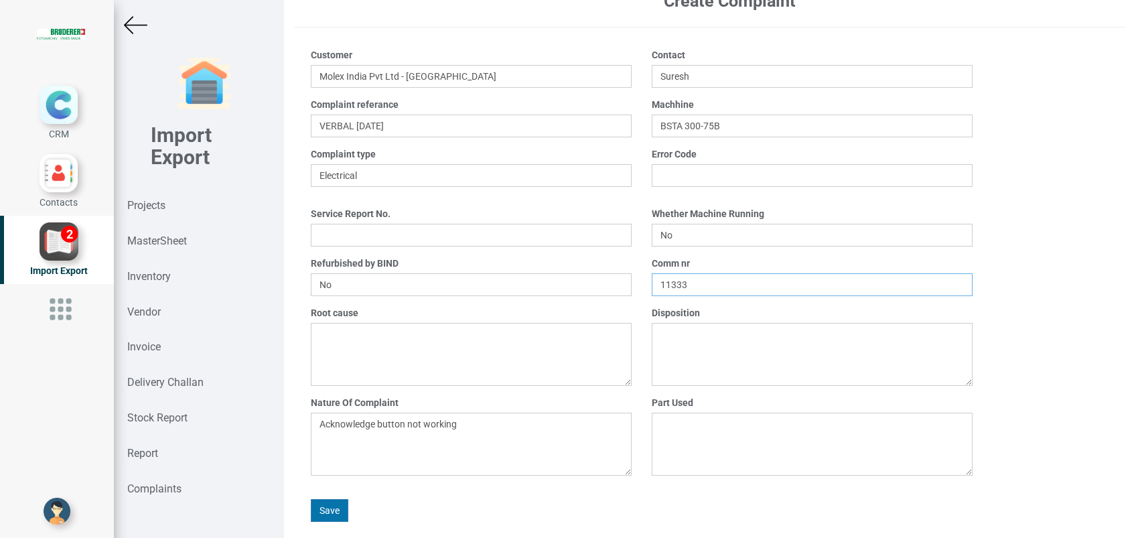
type input "11333"
click at [327, 509] on button "Save" at bounding box center [329, 510] width 37 height 23
click at [175, 490] on strong "Complaints" at bounding box center [154, 488] width 54 height 13
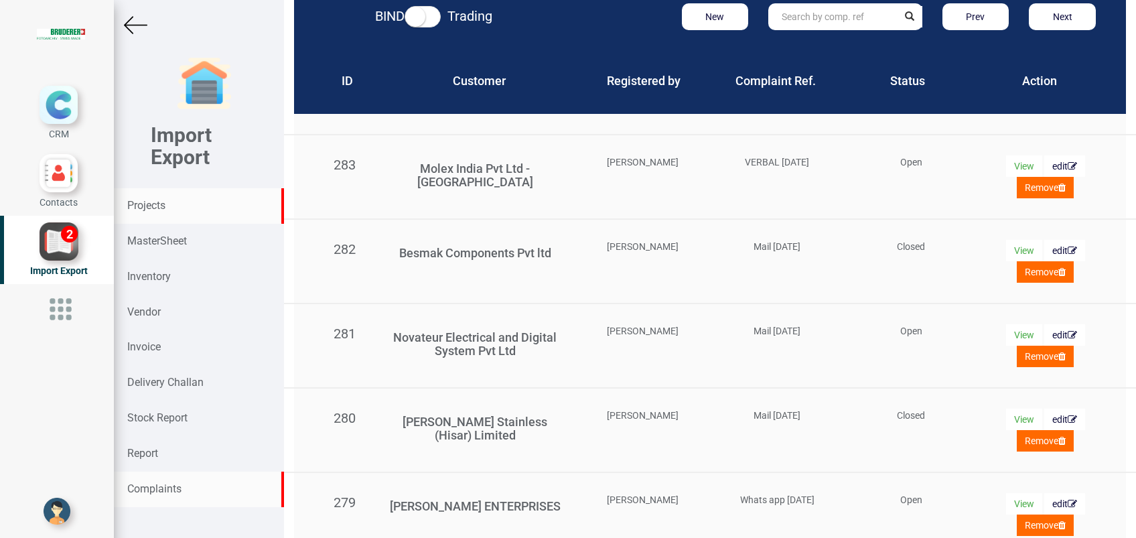
click at [161, 209] on strong "Projects" at bounding box center [146, 205] width 38 height 13
